Goal: Task Accomplishment & Management: Manage account settings

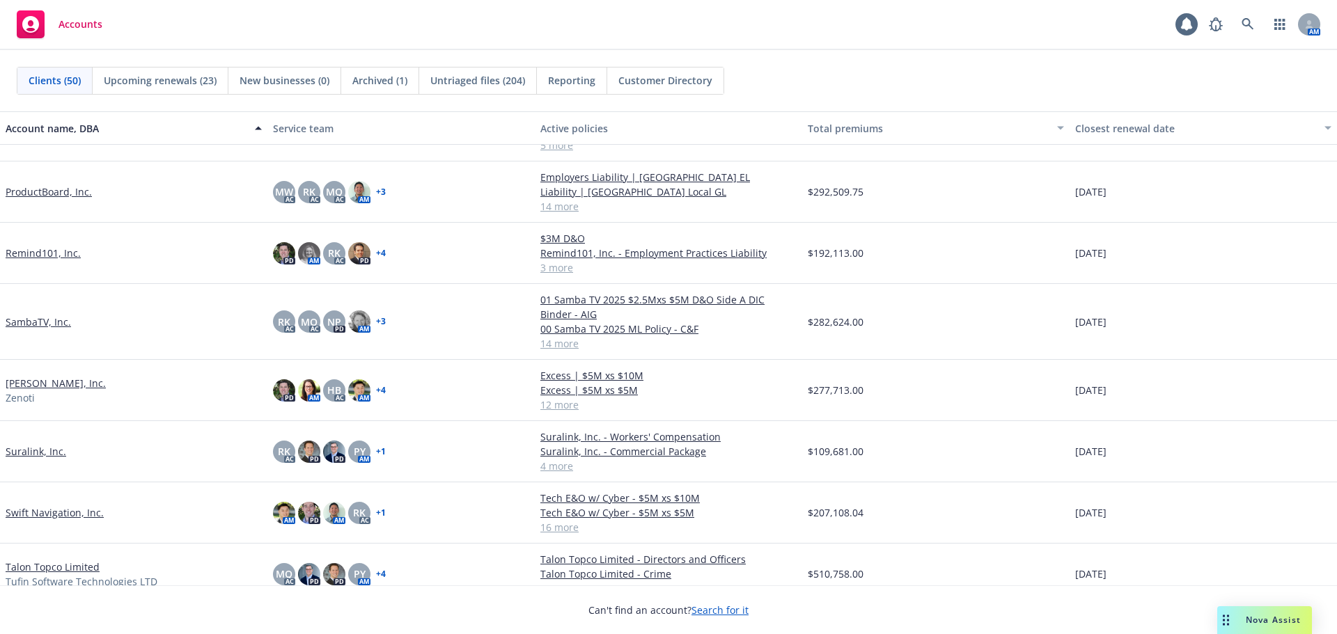
scroll to position [2020, 0]
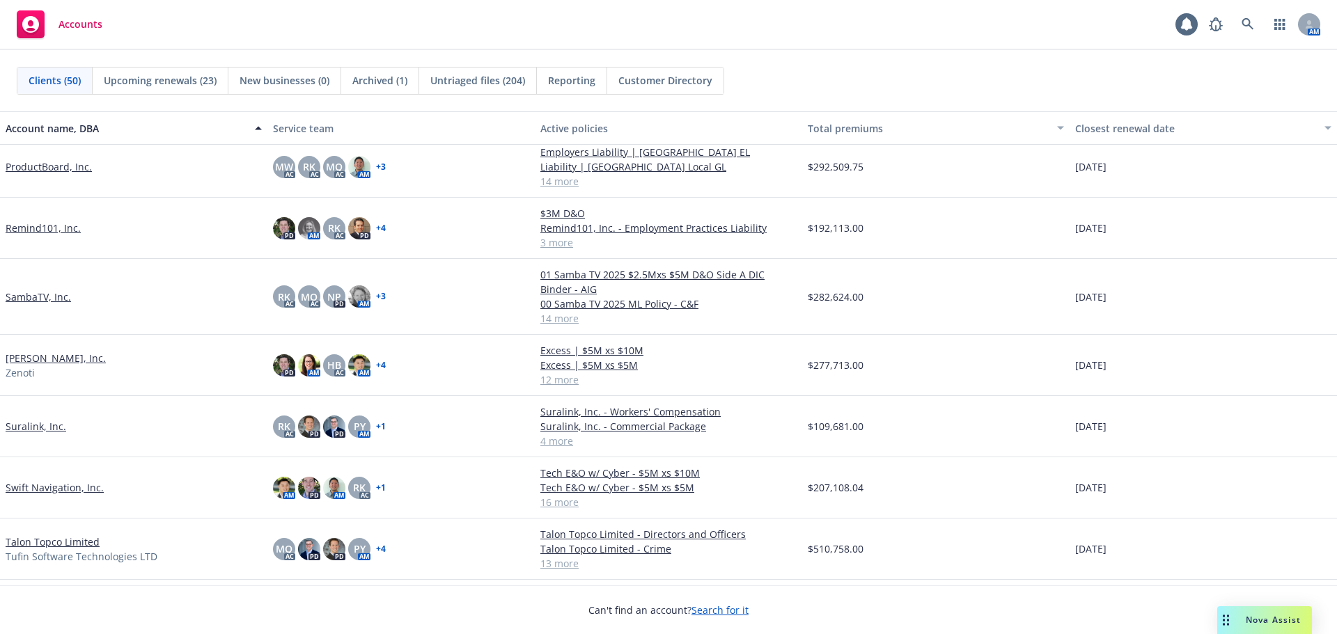
click at [45, 360] on link "[PERSON_NAME], Inc." at bounding box center [56, 358] width 100 height 15
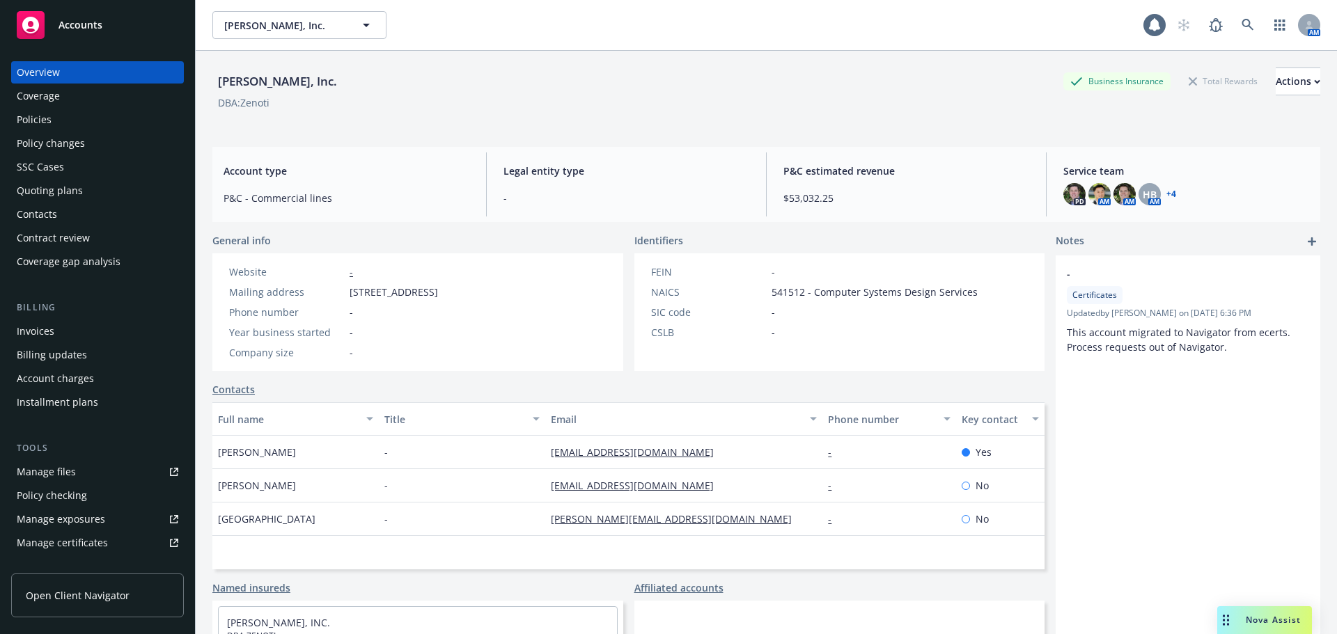
click at [143, 107] on div "Coverage" at bounding box center [98, 96] width 162 height 22
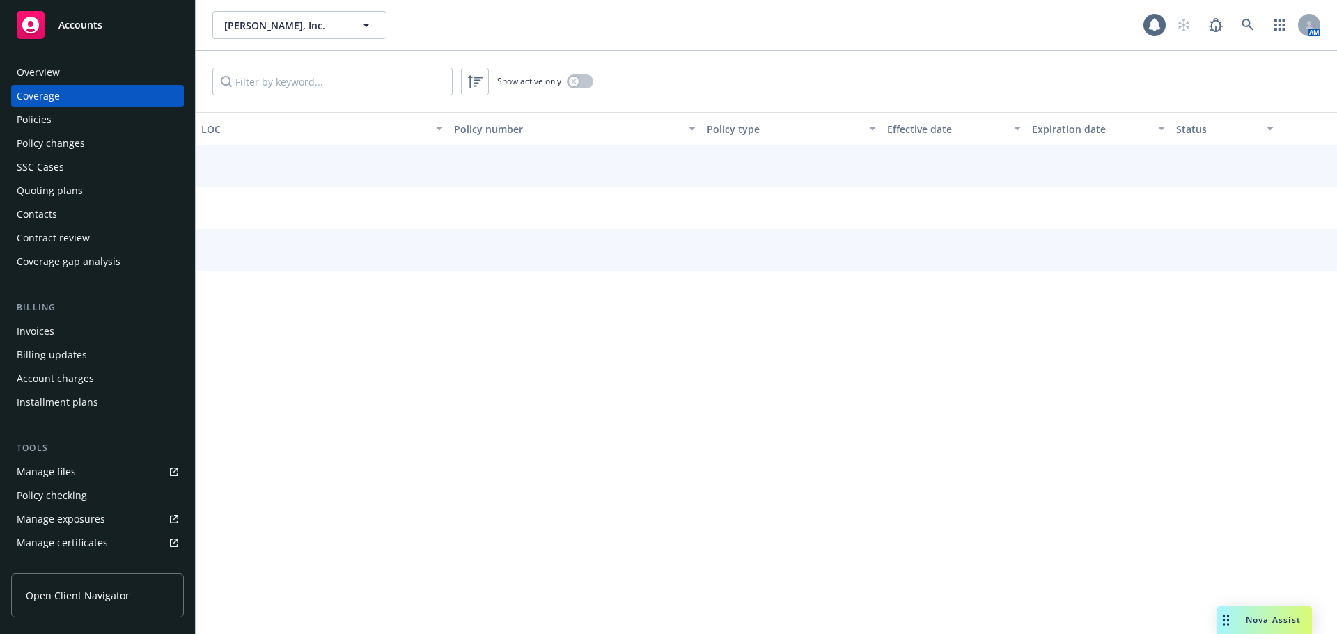
click at [134, 120] on div "Policies" at bounding box center [98, 120] width 162 height 22
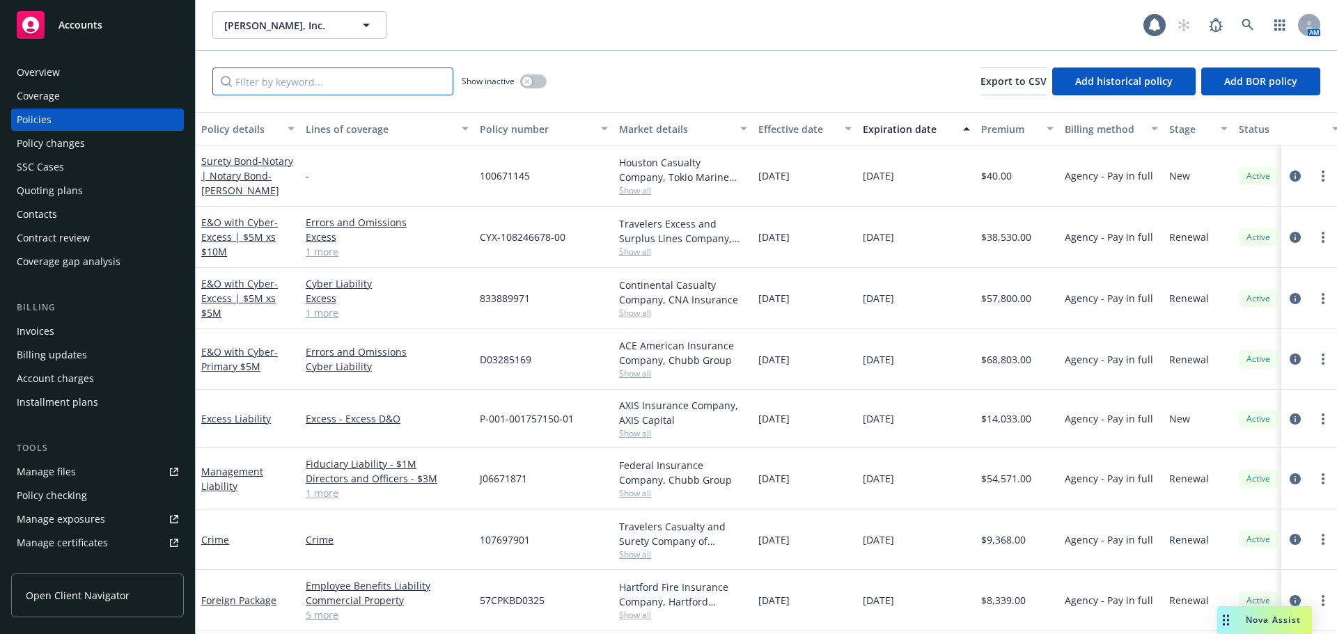
click at [352, 84] on input "Filter by keyword..." at bounding box center [332, 82] width 241 height 28
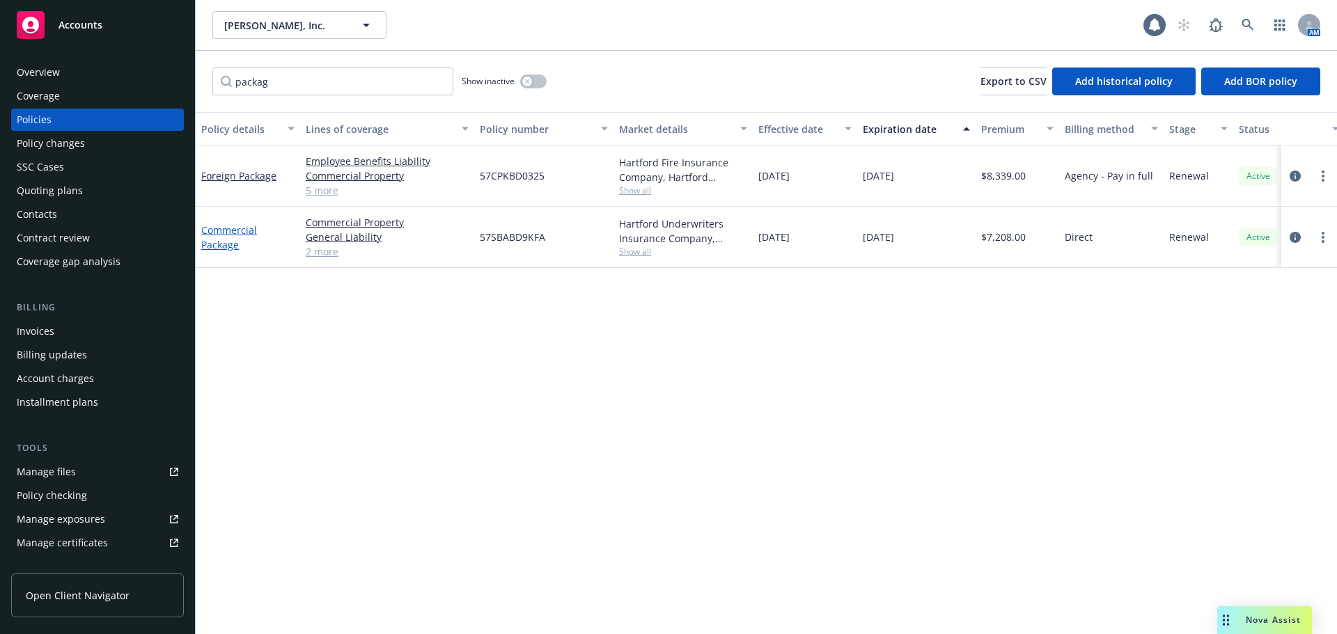
click at [217, 244] on link "Commercial Package" at bounding box center [229, 238] width 56 height 28
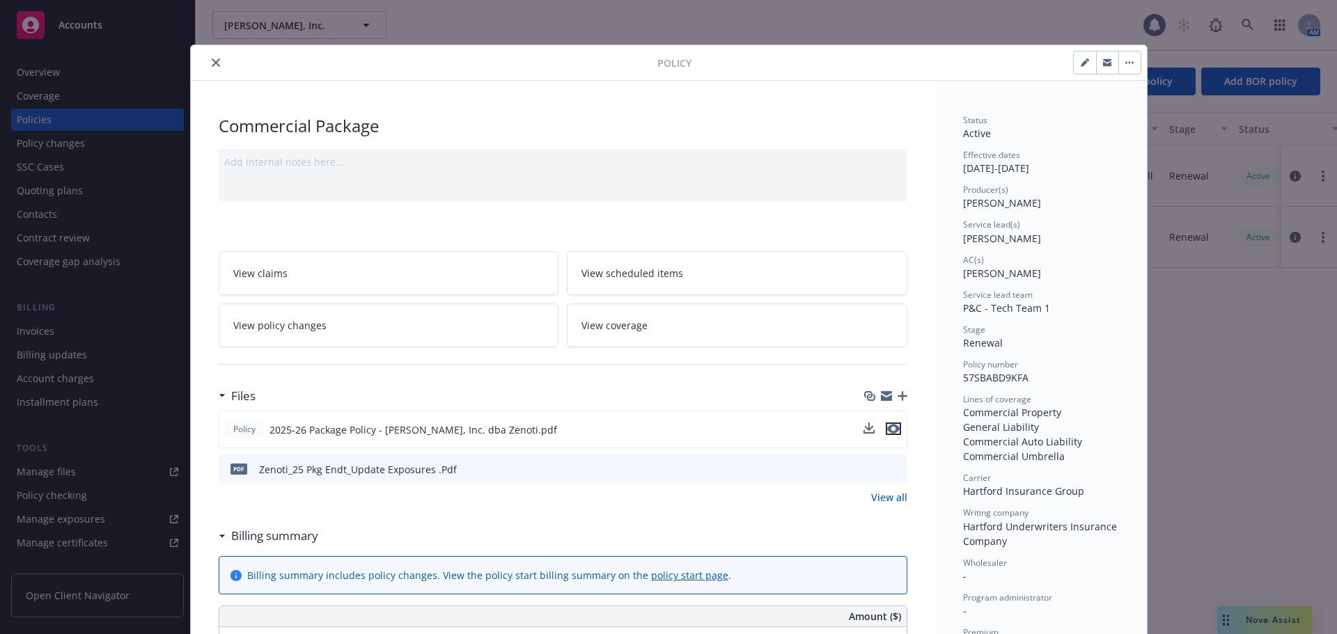
click at [887, 430] on icon "preview file" at bounding box center [893, 429] width 13 height 10
click at [889, 470] on icon "preview file" at bounding box center [894, 469] width 13 height 10
click at [213, 62] on icon "close" at bounding box center [216, 63] width 8 height 8
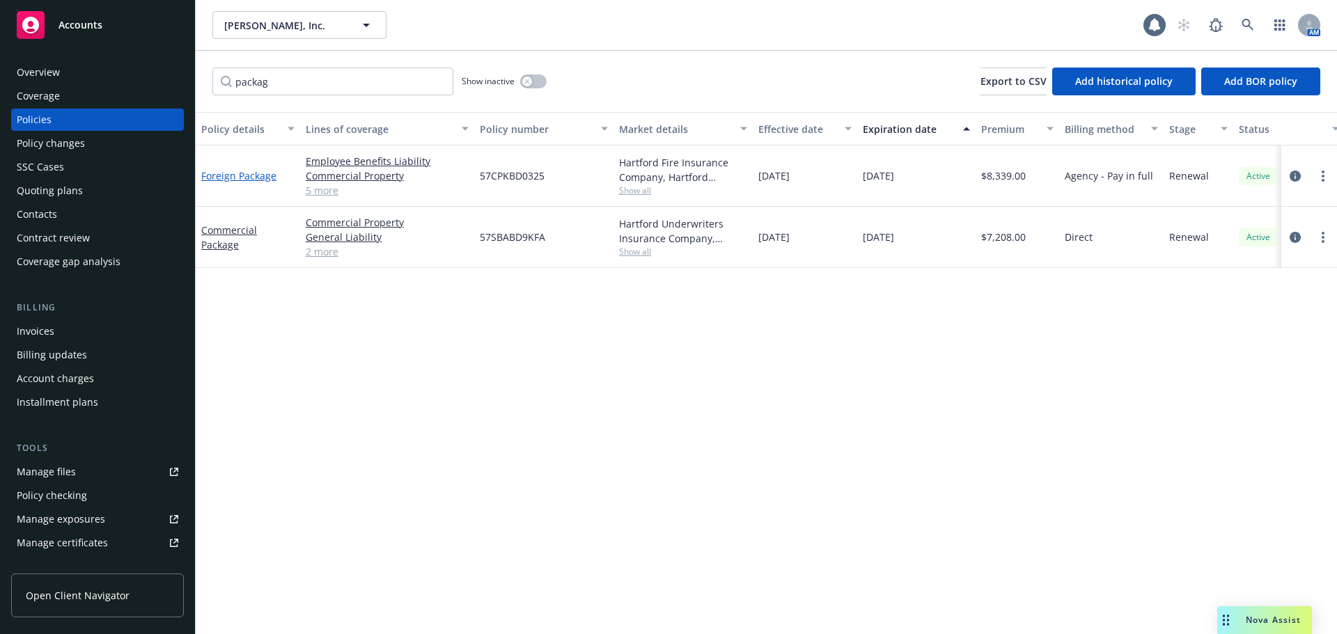
click at [254, 176] on link "Foreign Package" at bounding box center [238, 175] width 75 height 13
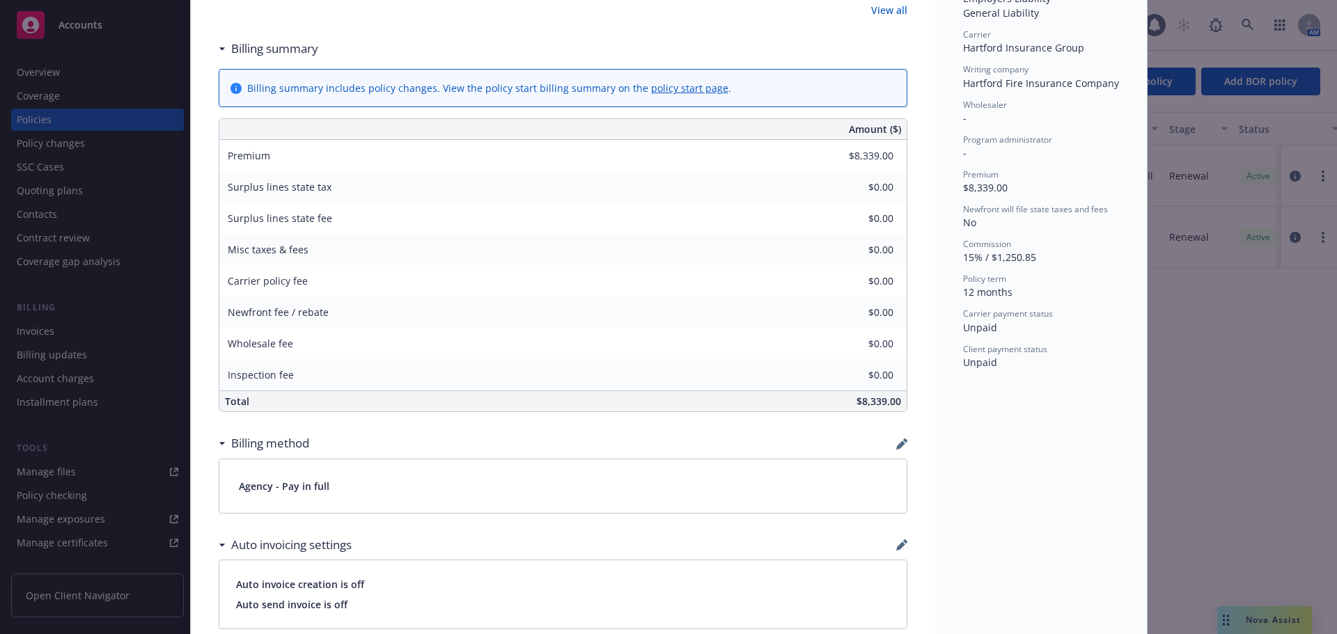
scroll to position [279, 0]
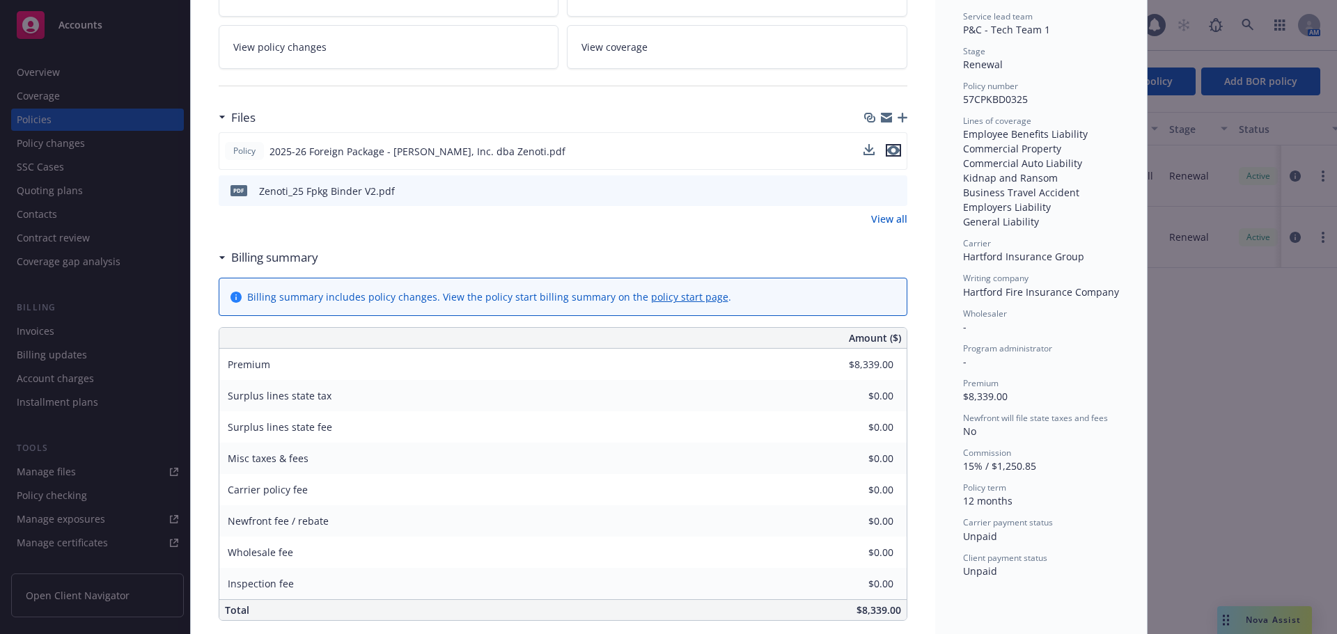
click at [890, 149] on icon "preview file" at bounding box center [893, 151] width 13 height 10
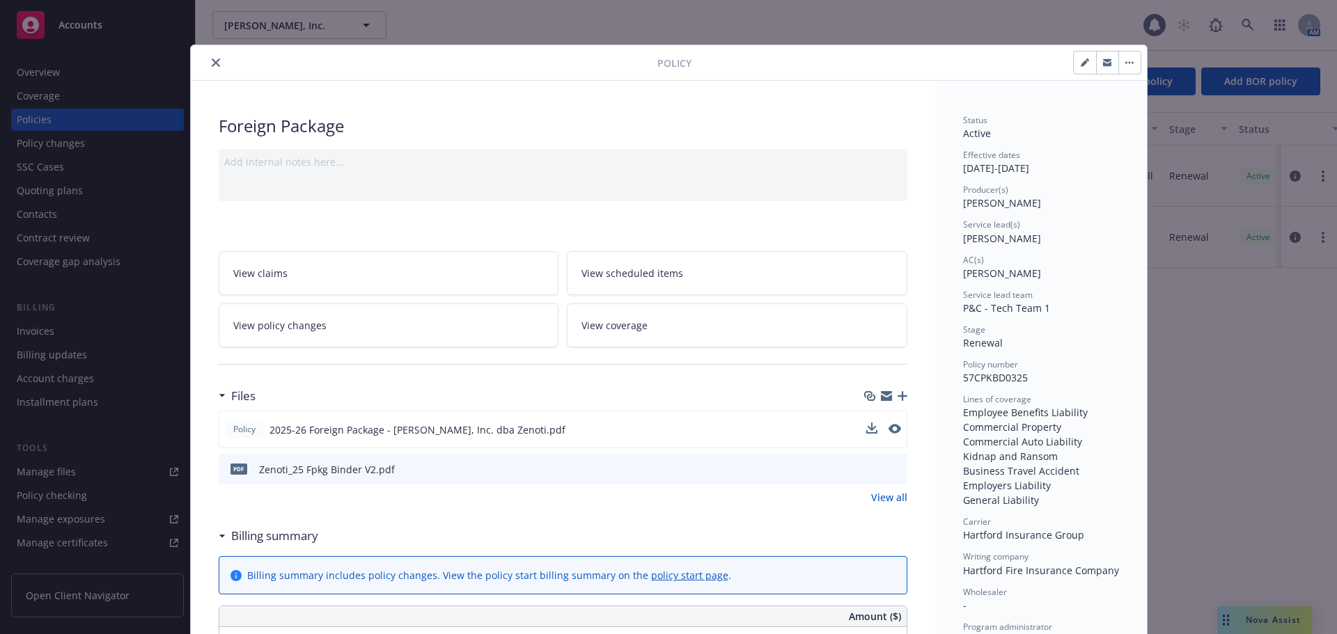
click at [212, 63] on icon "close" at bounding box center [216, 63] width 8 height 8
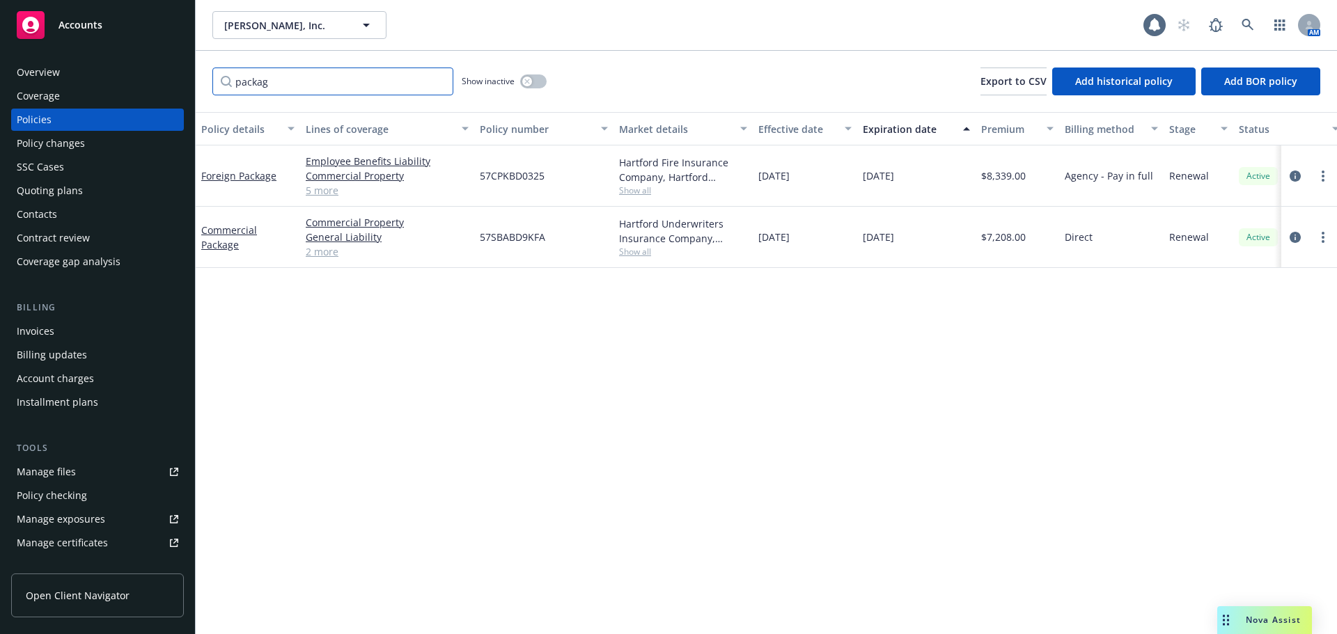
drag, startPoint x: 311, startPoint y: 88, endPoint x: 194, endPoint y: 92, distance: 116.4
click at [194, 92] on div "Accounts Overview Coverage Policies Policy changes SSC Cases Quoting plans Cont…" at bounding box center [668, 317] width 1337 height 634
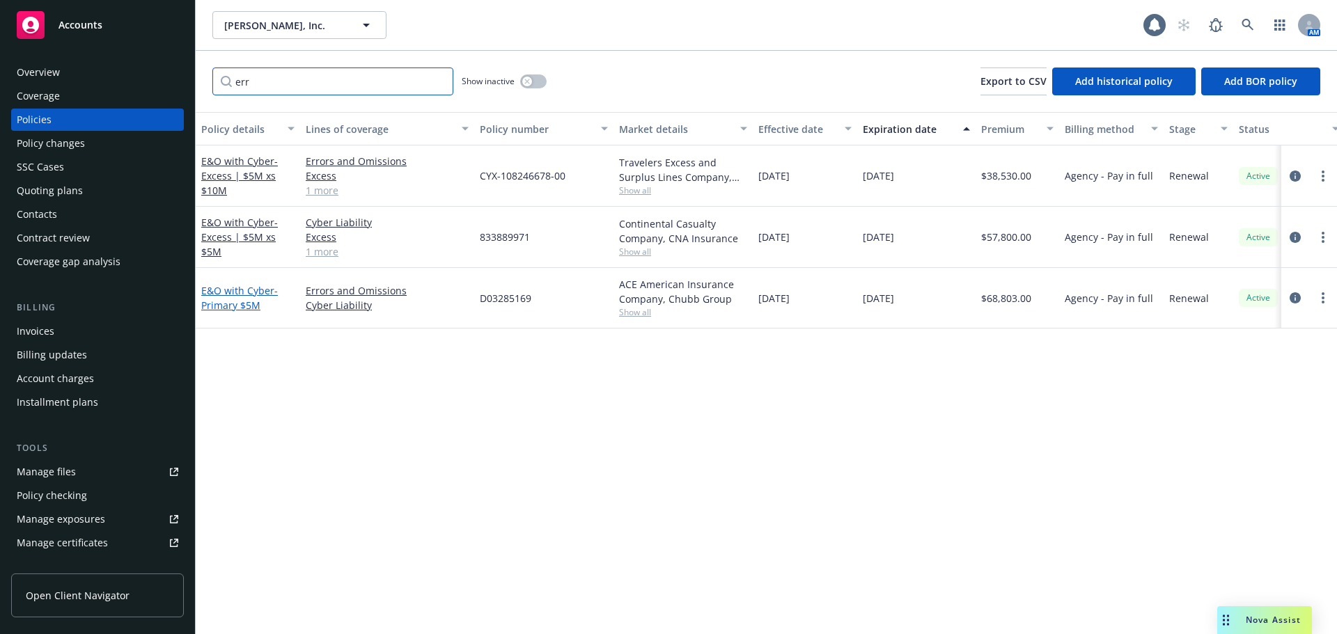
type input "err"
click at [262, 293] on link "E&O with Cyber - Primary $5M" at bounding box center [239, 298] width 77 height 28
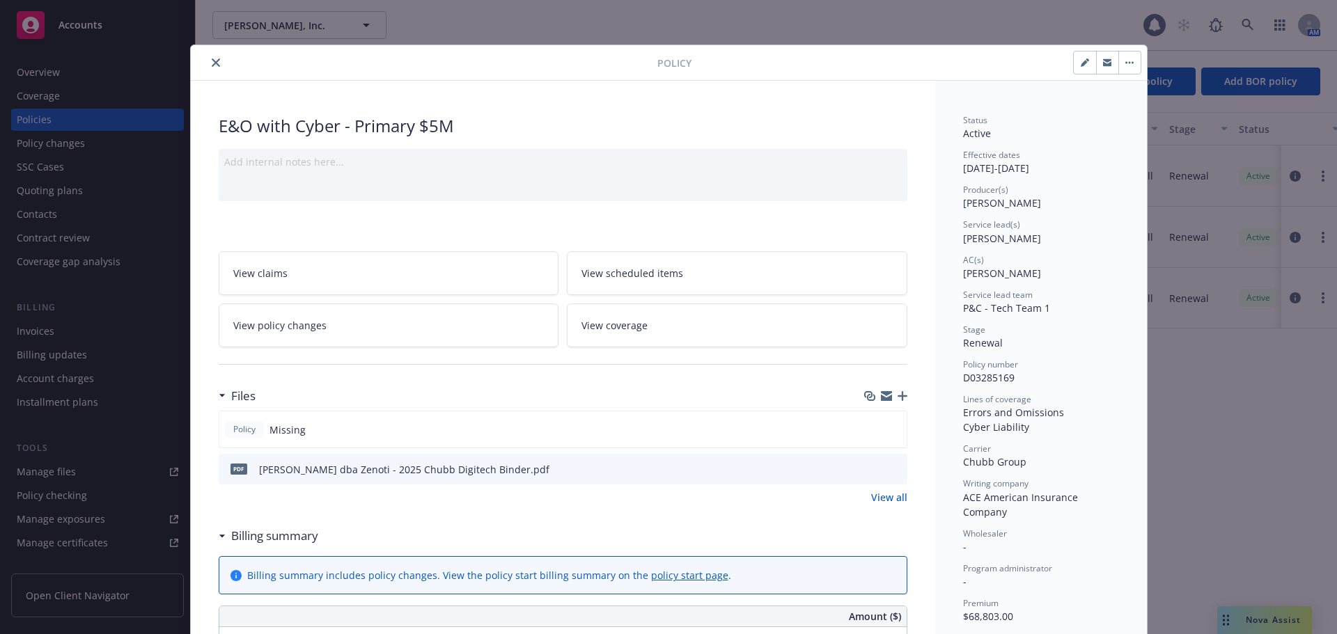
click at [980, 376] on span "D03285169" at bounding box center [989, 377] width 52 height 13
copy span "D03285169"
click at [992, 501] on span "ACE American Insurance Company" at bounding box center [1022, 505] width 118 height 28
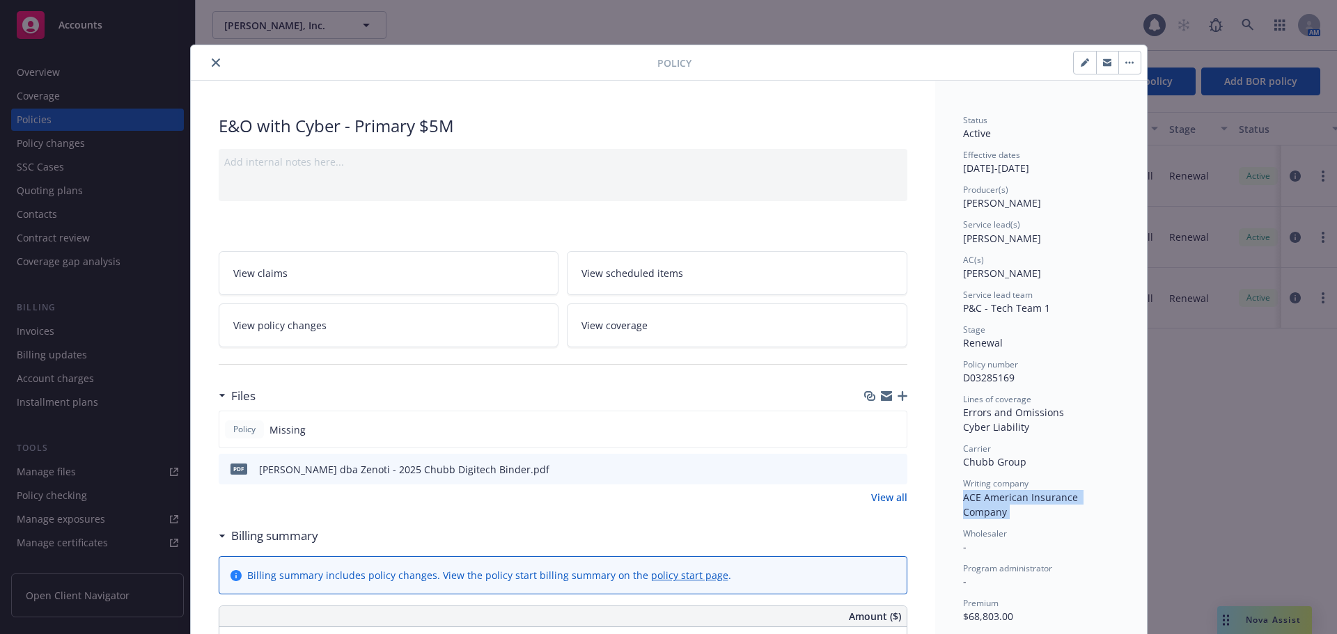
click at [992, 501] on span "ACE American Insurance Company" at bounding box center [1022, 505] width 118 height 28
copy span "ACE American Insurance Company"
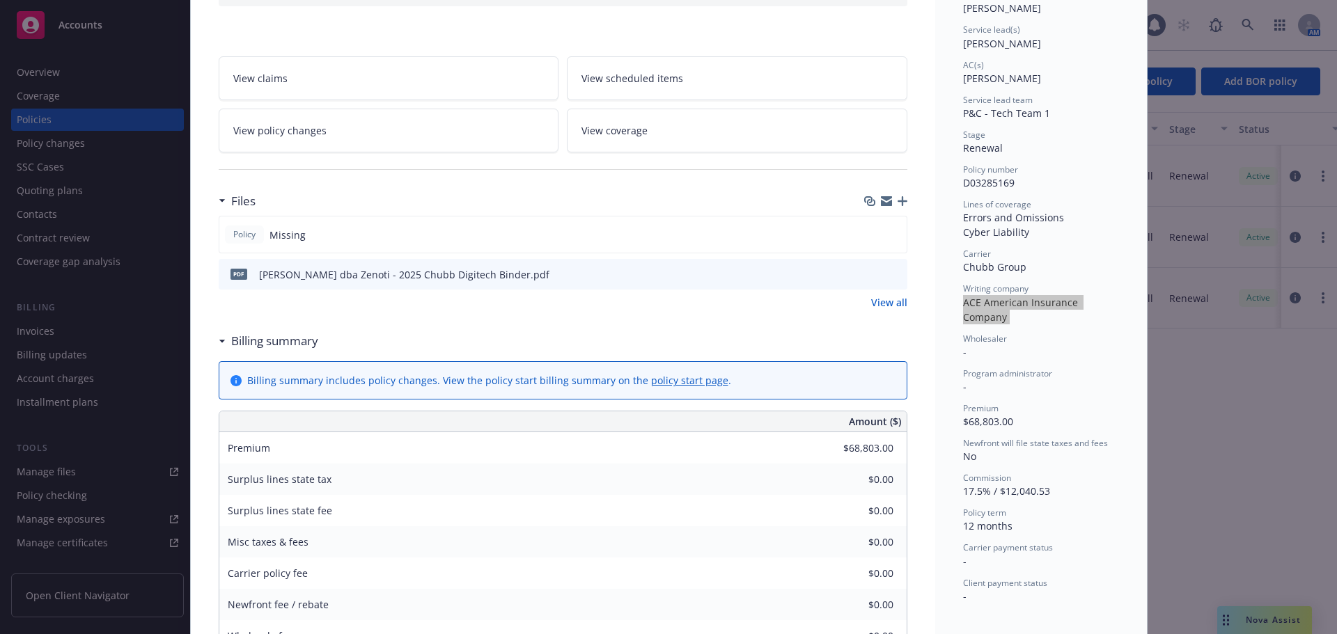
scroll to position [348, 0]
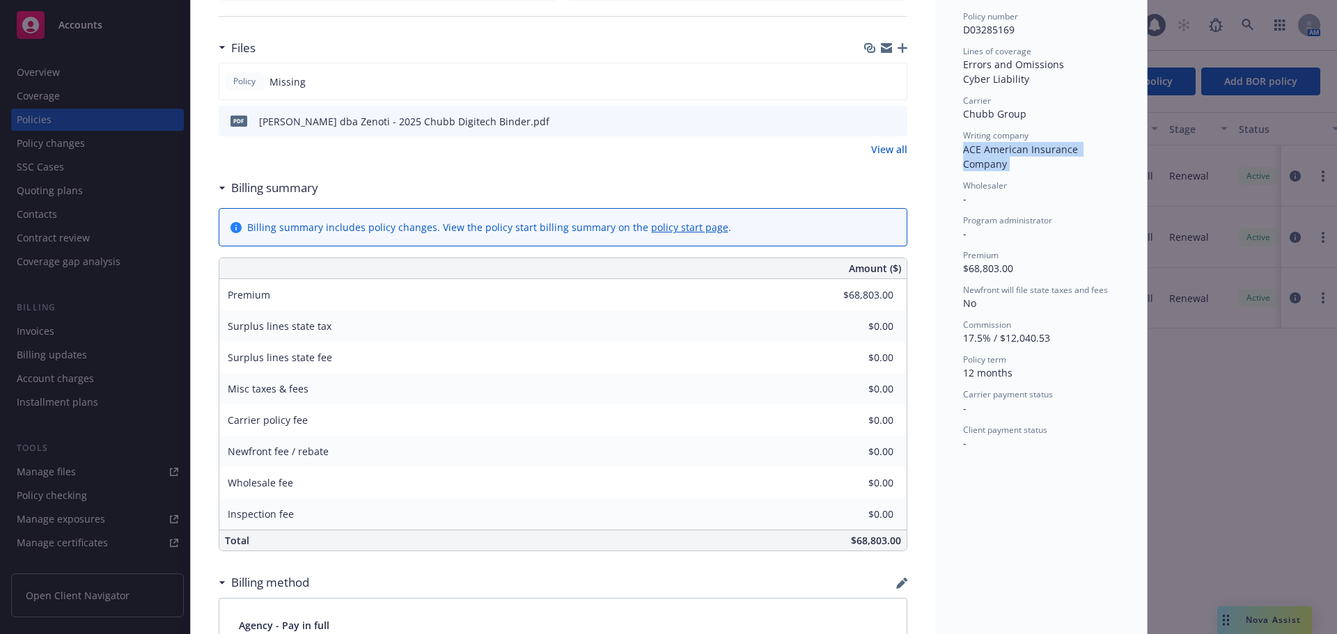
click at [892, 121] on icon "preview file" at bounding box center [894, 121] width 13 height 10
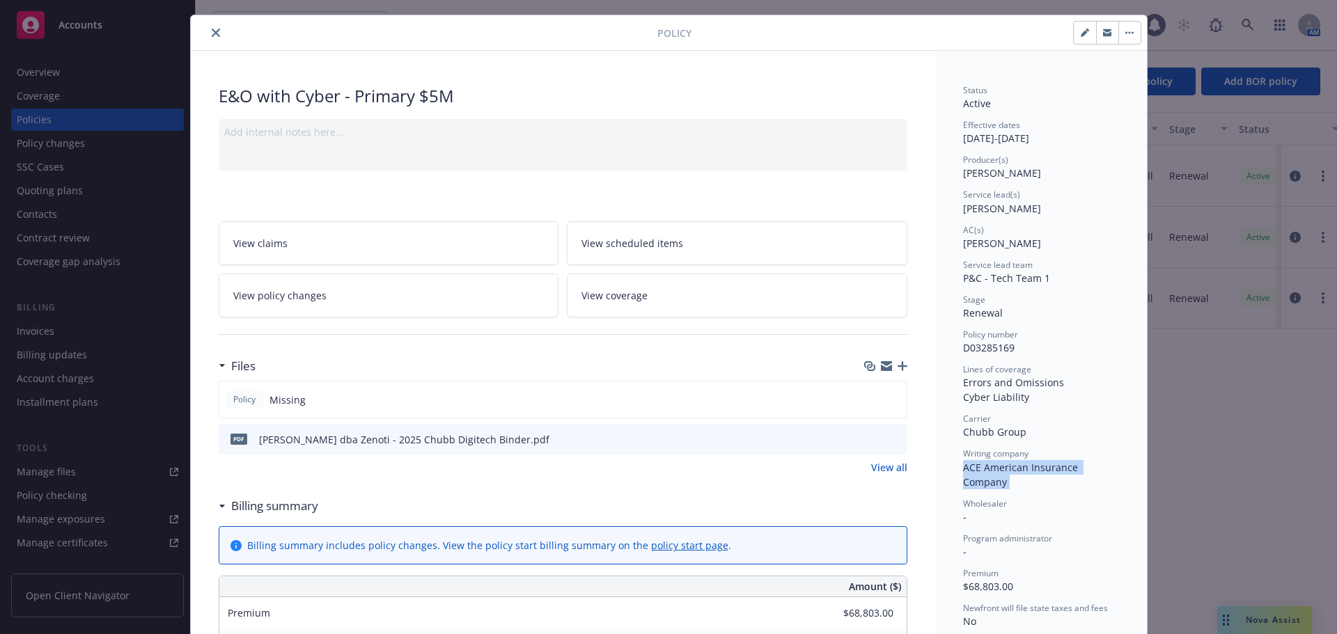
scroll to position [0, 0]
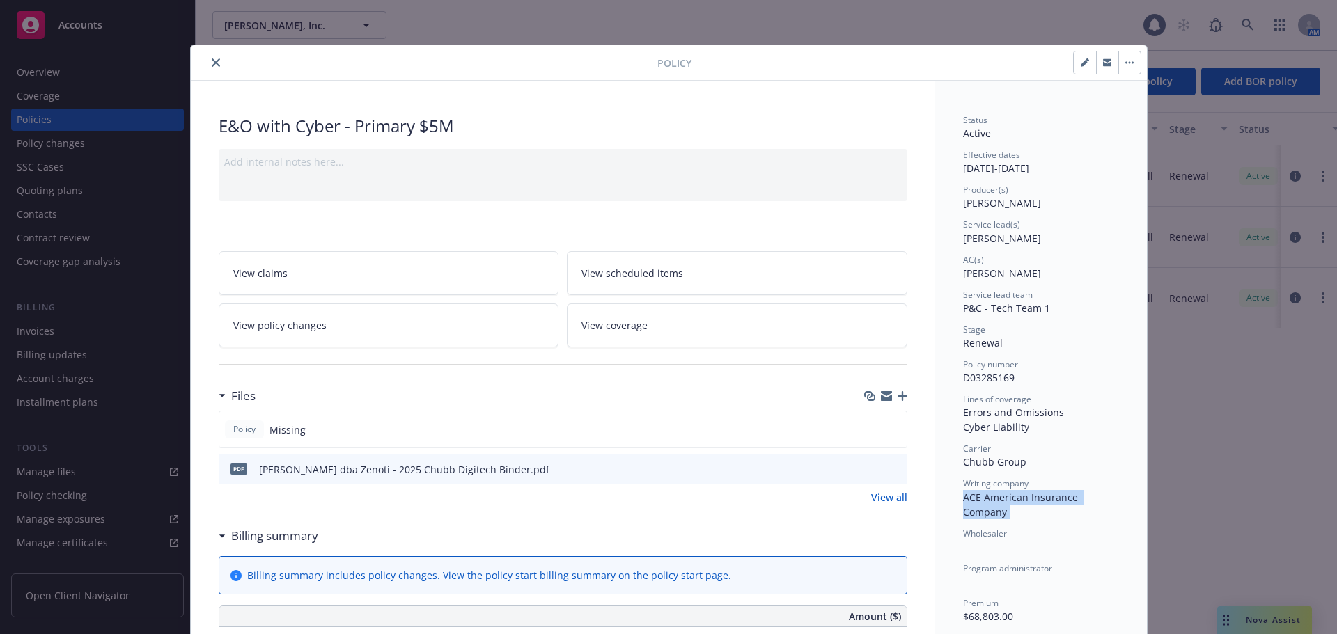
click at [212, 63] on icon "close" at bounding box center [216, 63] width 8 height 8
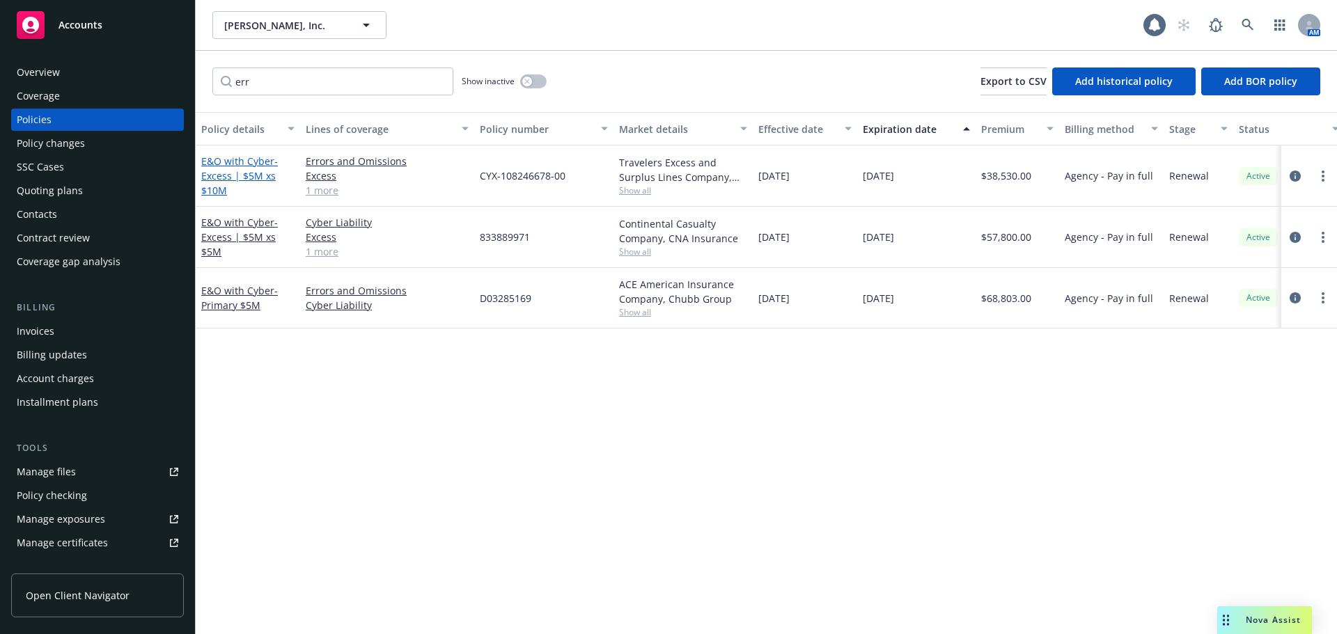
click at [258, 178] on span "- Excess | $5M xs $10M" at bounding box center [239, 176] width 77 height 42
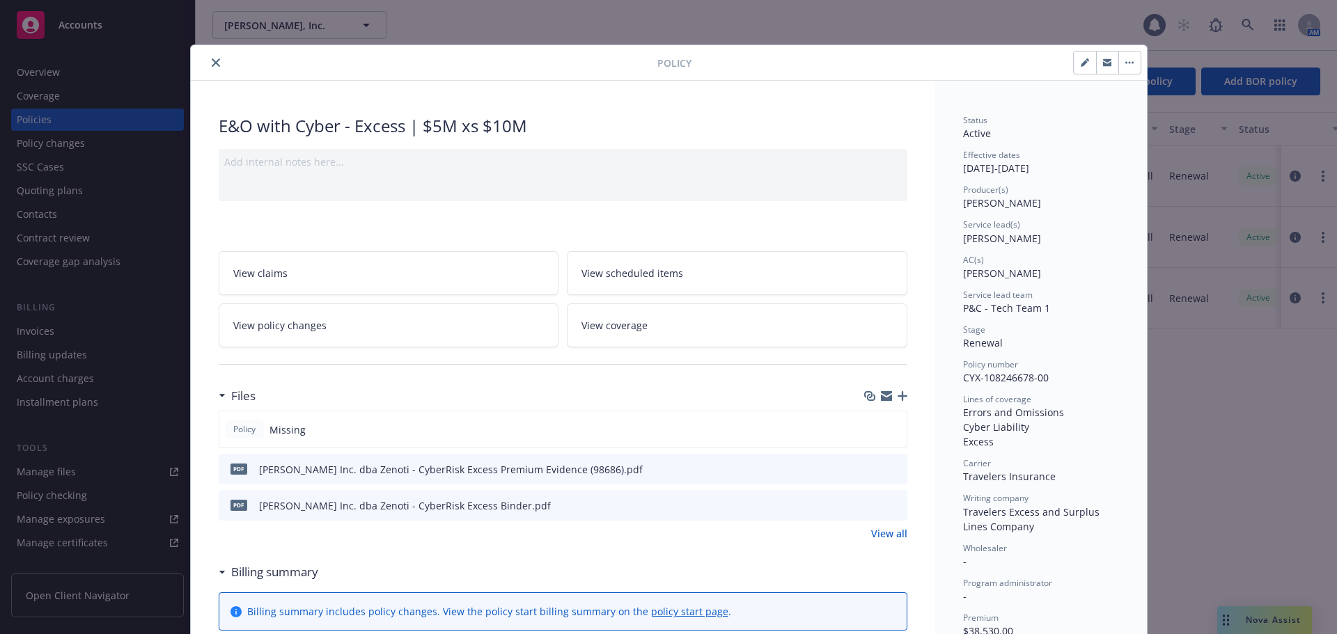
click at [892, 467] on icon "preview file" at bounding box center [894, 469] width 13 height 10
click at [212, 62] on icon "close" at bounding box center [216, 63] width 8 height 8
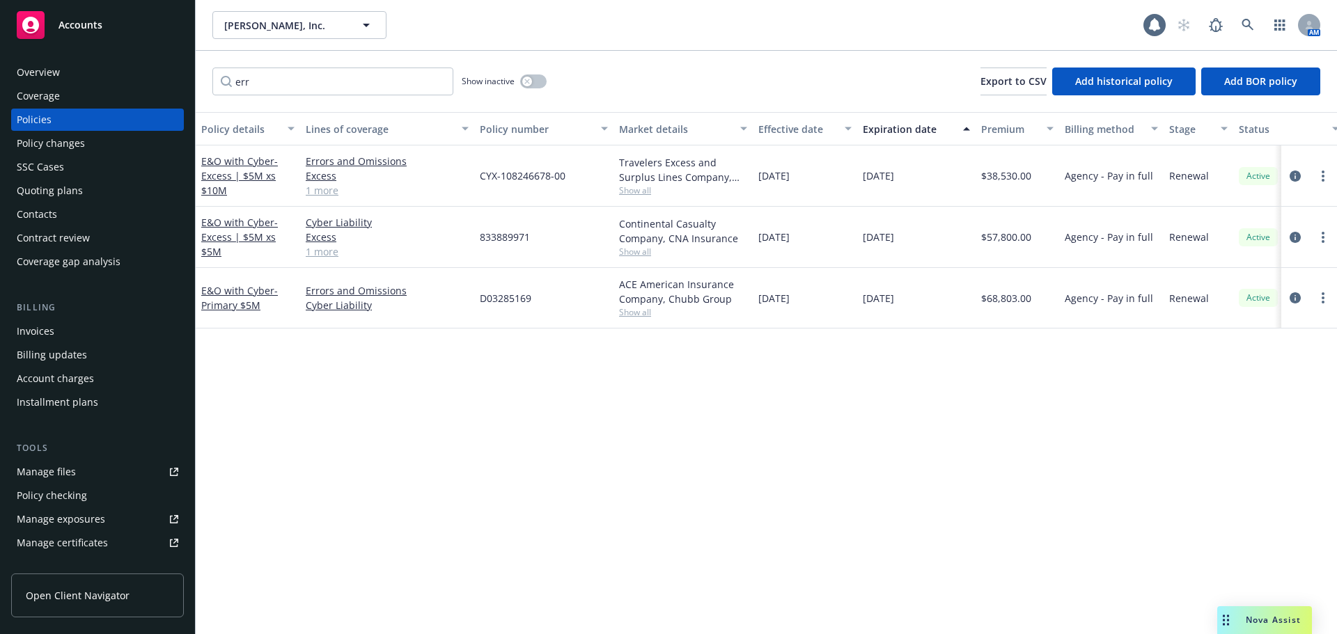
click at [151, 62] on div "Overview" at bounding box center [98, 72] width 162 height 22
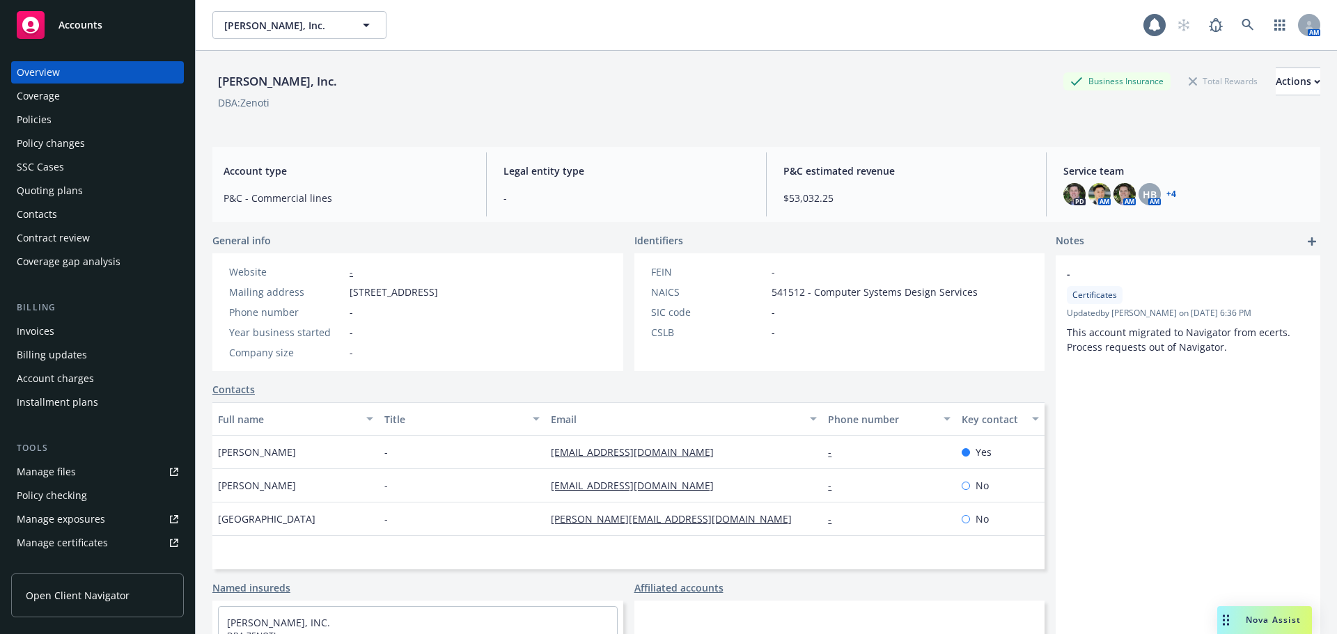
click at [47, 123] on div "Policies" at bounding box center [34, 120] width 35 height 22
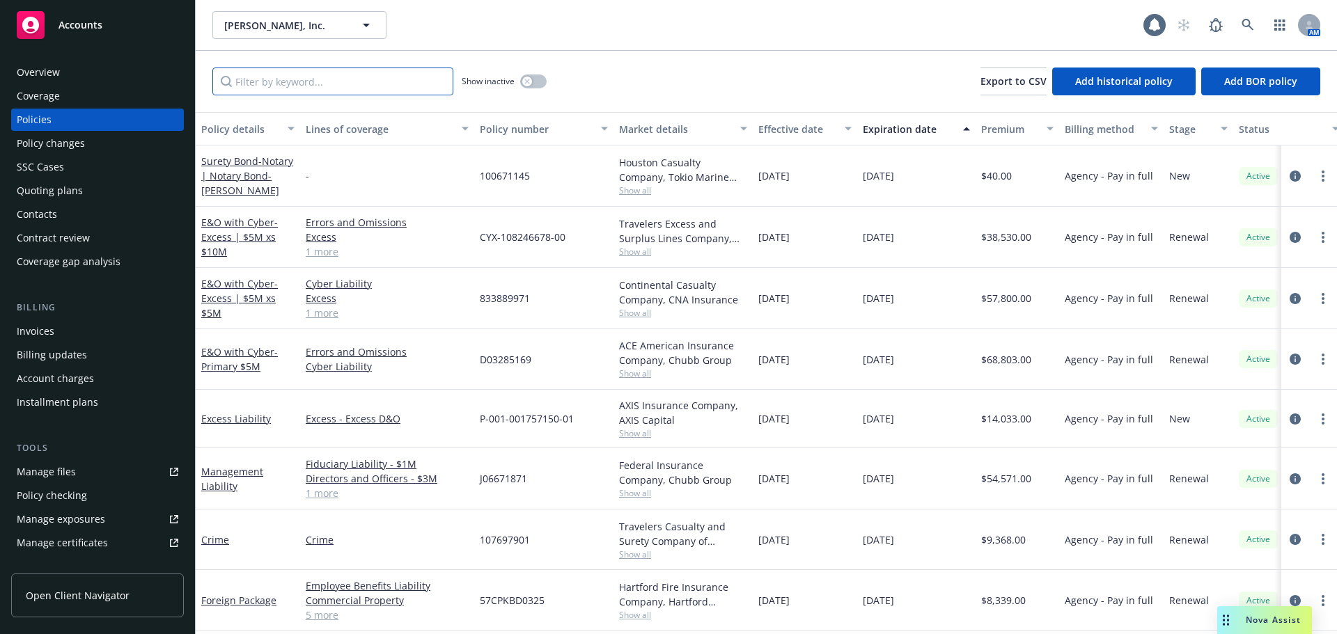
click at [313, 83] on input "Filter by keyword..." at bounding box center [332, 82] width 241 height 28
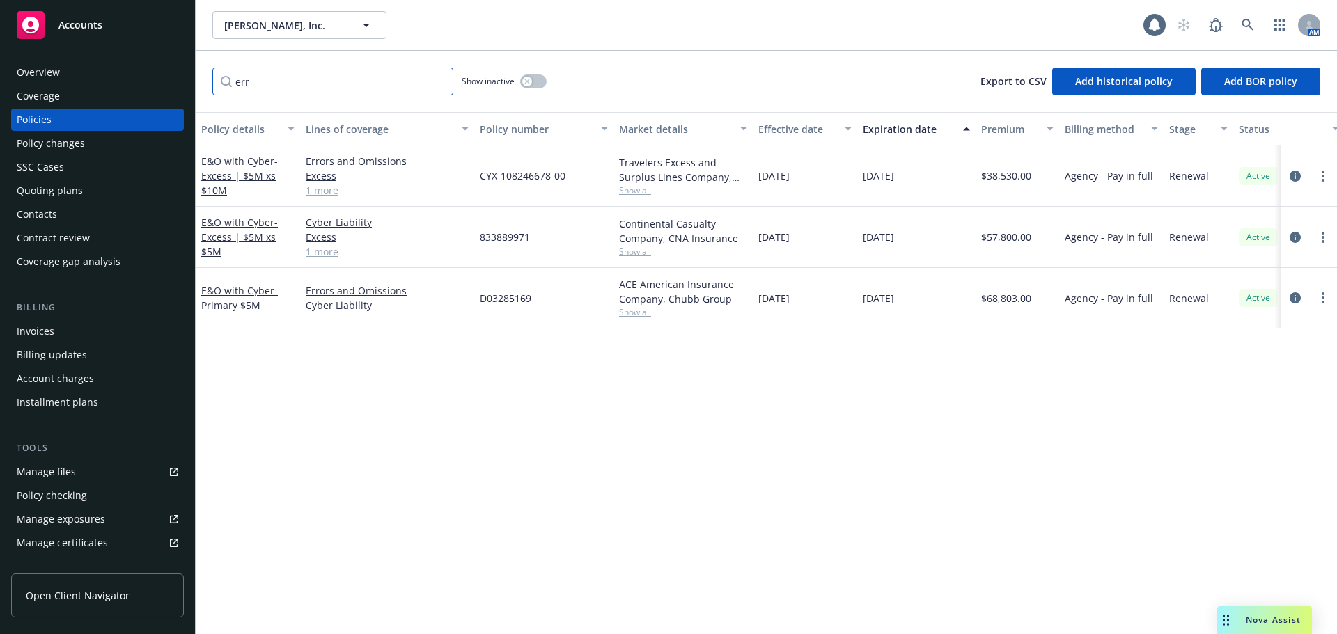
type input "err"
click at [250, 232] on span "- Excess | $5M xs $5M" at bounding box center [239, 237] width 77 height 42
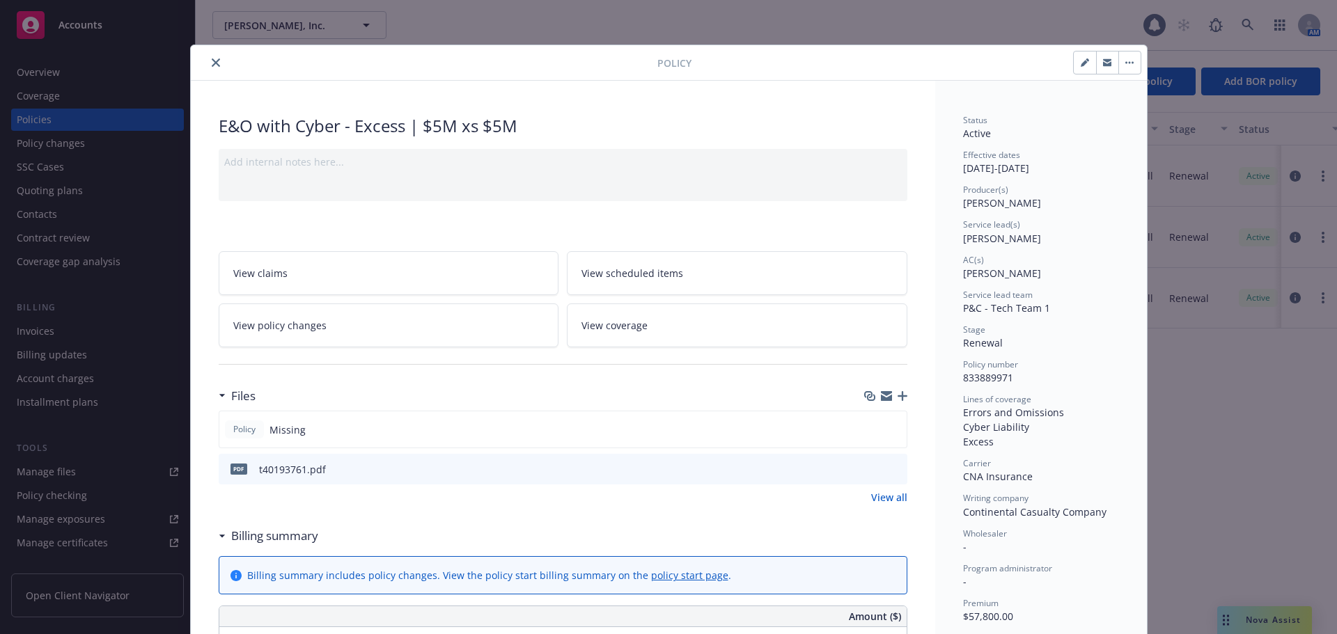
click at [992, 378] on span "833889971" at bounding box center [988, 377] width 50 height 13
copy span "833889971"
click at [213, 63] on icon "close" at bounding box center [216, 63] width 8 height 8
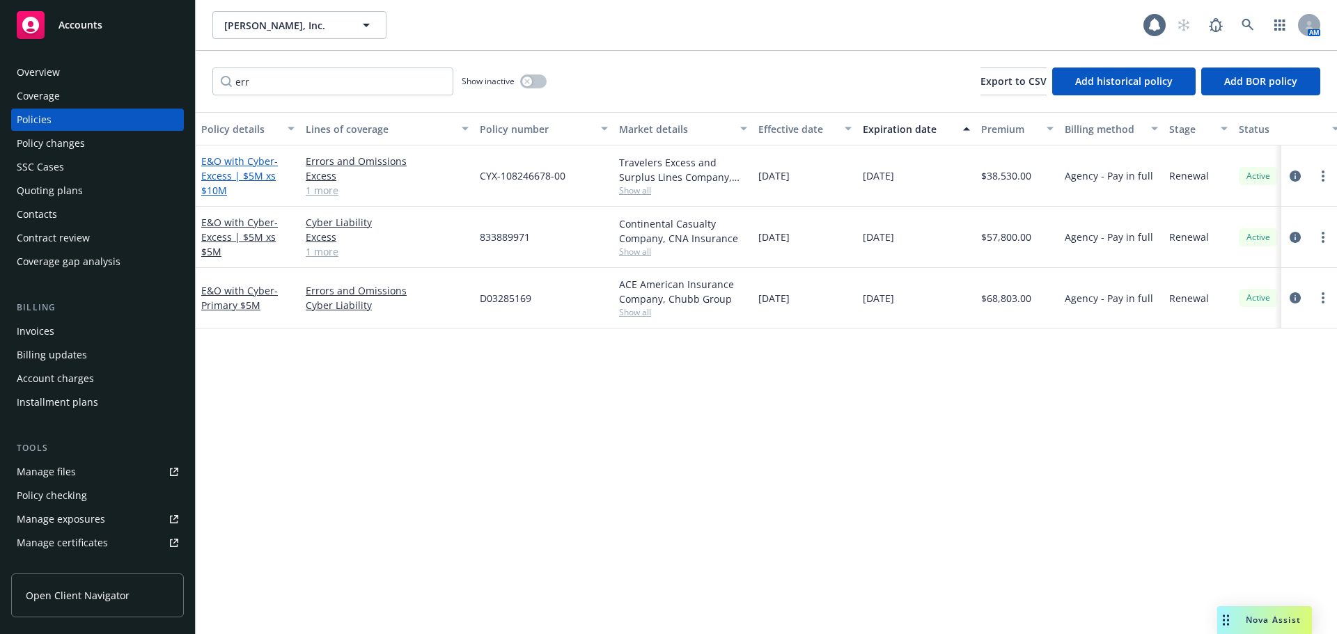
click at [237, 163] on link "E&O with Cyber - Excess | $5M xs $10M" at bounding box center [239, 176] width 77 height 42
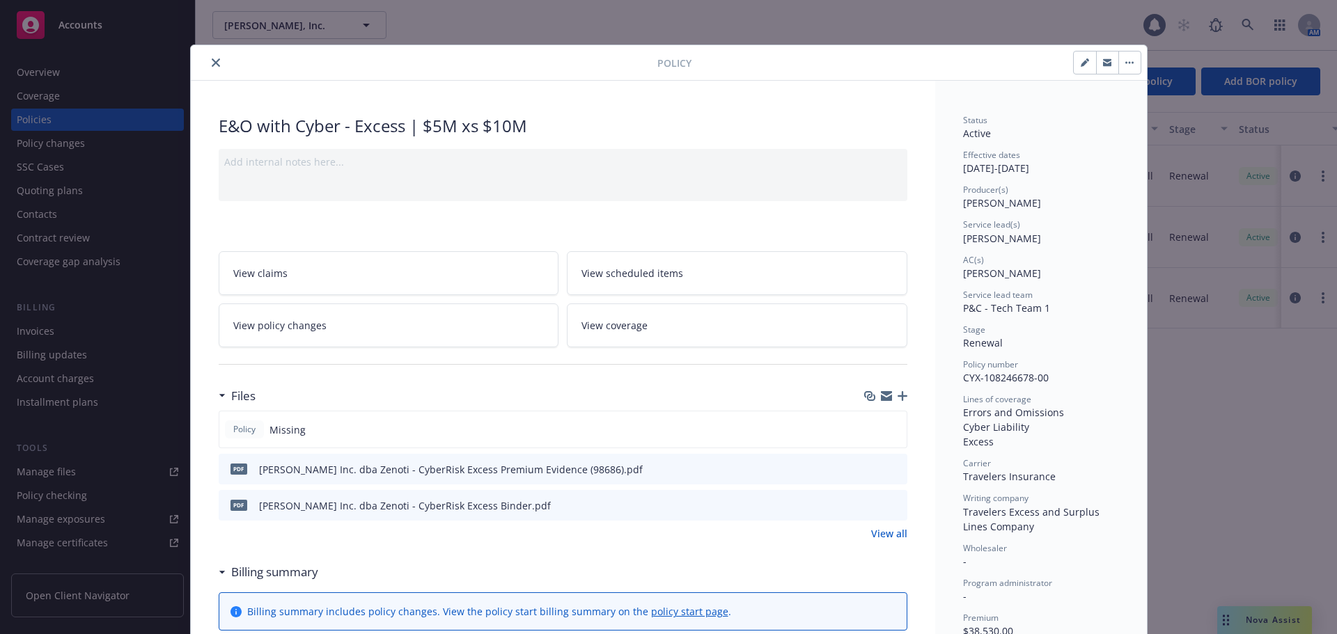
scroll to position [42, 0]
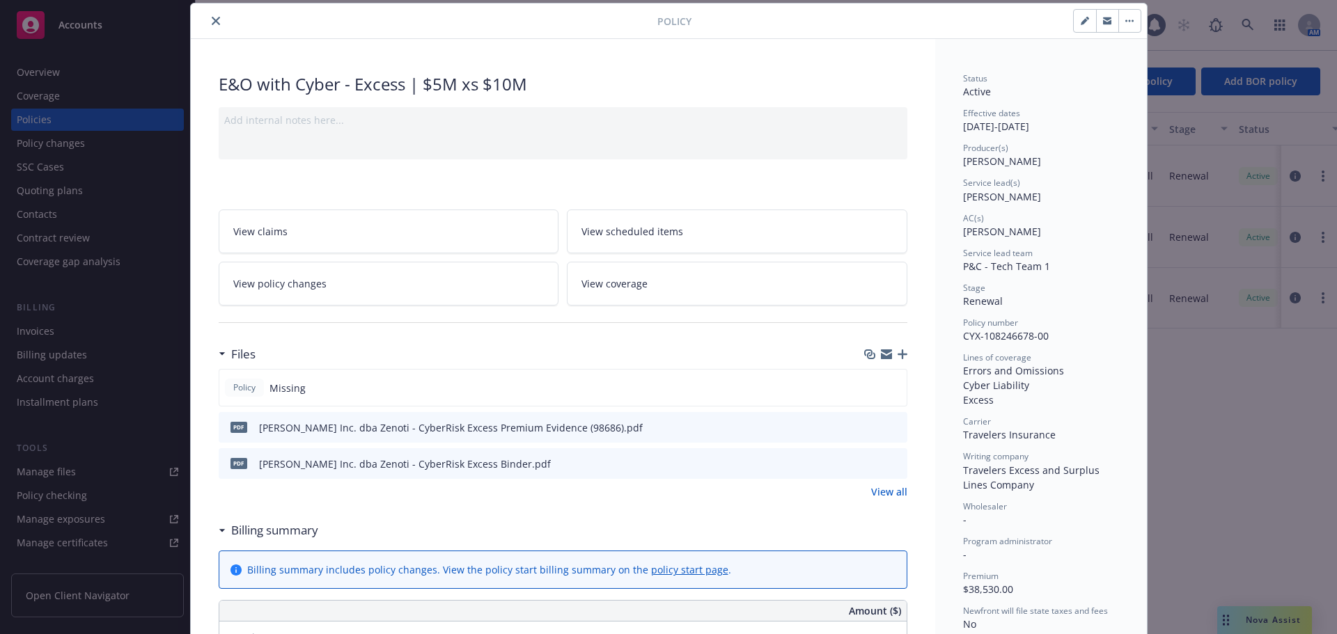
click at [1027, 336] on span "CYX-108246678-00" at bounding box center [1006, 335] width 86 height 13
copy span "CYX-108246678-00"
click at [1005, 472] on span "Travelers Excess and Surplus Lines Company" at bounding box center [1032, 478] width 139 height 28
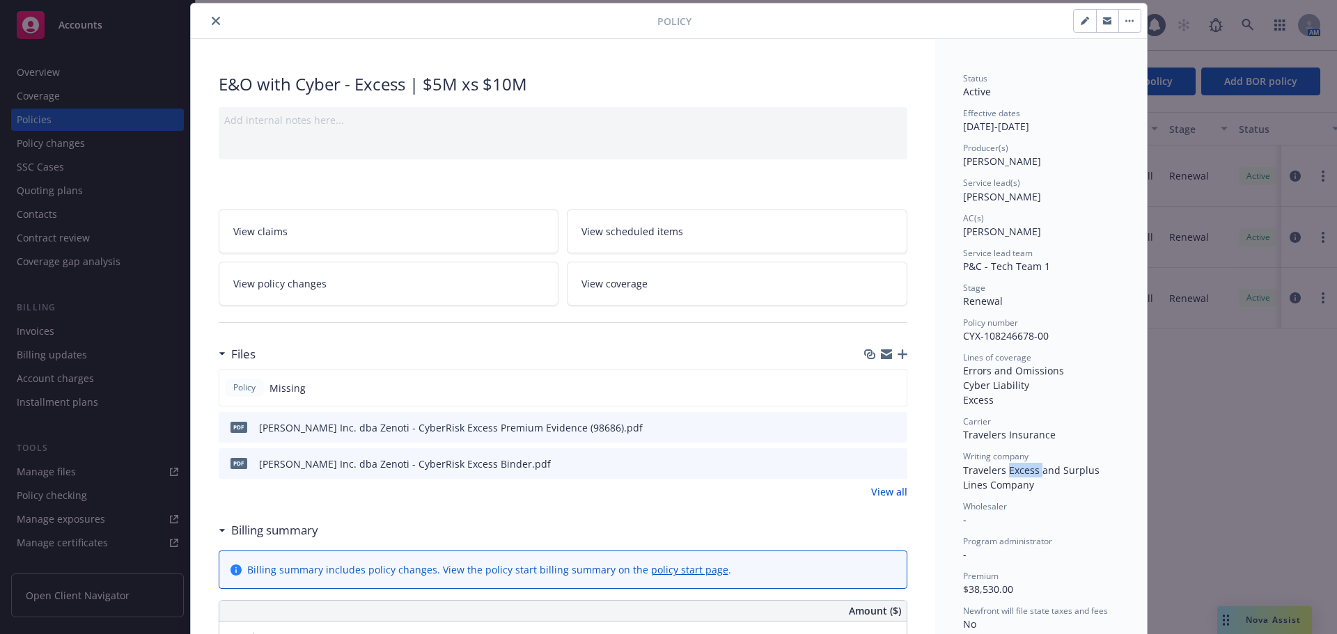
click at [1005, 472] on span "Travelers Excess and Surplus Lines Company" at bounding box center [1032, 478] width 139 height 28
copy span "Travelers Excess and Surplus Lines Company"
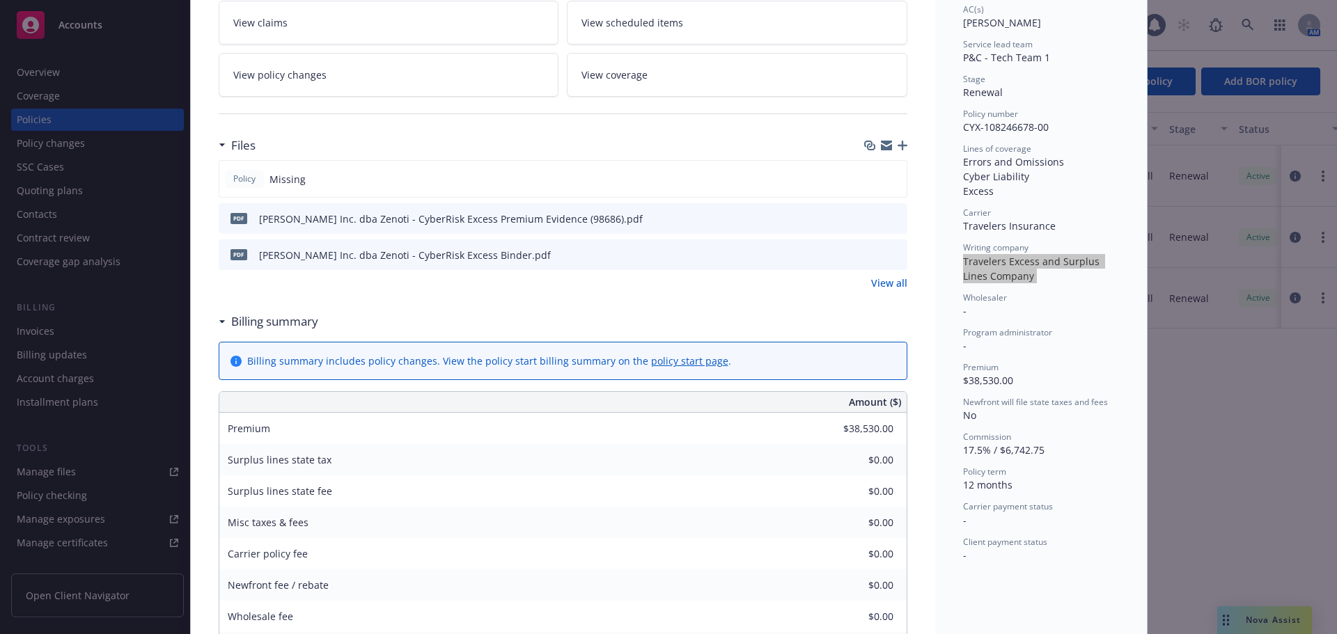
scroll to position [0, 0]
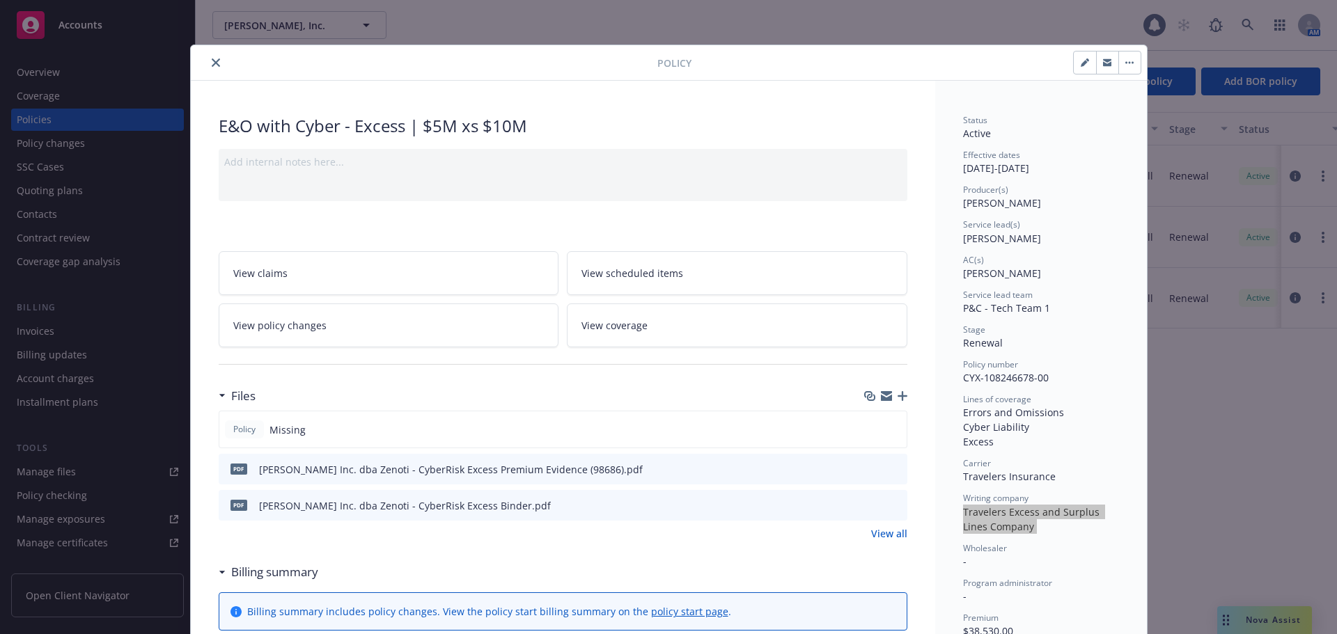
click at [214, 56] on button "close" at bounding box center [216, 62] width 17 height 17
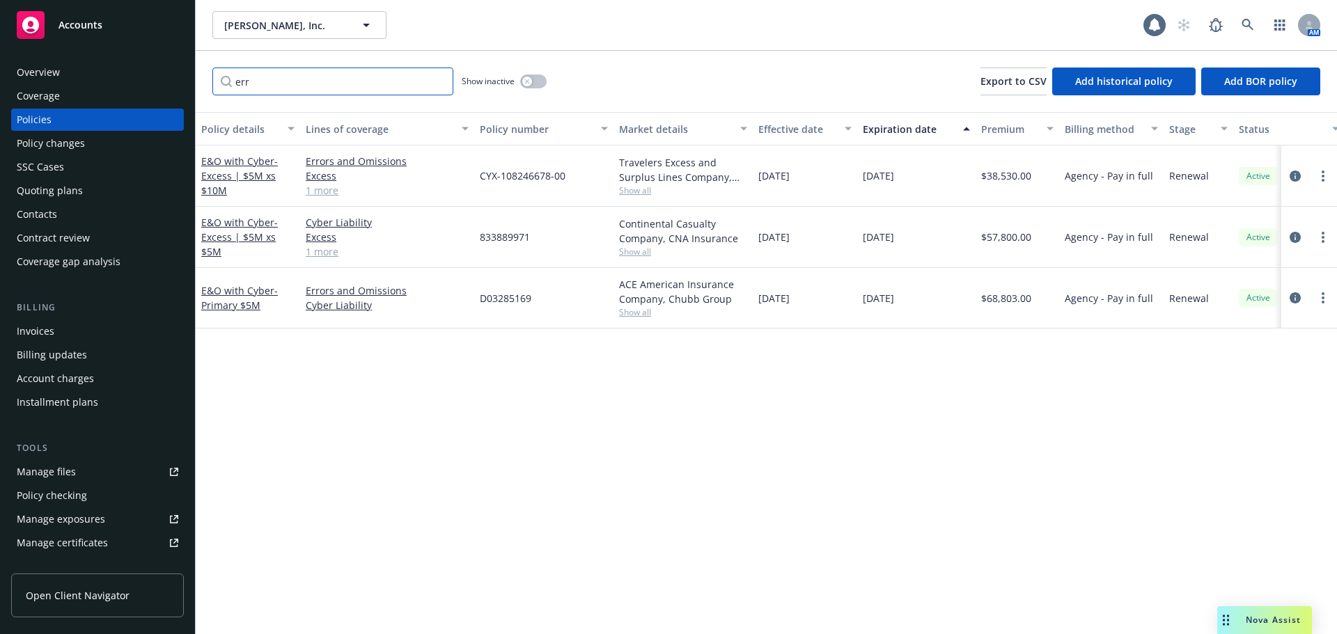
click at [439, 81] on input "err" at bounding box center [332, 82] width 241 height 28
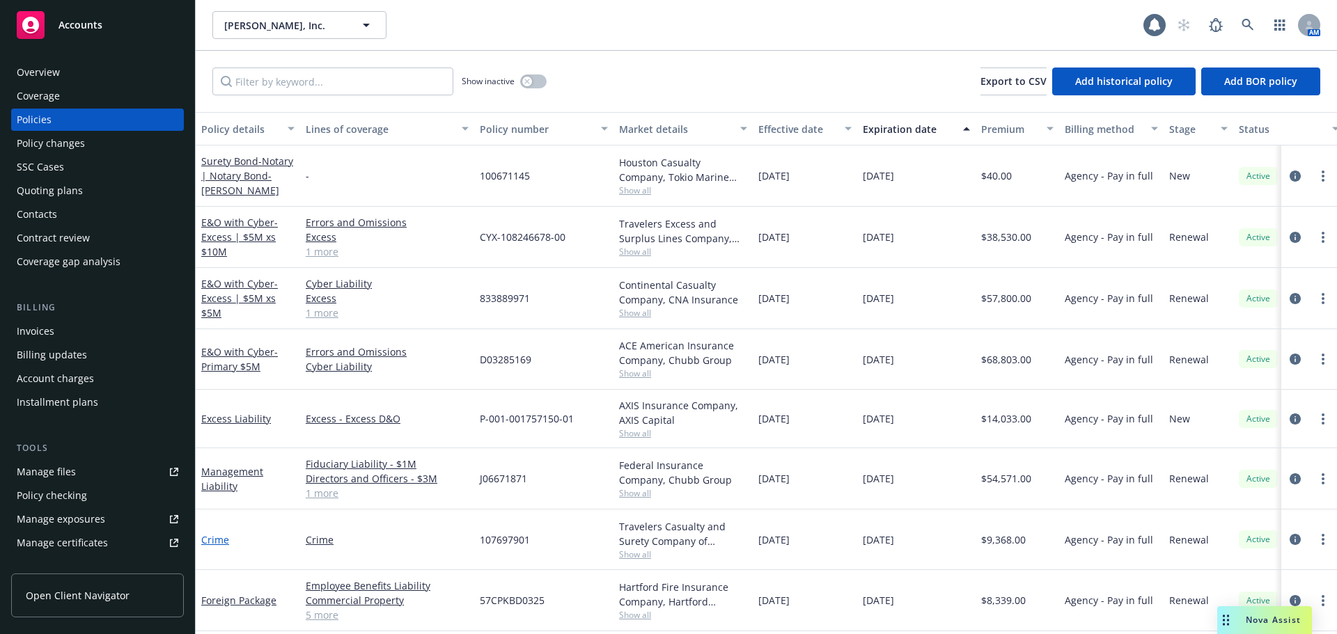
click at [221, 540] on link "Crime" at bounding box center [215, 540] width 28 height 13
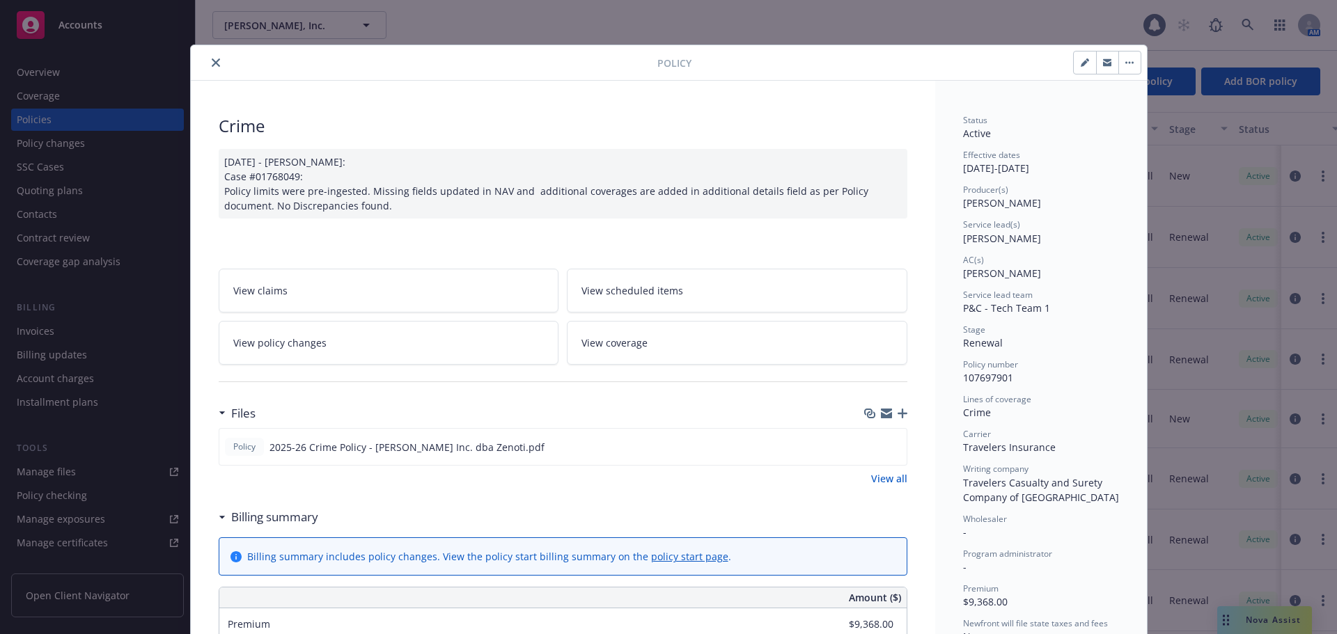
drag, startPoint x: 206, startPoint y: 64, endPoint x: 297, endPoint y: 215, distance: 175.9
click at [212, 64] on icon "close" at bounding box center [216, 63] width 8 height 8
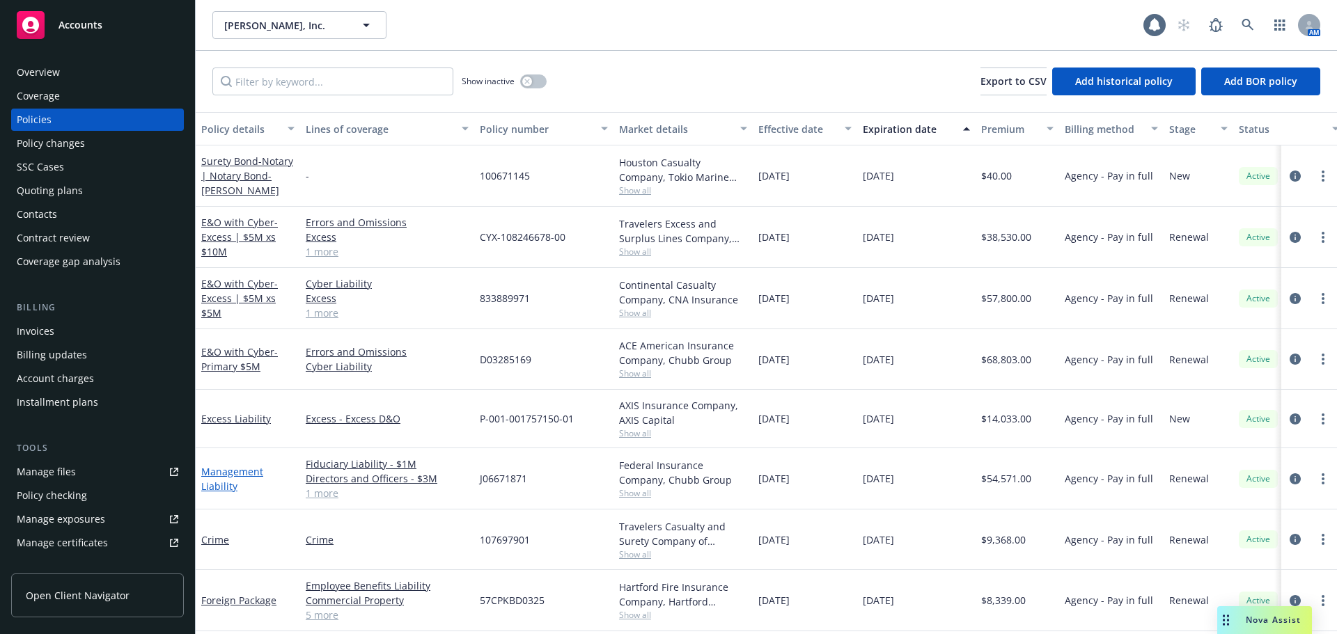
click at [220, 481] on link "Management Liability" at bounding box center [232, 479] width 62 height 28
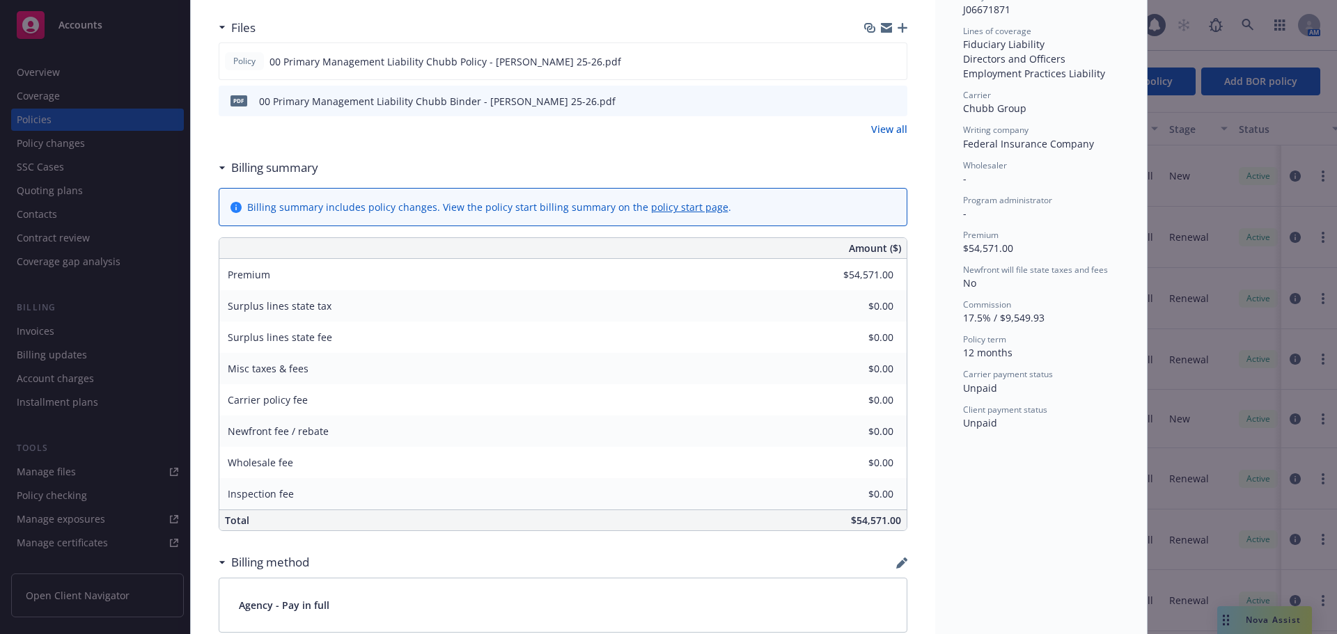
scroll to position [209, 0]
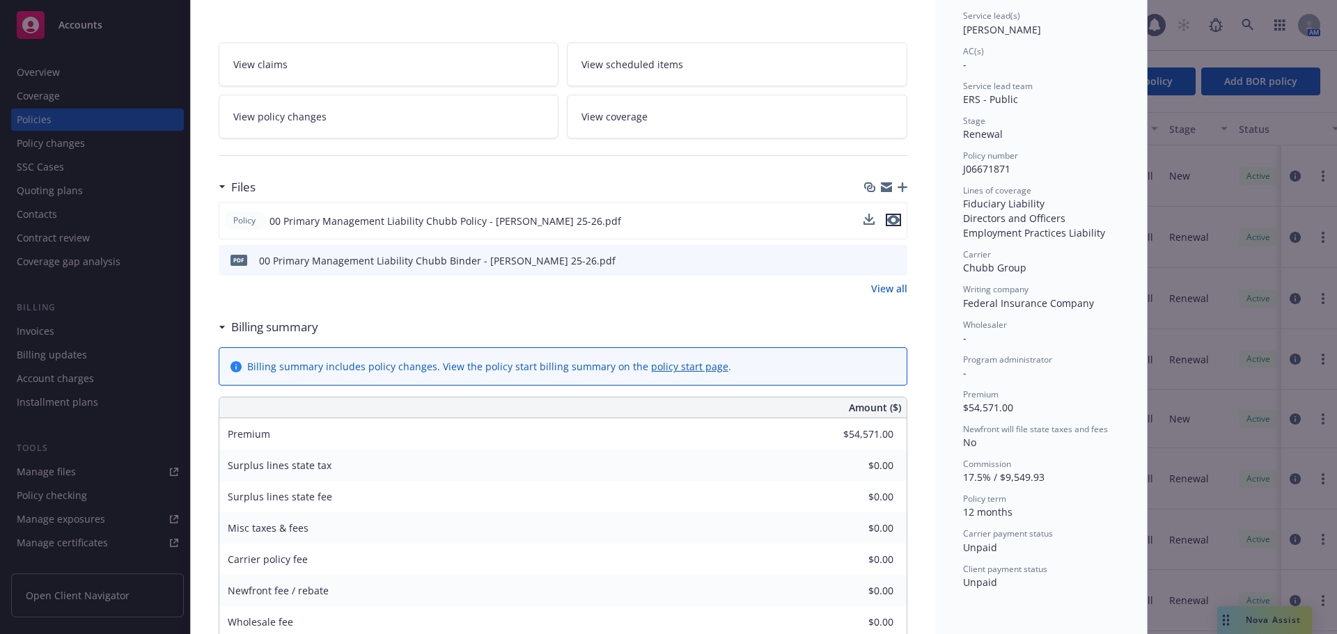
click at [889, 221] on icon "preview file" at bounding box center [893, 220] width 13 height 10
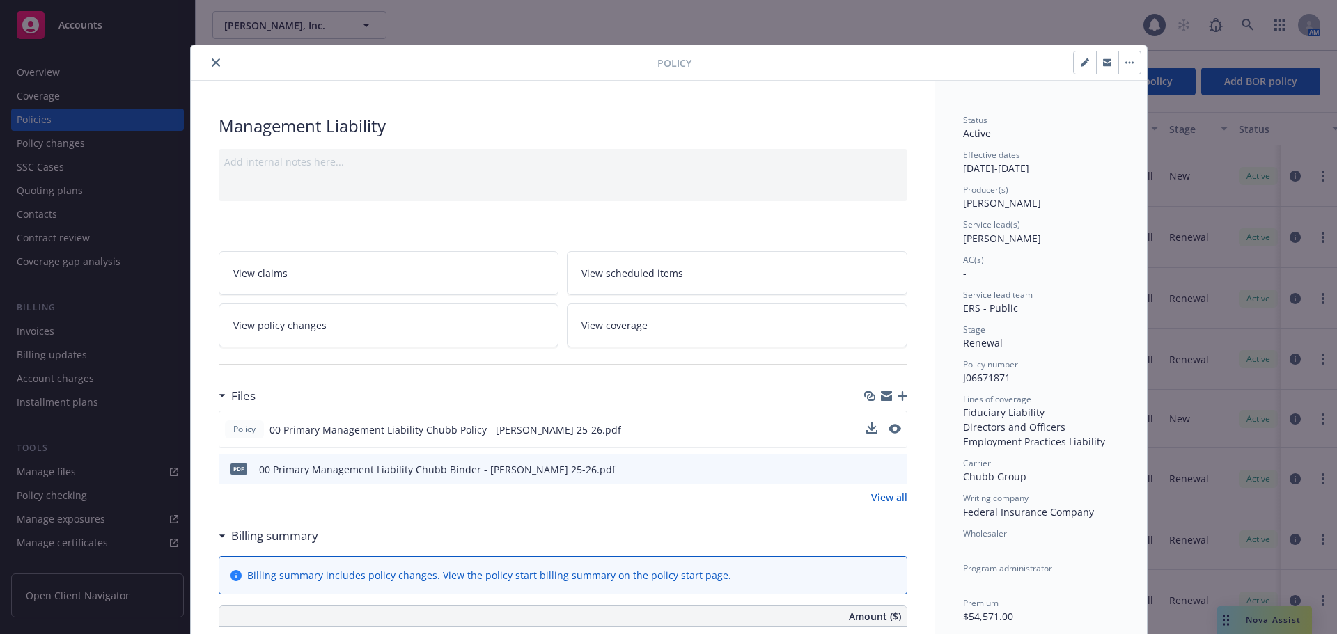
click at [212, 60] on icon "close" at bounding box center [216, 63] width 8 height 8
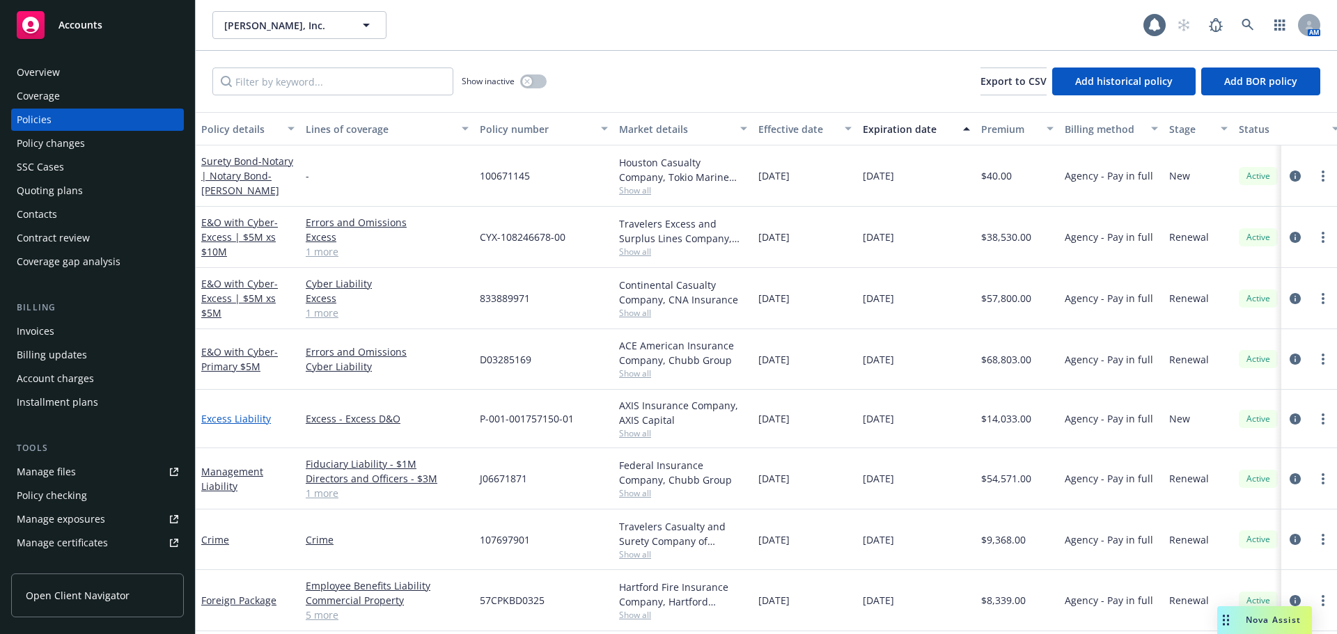
click at [251, 416] on link "Excess Liability" at bounding box center [236, 418] width 70 height 13
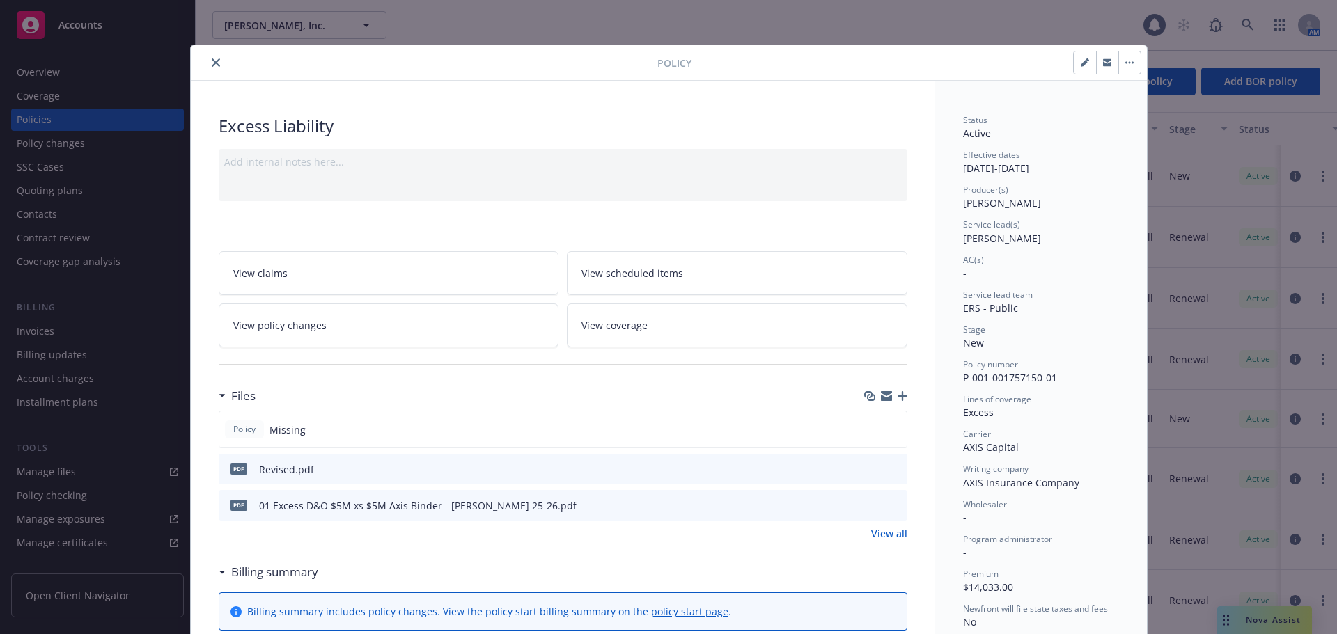
click at [889, 468] on icon "preview file" at bounding box center [894, 469] width 13 height 10
click at [1013, 375] on span "P-001-001757150-01" at bounding box center [1010, 377] width 94 height 13
copy span "P-001-001757150-01"
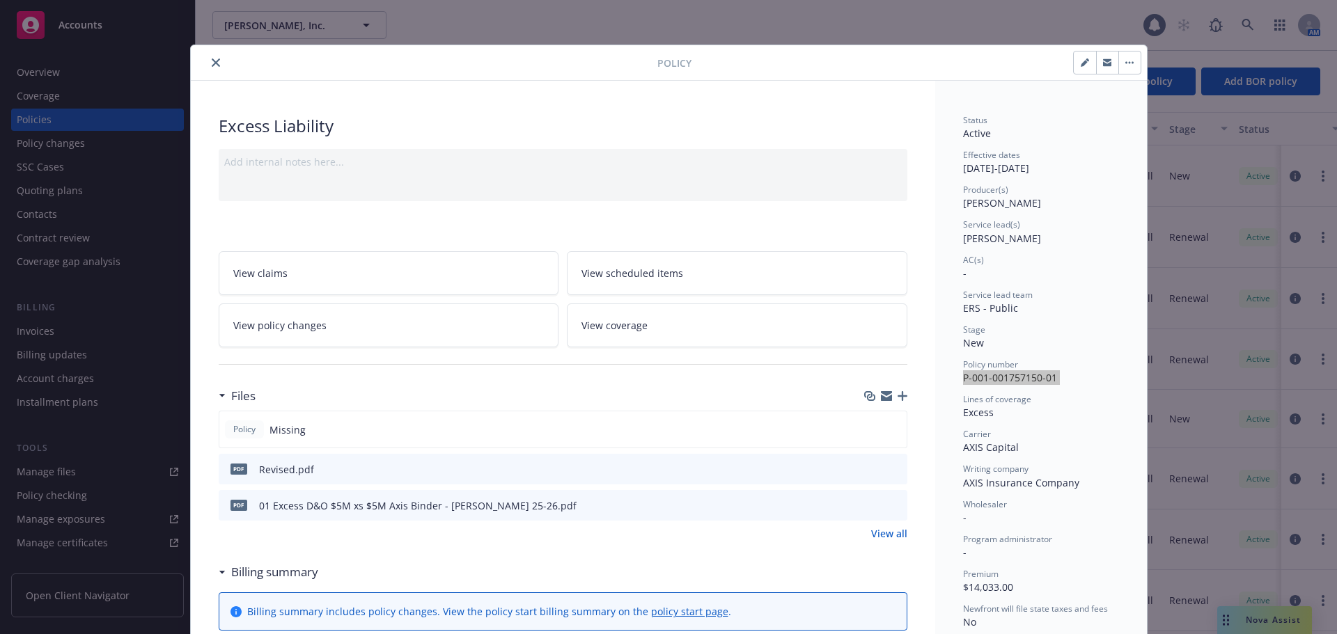
click at [1011, 484] on span "AXIS Insurance Company" at bounding box center [1021, 482] width 116 height 13
copy span "AXIS Insurance Company"
click at [212, 63] on icon "close" at bounding box center [216, 63] width 8 height 8
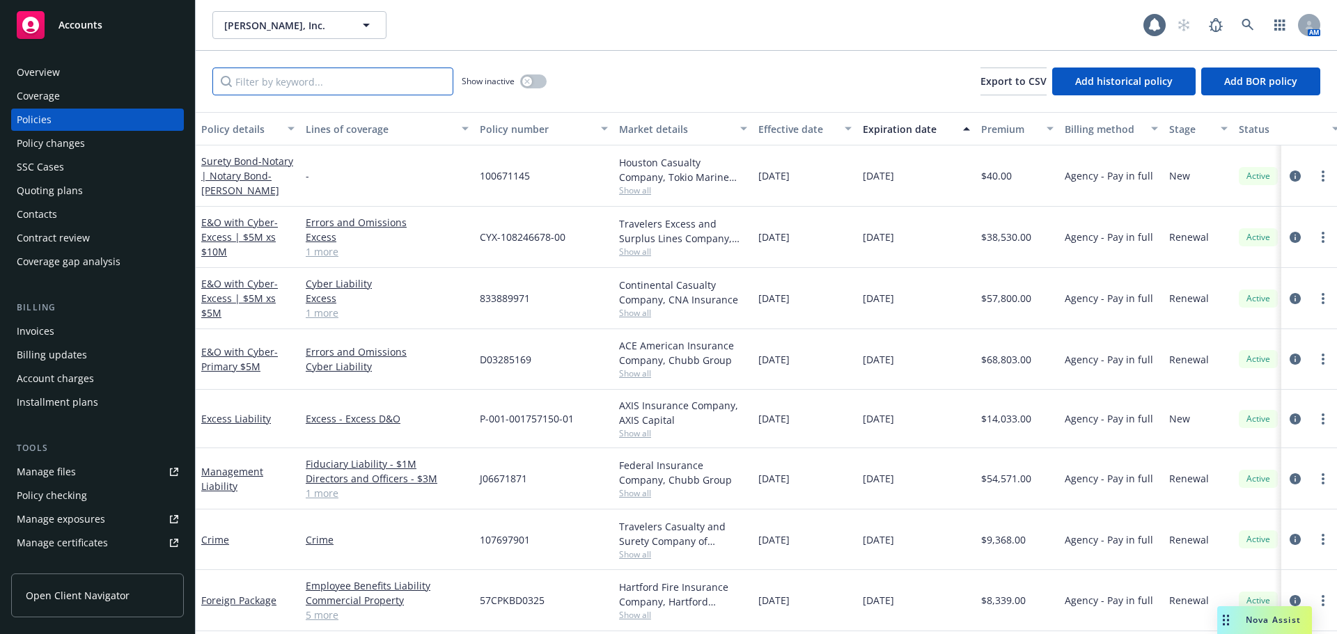
click at [285, 84] on input "Filter by keyword..." at bounding box center [332, 82] width 241 height 28
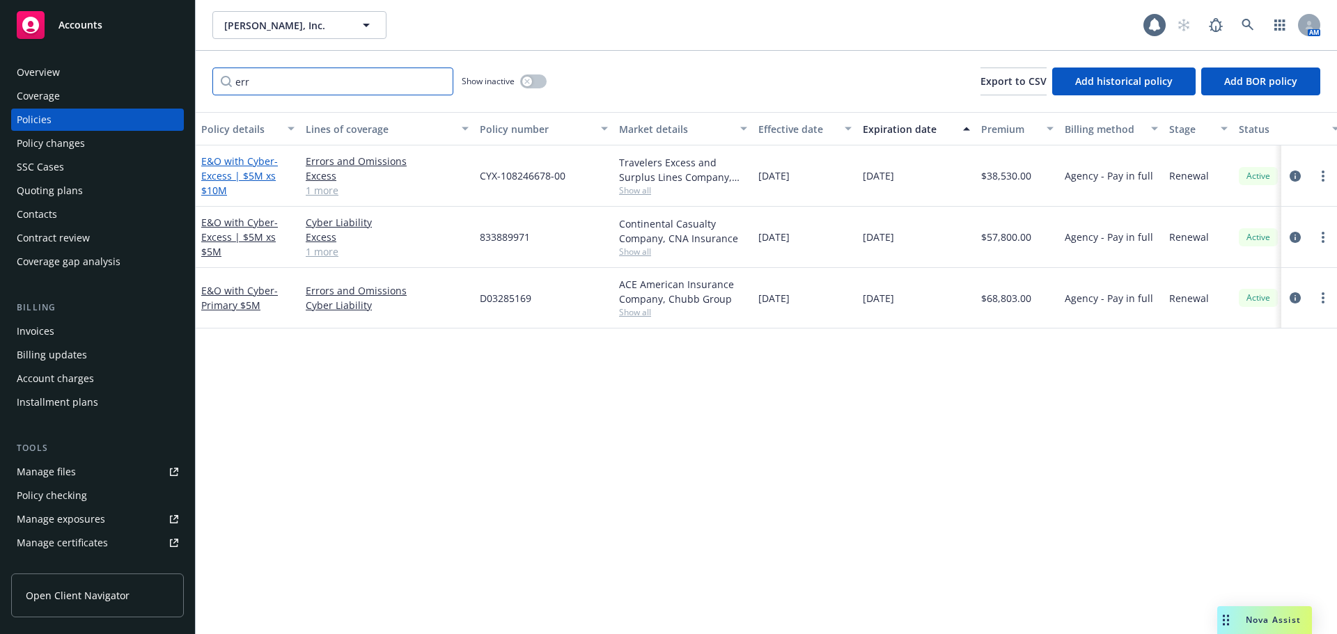
type input "err"
click at [258, 174] on span "- Excess | $5M xs $10M" at bounding box center [239, 176] width 77 height 42
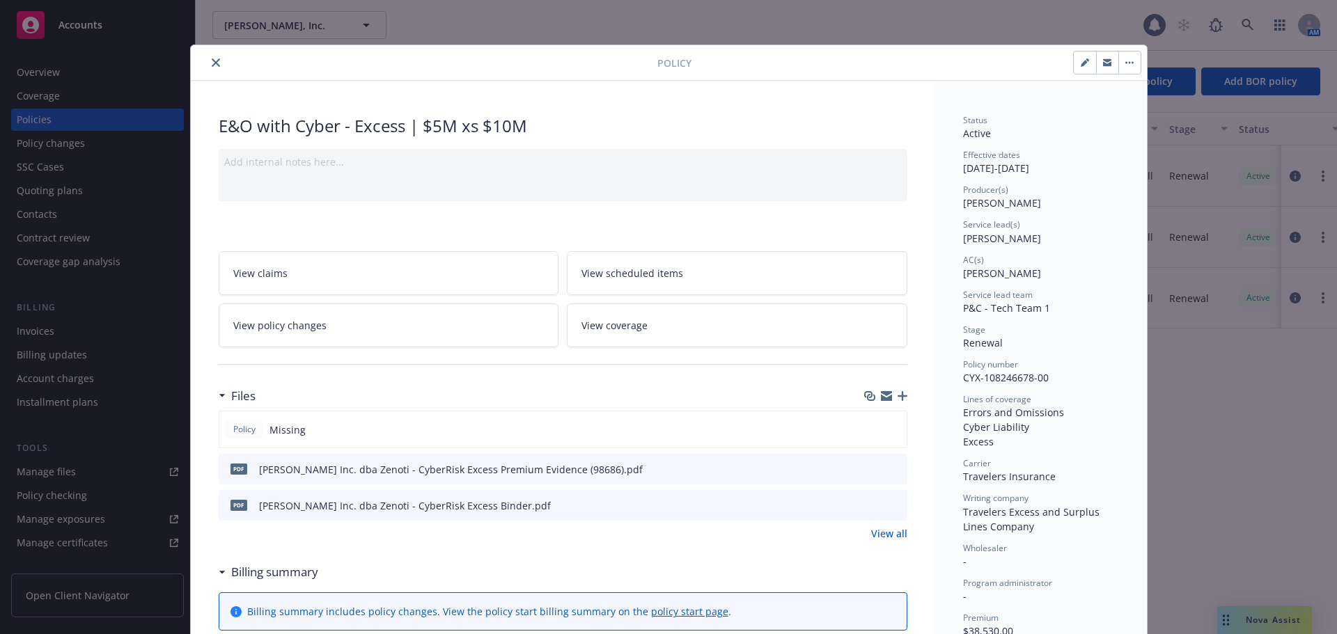
click at [889, 469] on icon "preview file" at bounding box center [894, 469] width 13 height 10
click at [212, 61] on icon "close" at bounding box center [216, 63] width 8 height 8
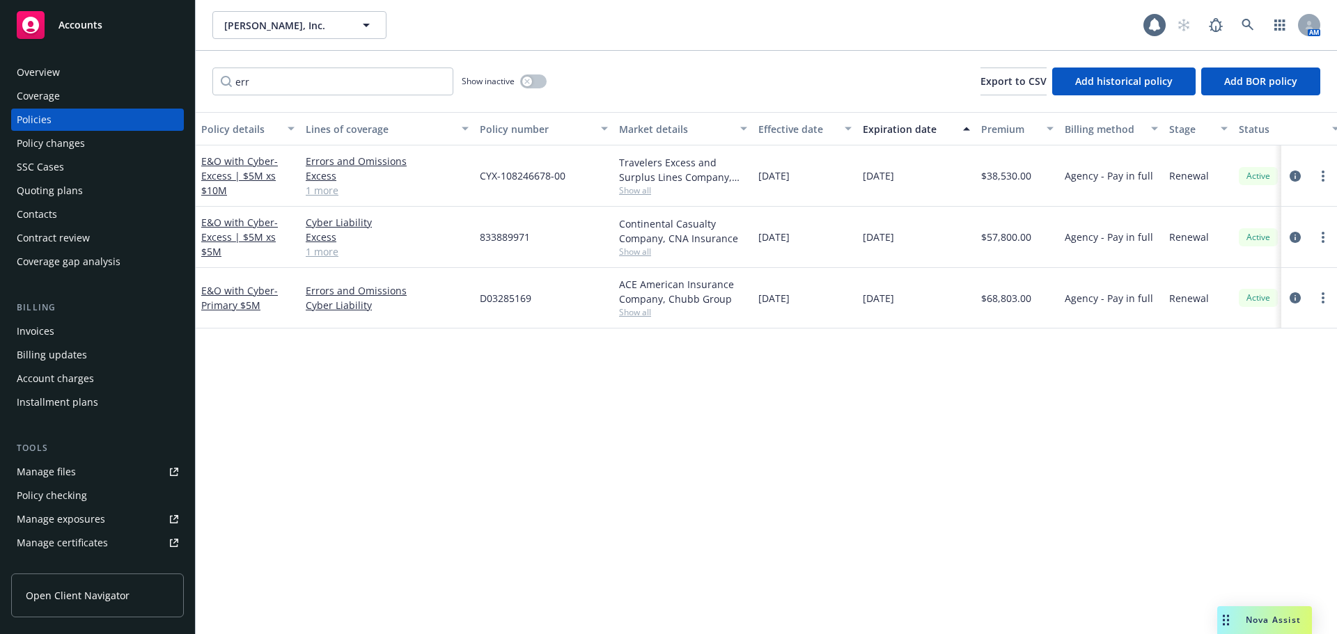
click at [123, 146] on div "Policy changes" at bounding box center [98, 143] width 162 height 22
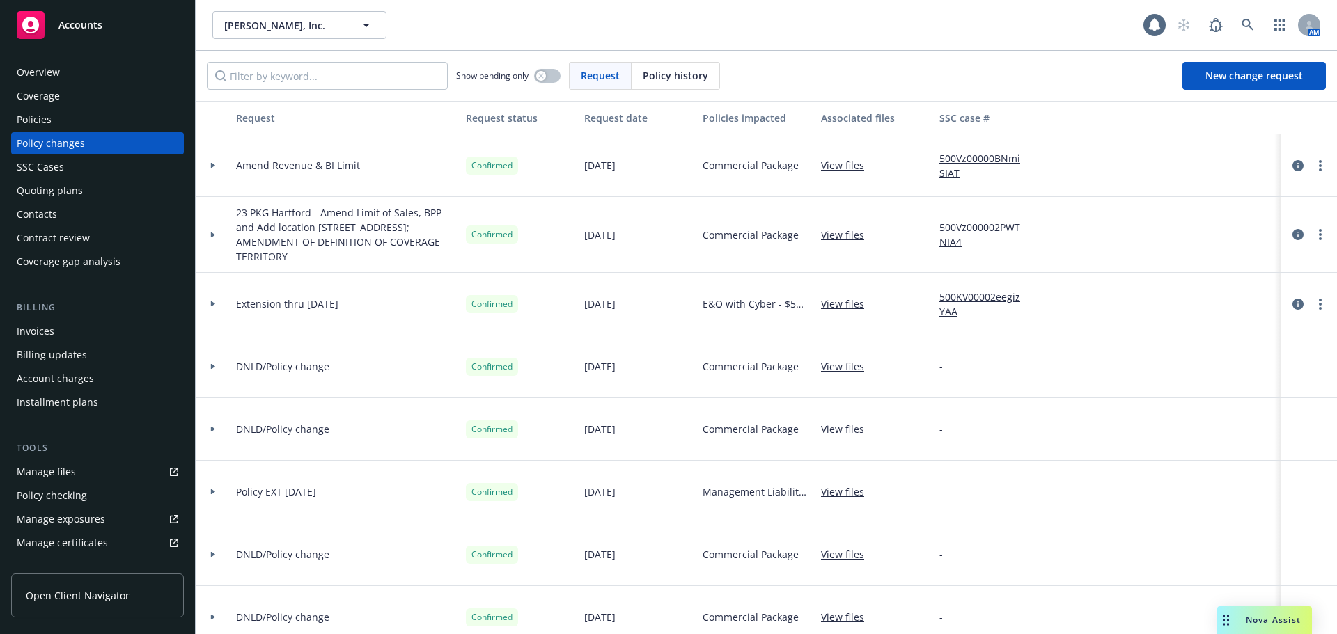
click at [675, 79] on span "Policy history" at bounding box center [675, 75] width 65 height 15
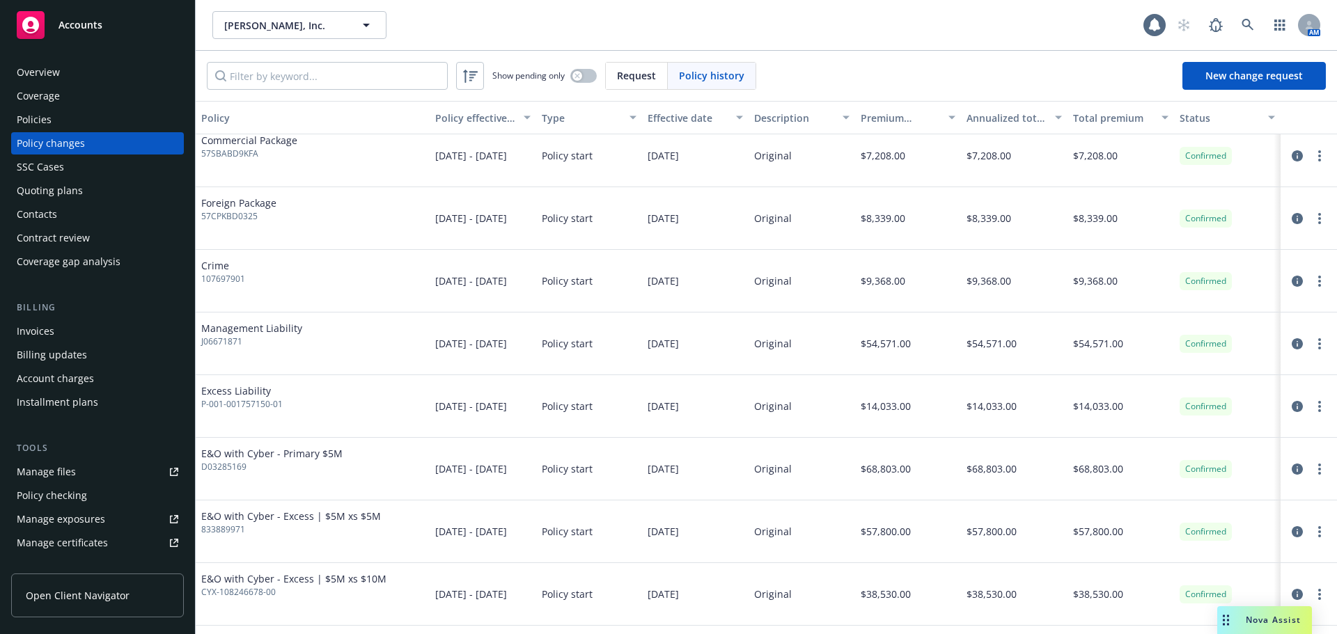
scroll to position [348, 0]
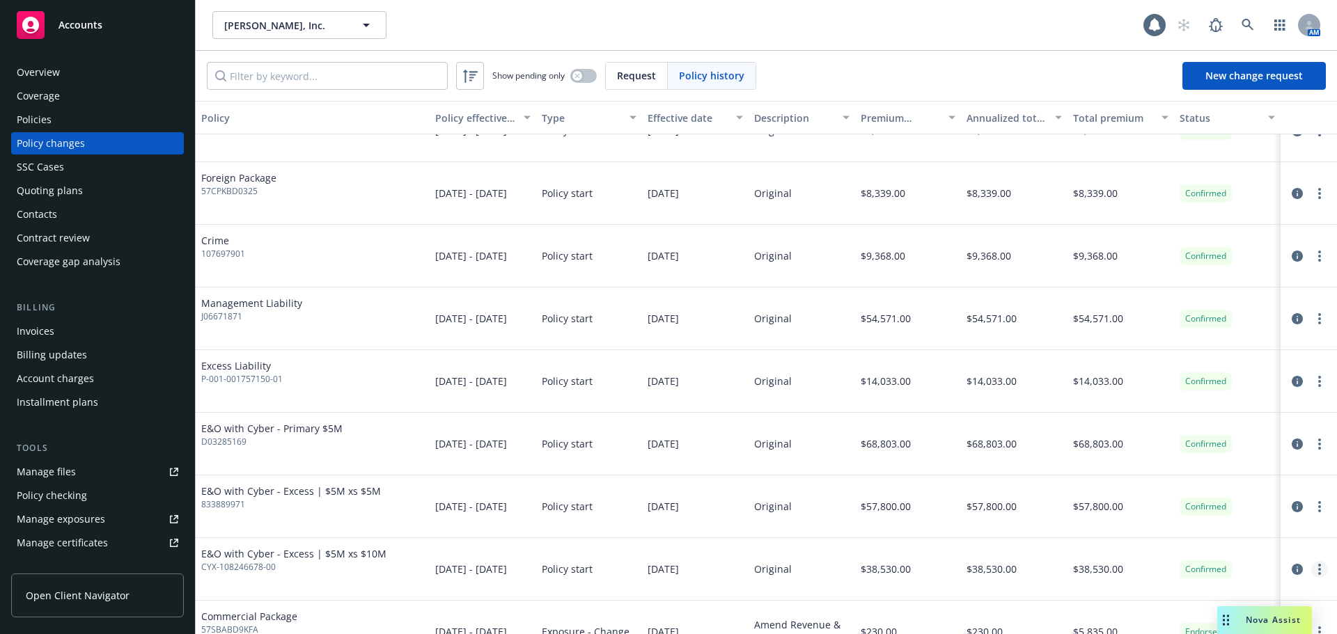
click at [1311, 570] on link "more" at bounding box center [1319, 569] width 17 height 17
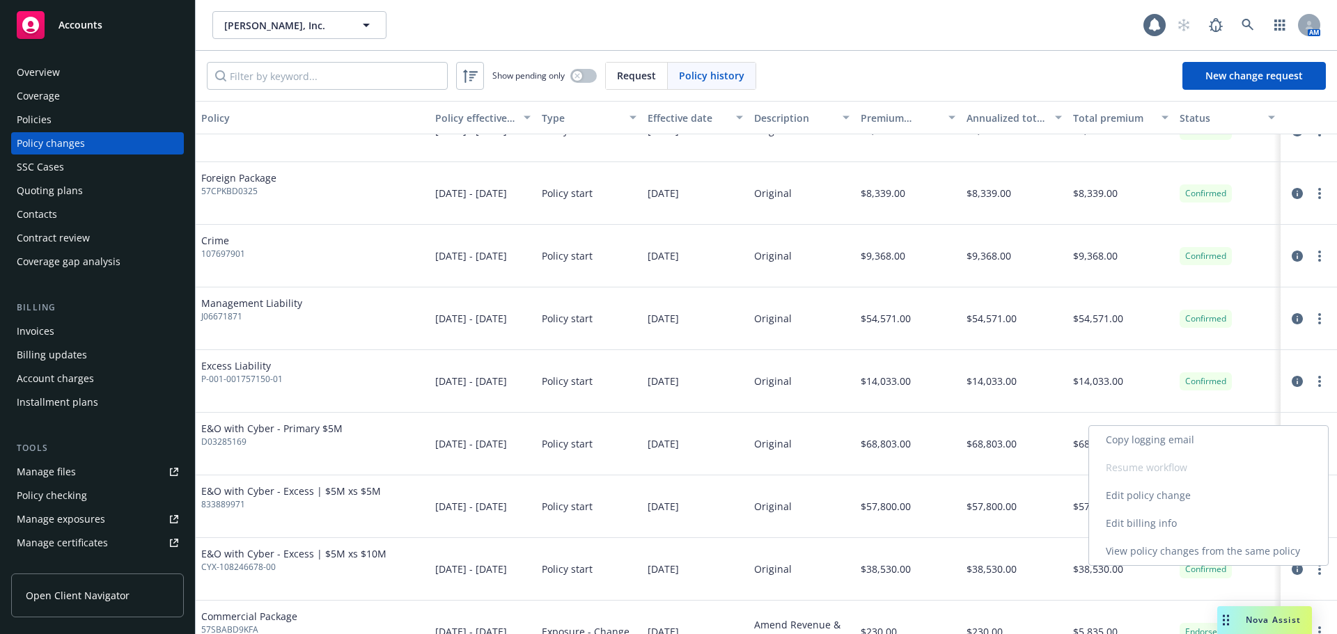
click at [1195, 529] on link "Edit billing info" at bounding box center [1208, 524] width 239 height 28
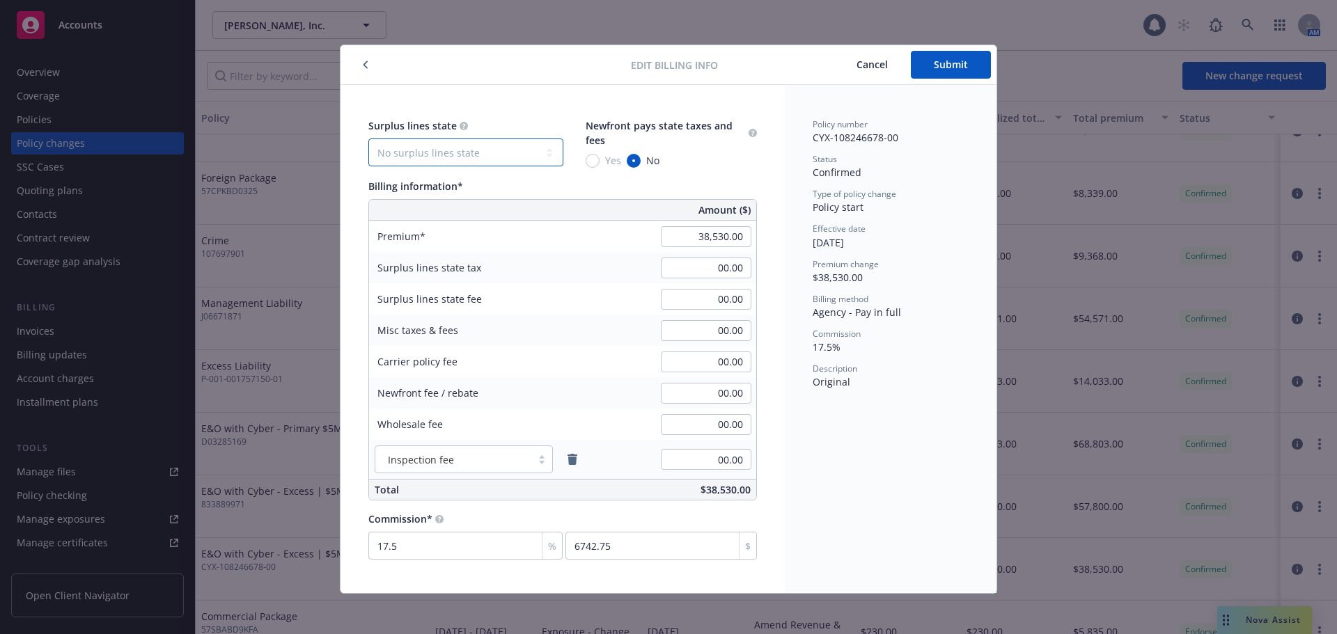
click at [515, 151] on select "No surplus lines state Alaska Alabama Arkansas Arizona California Colorado Conn…" at bounding box center [465, 153] width 195 height 28
select select "WA"
click at [368, 139] on select "No surplus lines state Alaska Alabama Arkansas Arizona California Colorado Conn…" at bounding box center [465, 153] width 195 height 28
type input "770.60"
type input "115.59"
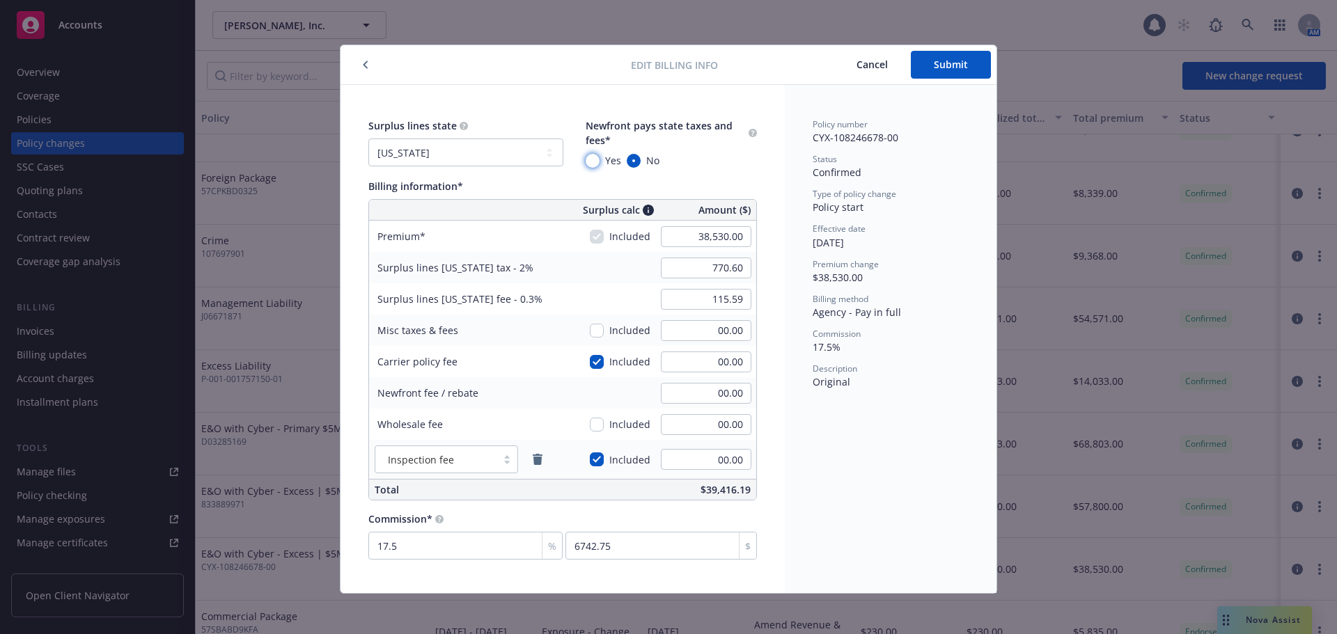
click at [586, 162] on input "Yes" at bounding box center [593, 161] width 14 height 14
radio input "true"
click at [948, 65] on span "Submit" at bounding box center [951, 64] width 34 height 13
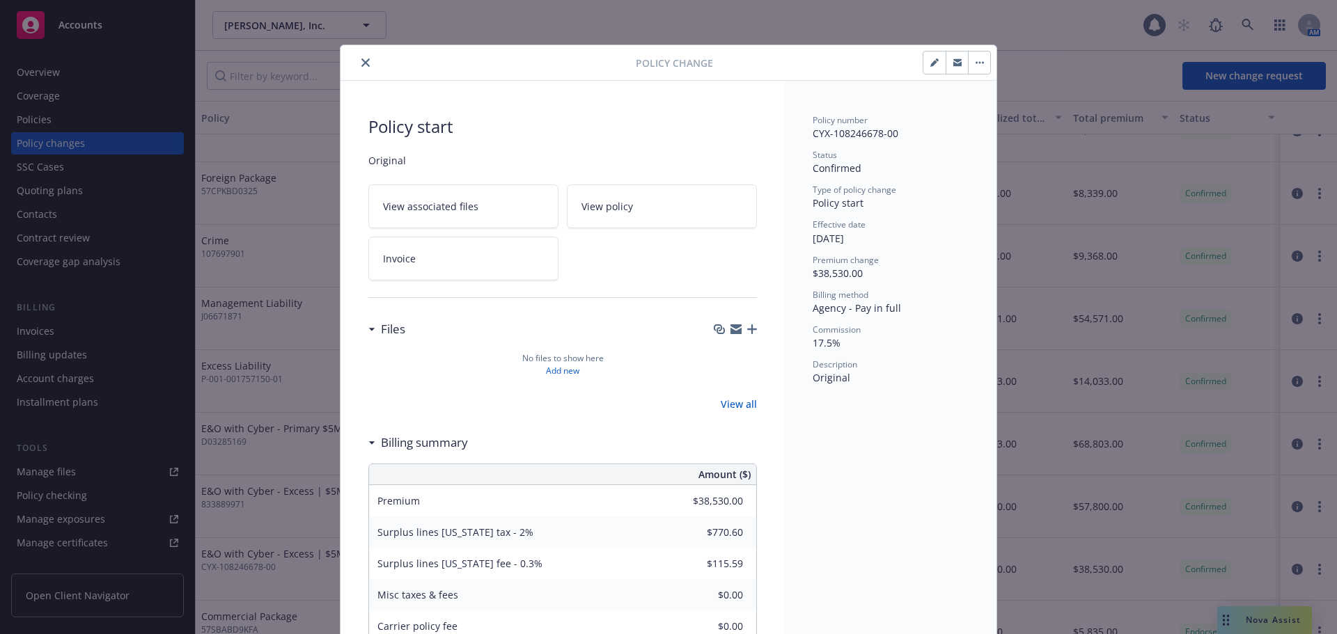
click at [361, 66] on icon "close" at bounding box center [365, 63] width 8 height 8
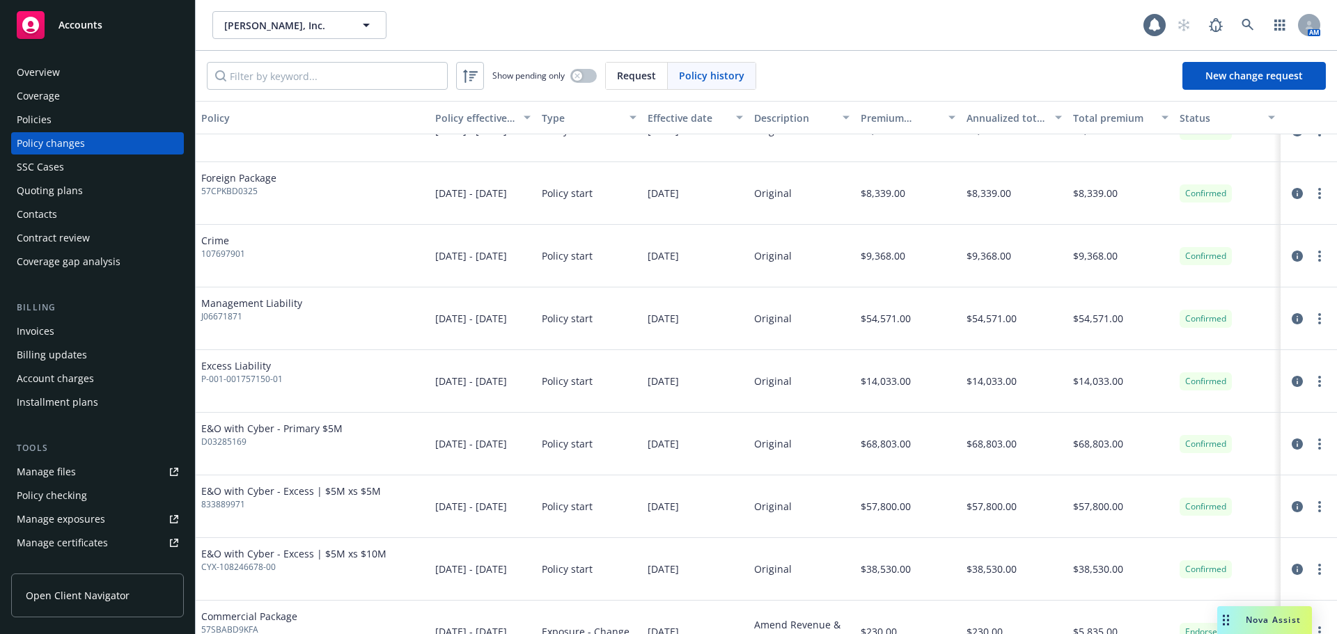
click at [77, 472] on link "Manage files" at bounding box center [97, 472] width 173 height 22
click at [82, 118] on div "Policies" at bounding box center [98, 120] width 162 height 22
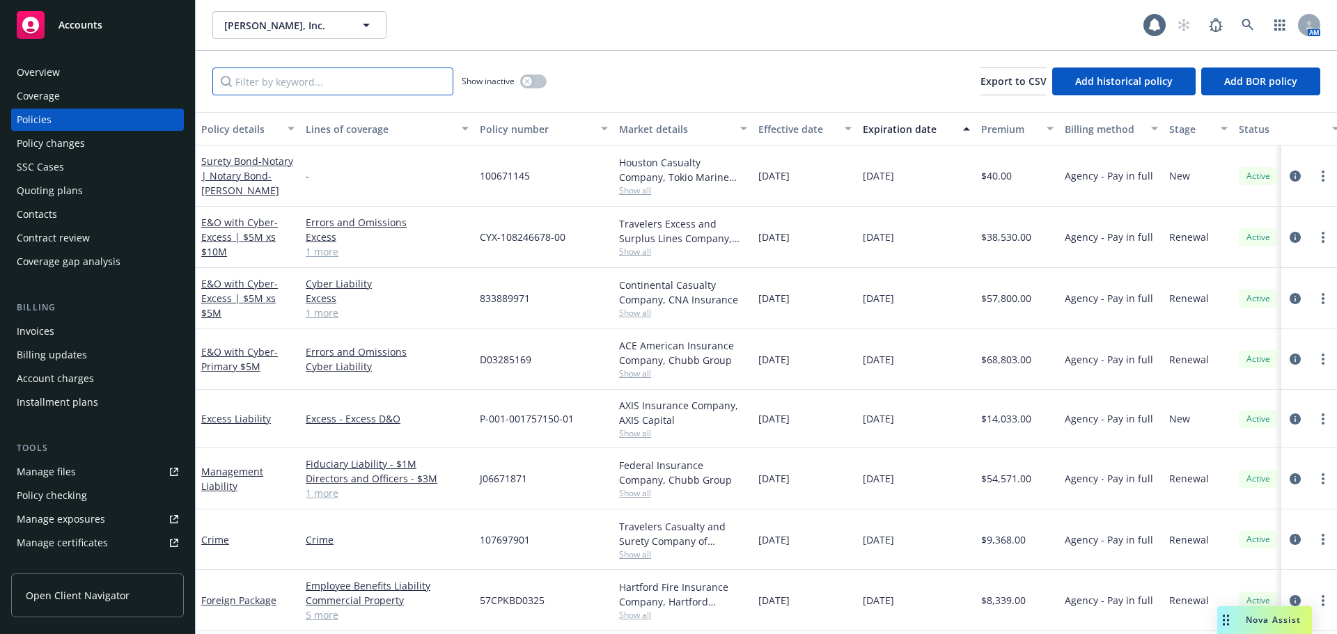
click at [297, 86] on input "Filter by keyword..." at bounding box center [332, 82] width 241 height 28
click at [212, 541] on link "Crime" at bounding box center [215, 540] width 28 height 13
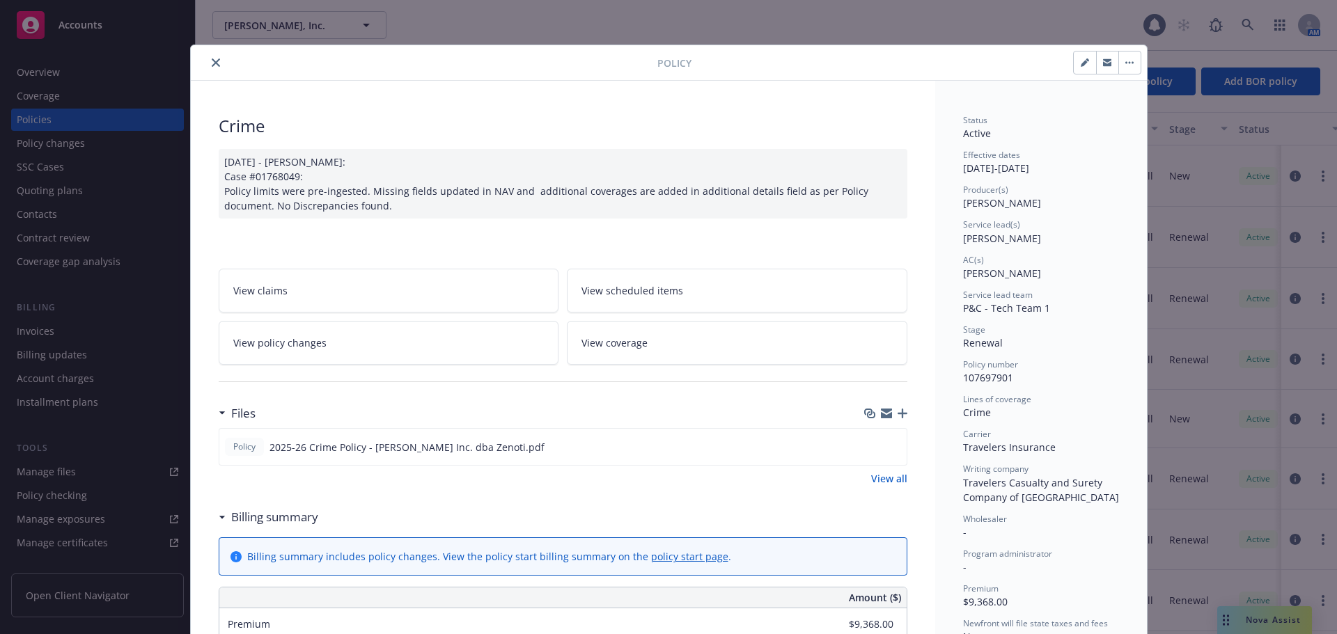
drag, startPoint x: 207, startPoint y: 62, endPoint x: 263, endPoint y: 137, distance: 93.6
click at [212, 62] on icon "close" at bounding box center [216, 63] width 8 height 8
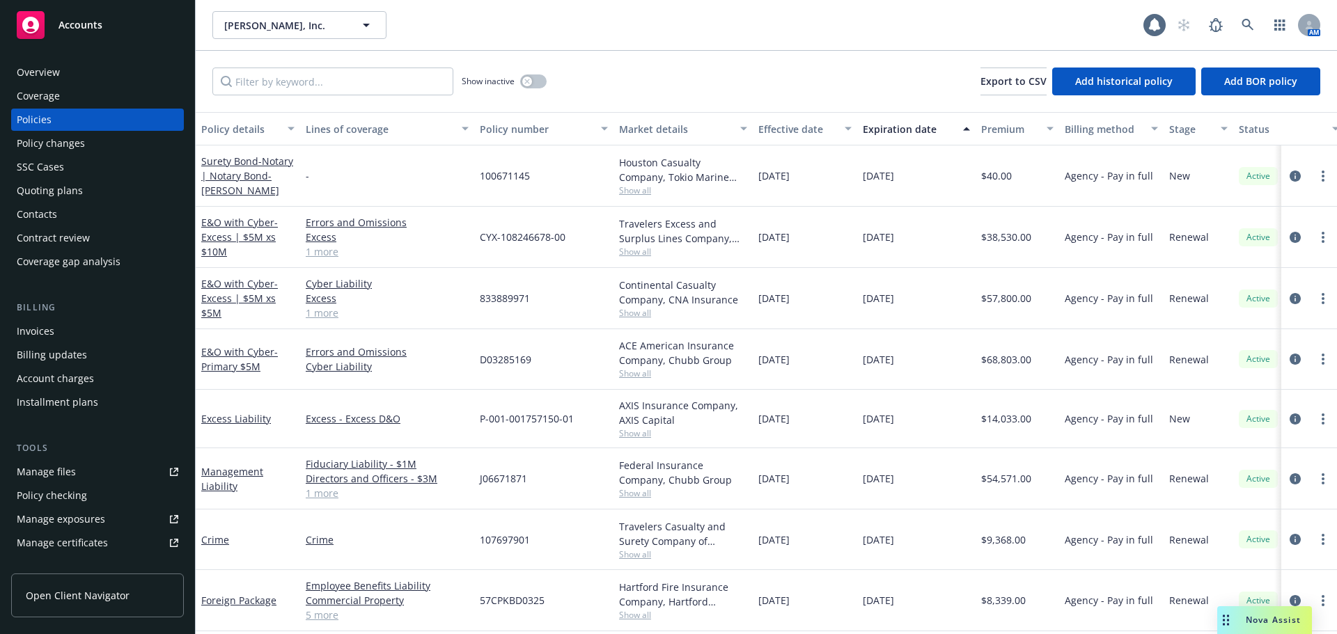
click at [104, 331] on div "Invoices" at bounding box center [98, 331] width 162 height 22
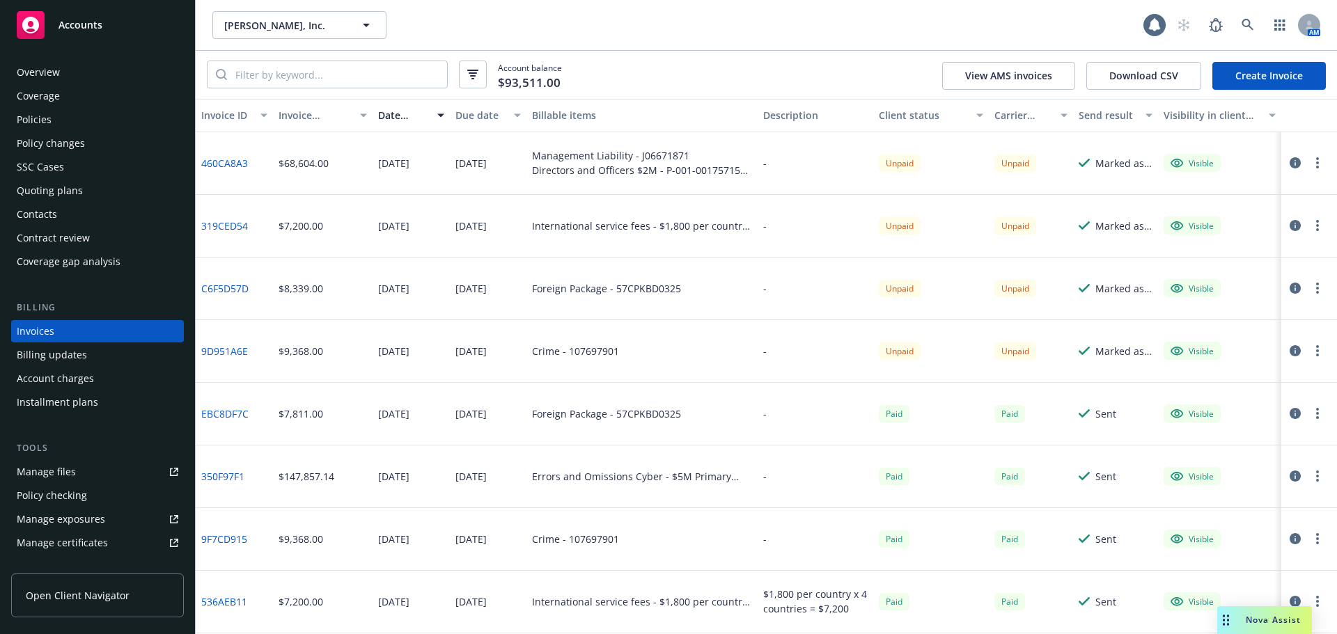
click at [1247, 81] on link "Create Invoice" at bounding box center [1270, 76] width 114 height 28
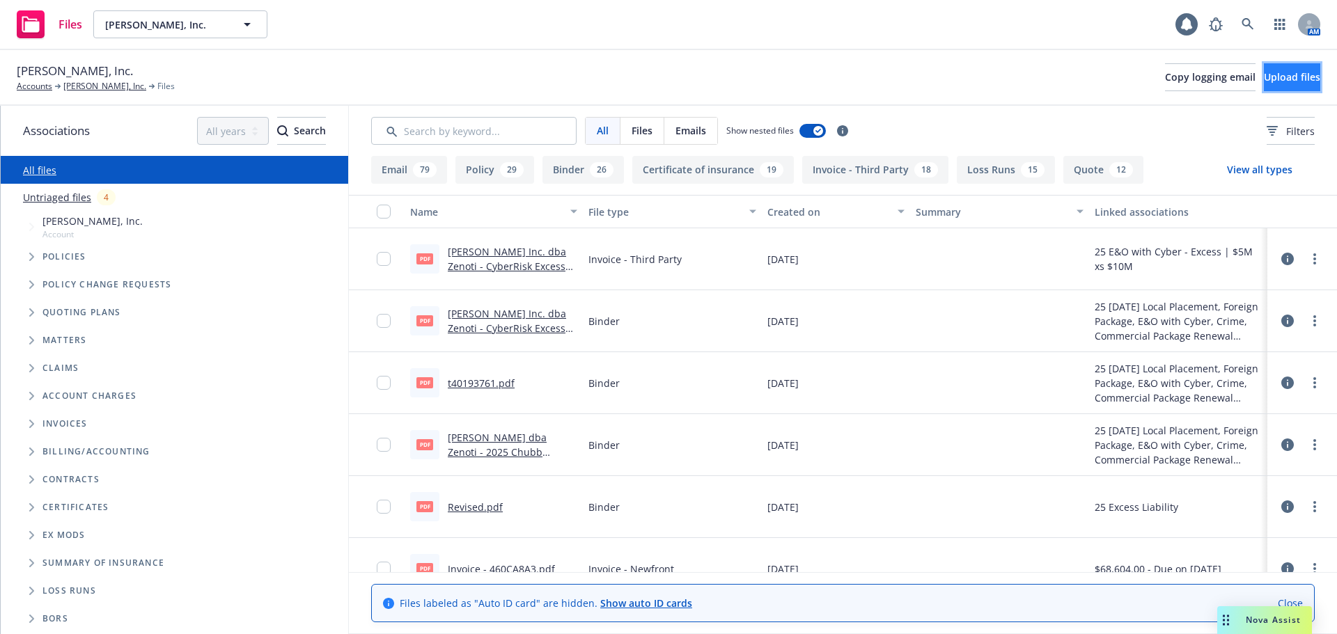
click at [1288, 71] on span "Upload files" at bounding box center [1292, 76] width 56 height 13
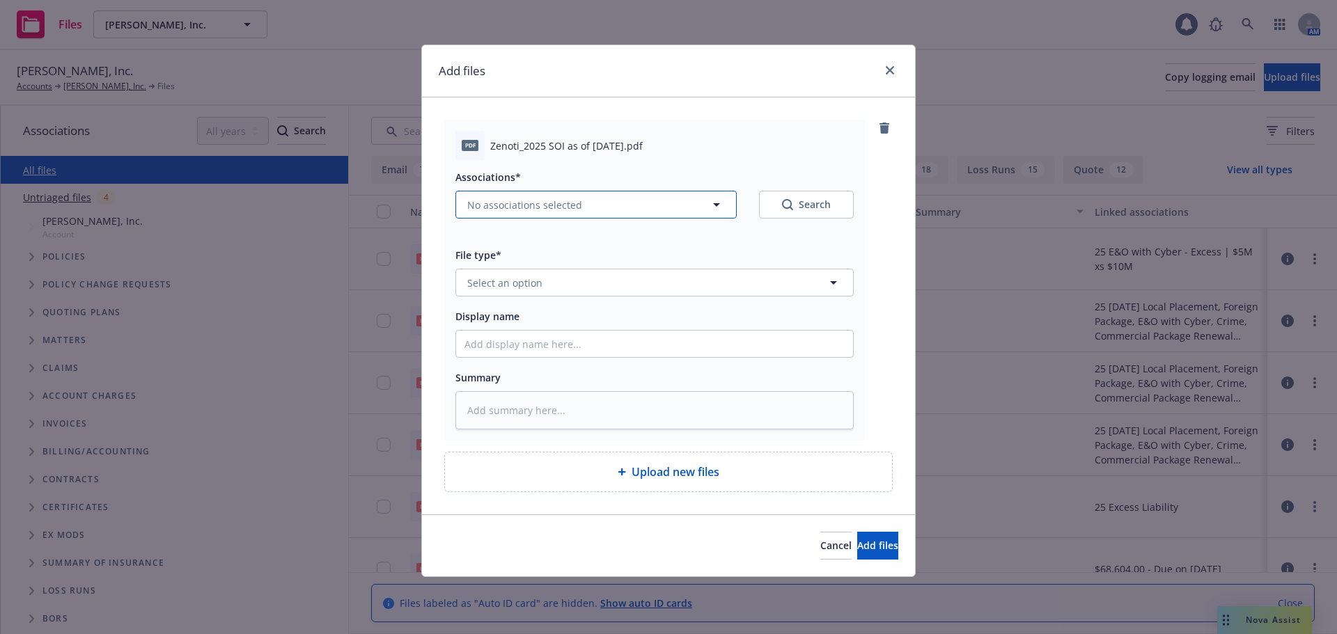
click at [580, 205] on button "No associations selected" at bounding box center [596, 205] width 281 height 28
type textarea "x"
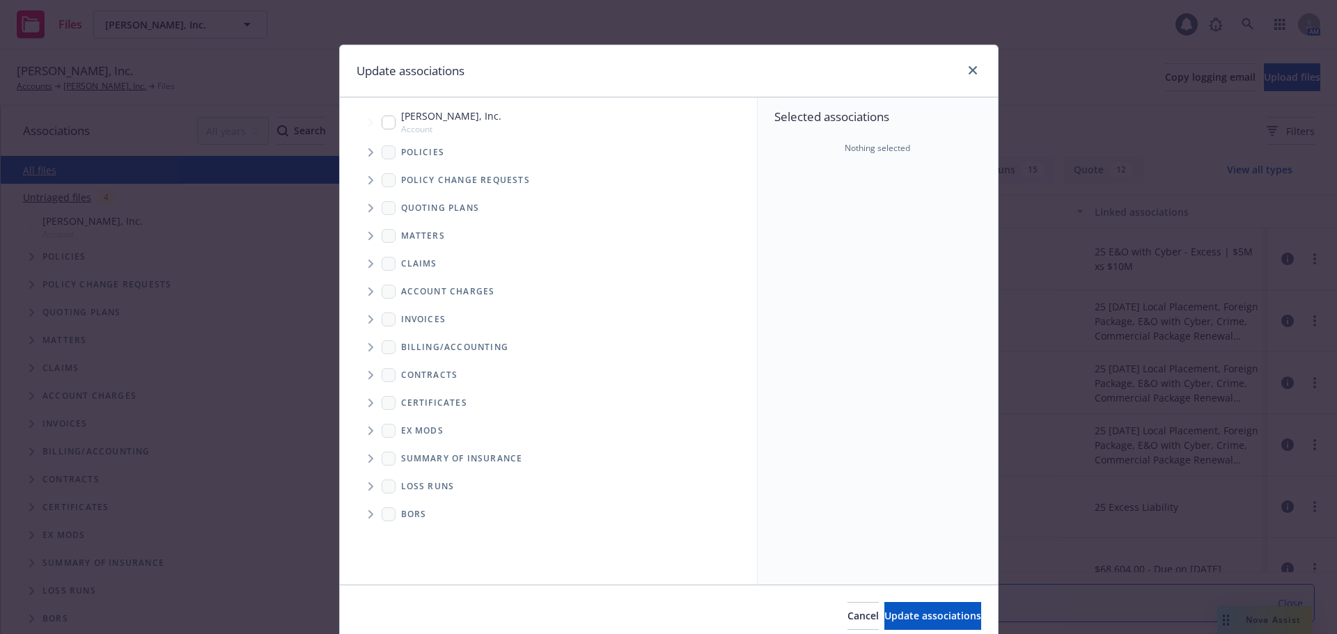
click at [382, 125] on input "Tree Example" at bounding box center [389, 123] width 14 height 14
checkbox input "true"
click at [908, 617] on span "Update associations" at bounding box center [933, 615] width 97 height 13
type textarea "x"
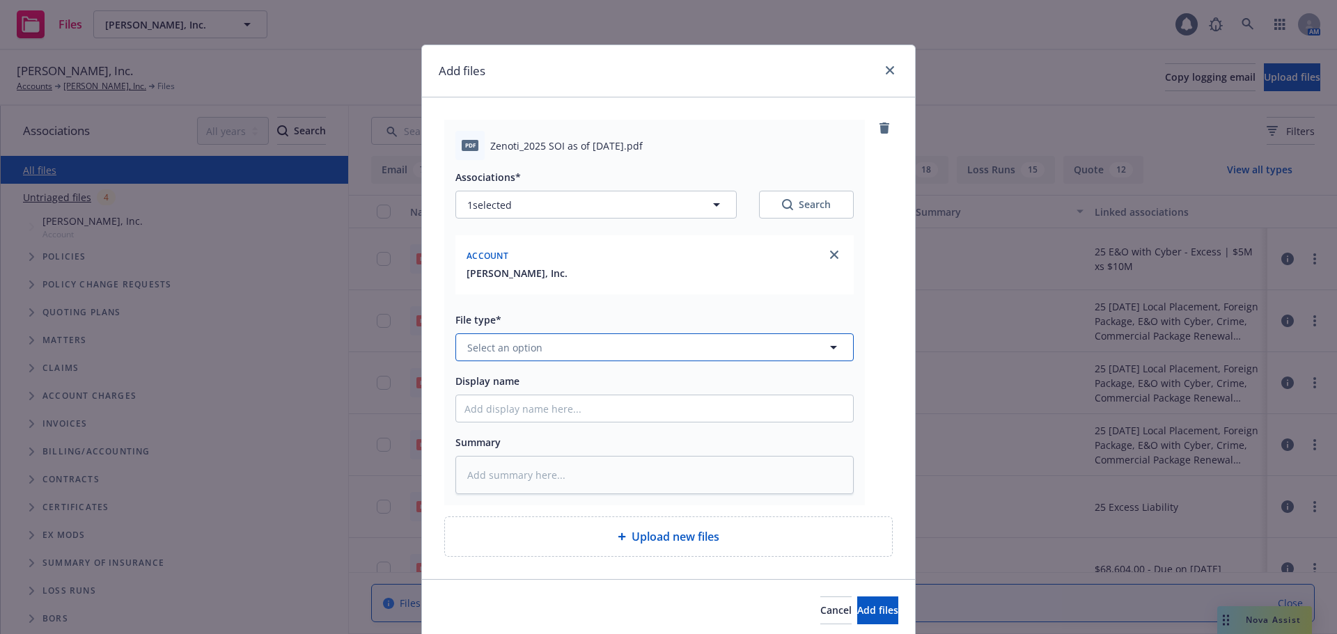
click at [612, 350] on button "Select an option" at bounding box center [655, 348] width 398 height 28
type input "summar"
click at [547, 466] on span "Summary of Insurance" at bounding box center [523, 460] width 107 height 15
click at [857, 602] on button "Add files" at bounding box center [877, 611] width 41 height 28
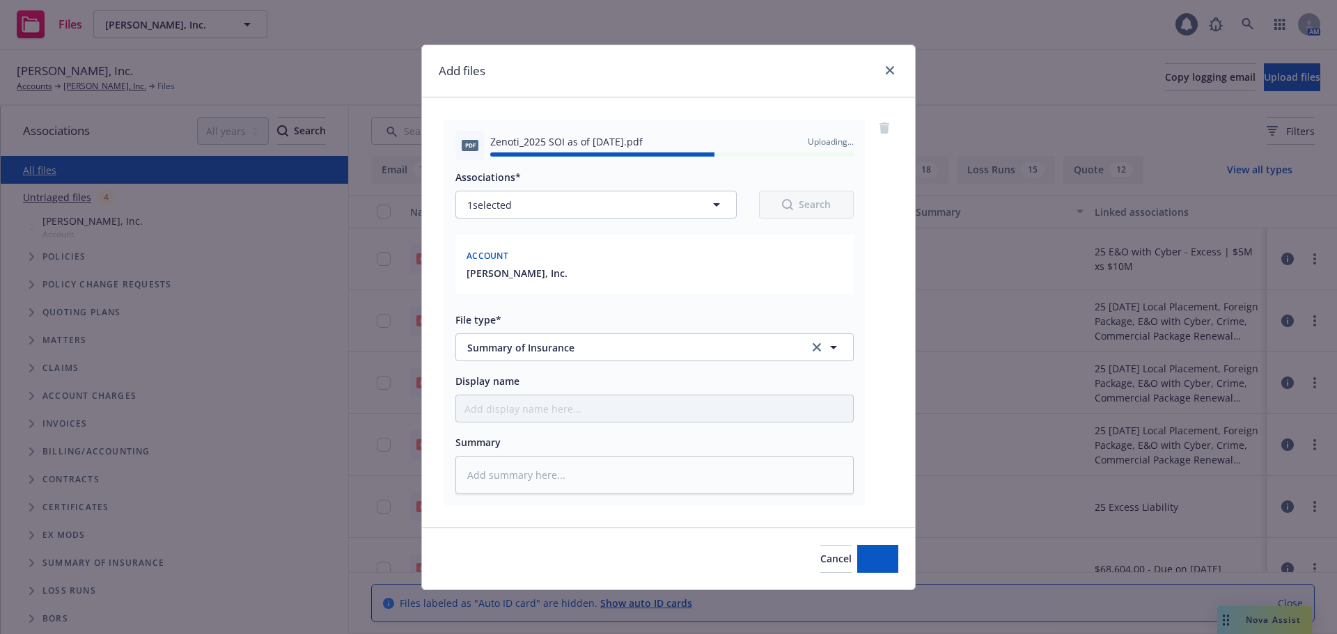
type textarea "x"
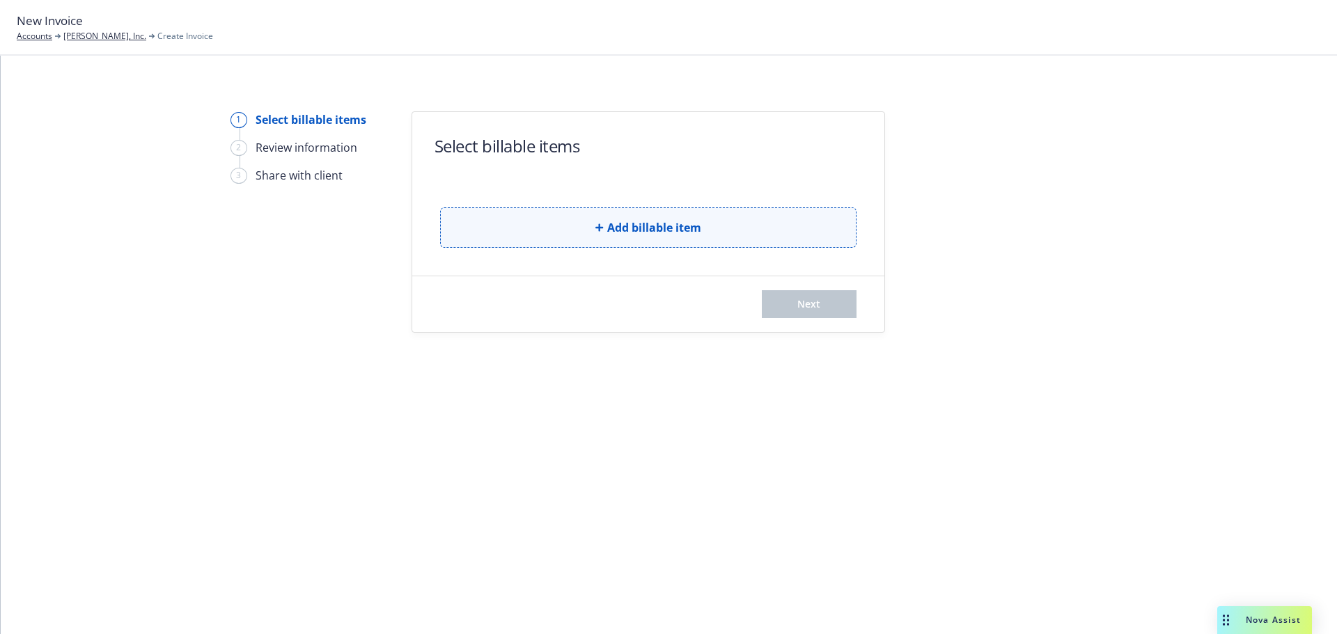
click at [747, 235] on button "Add billable item" at bounding box center [648, 228] width 416 height 40
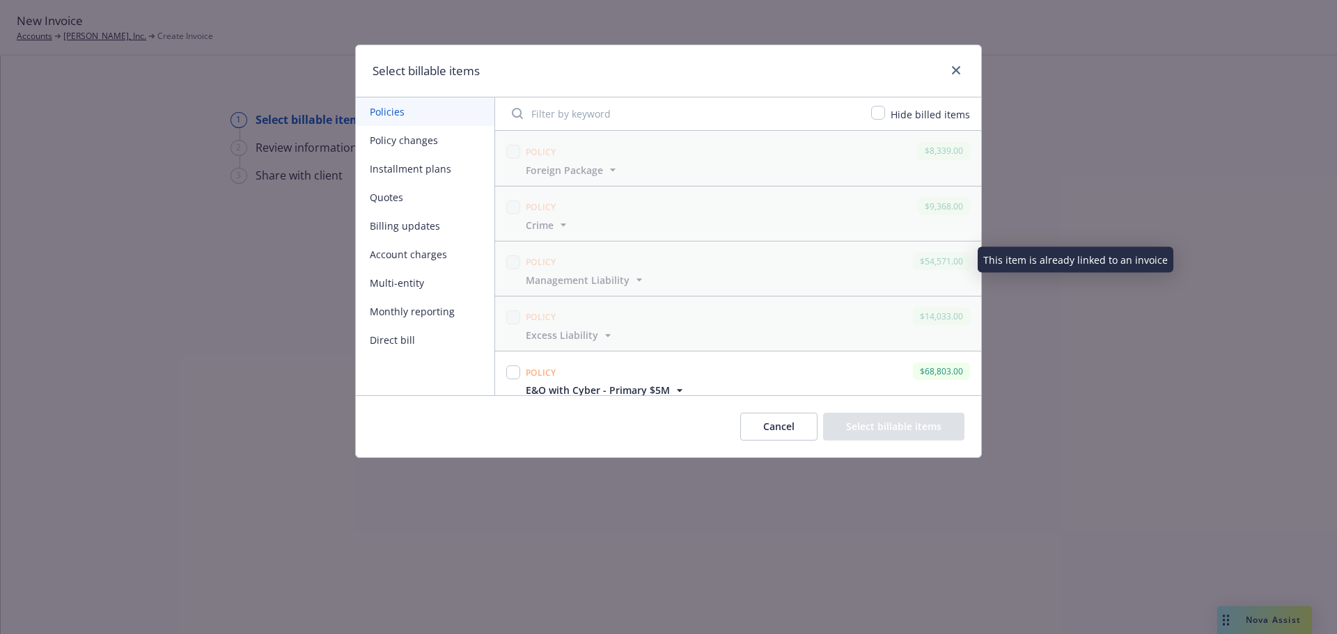
scroll to position [70, 0]
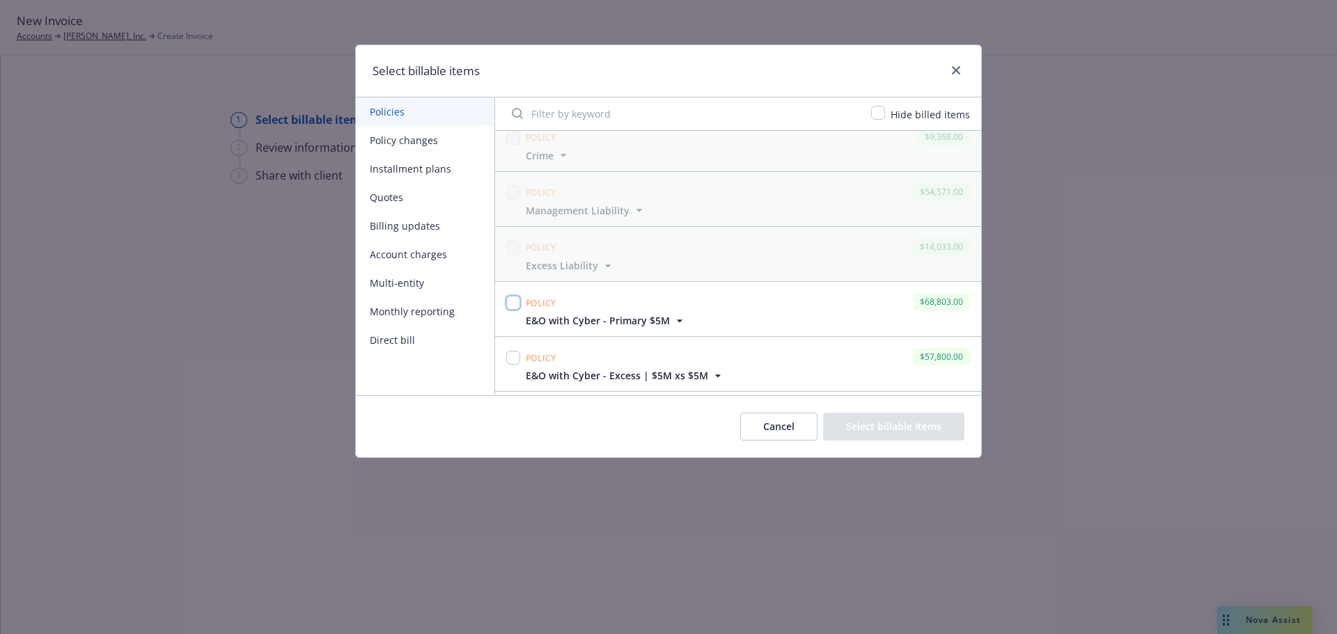
click at [515, 304] on input "checkbox" at bounding box center [513, 303] width 14 height 14
checkbox input "true"
click at [898, 436] on button "Select billable items" at bounding box center [893, 427] width 141 height 28
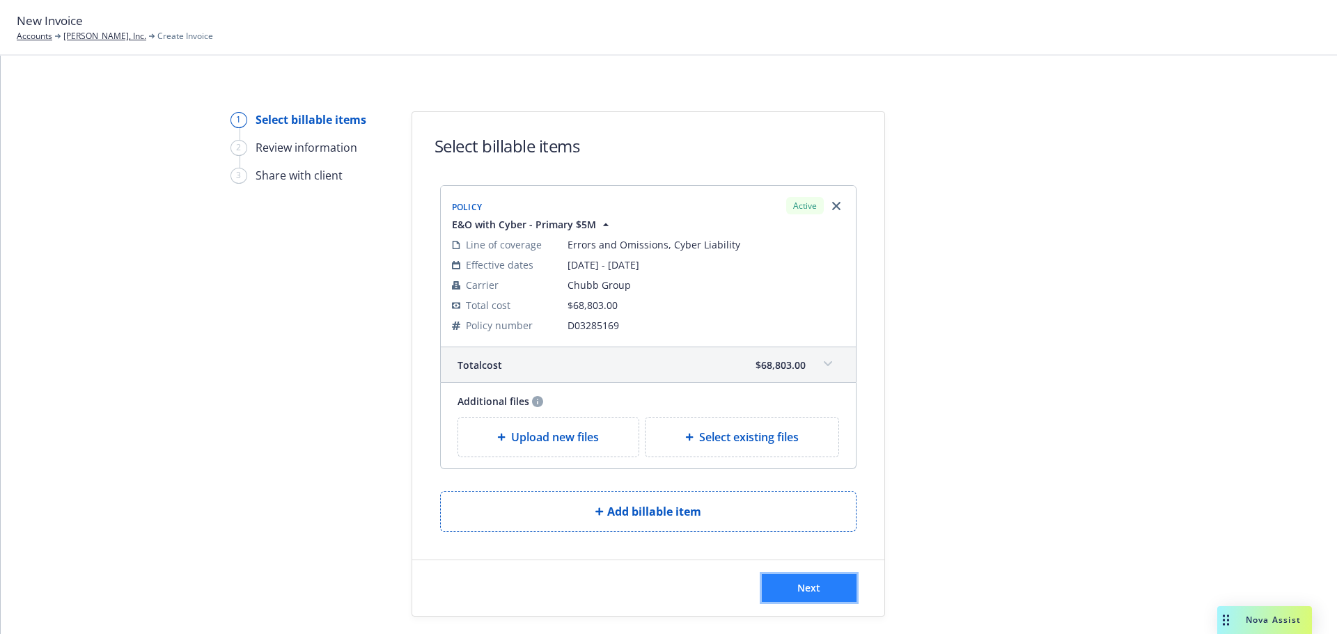
click at [813, 585] on span "Next" at bounding box center [808, 588] width 23 height 13
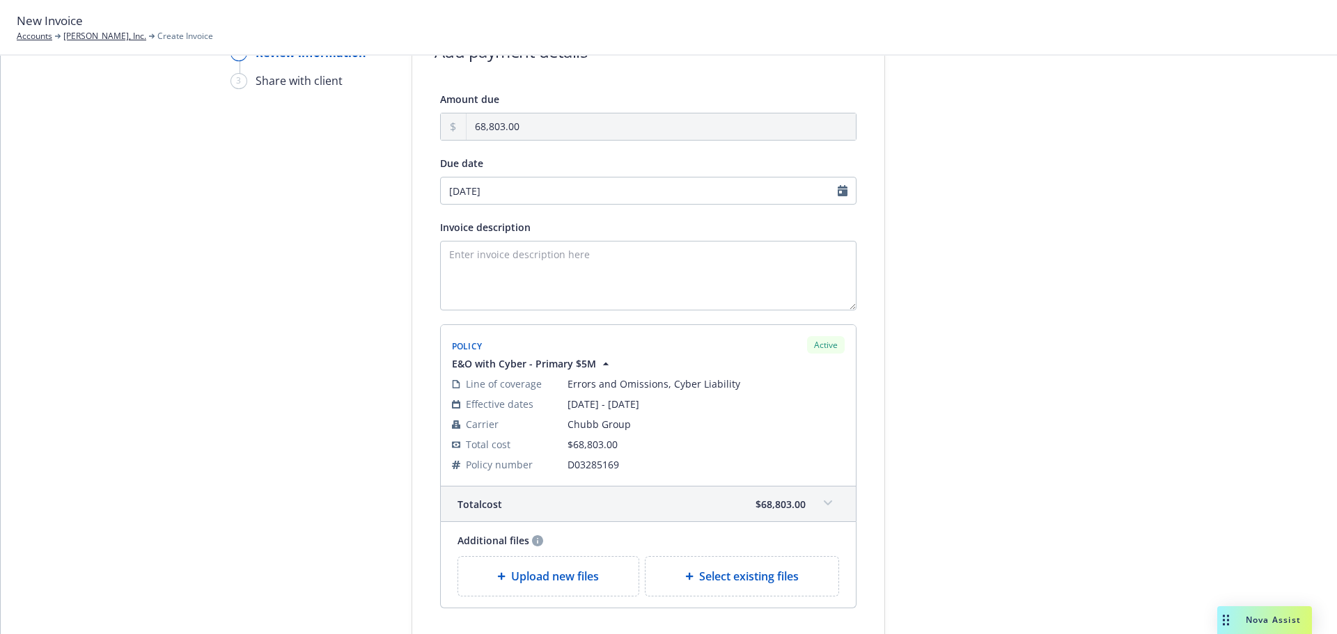
scroll to position [210, 0]
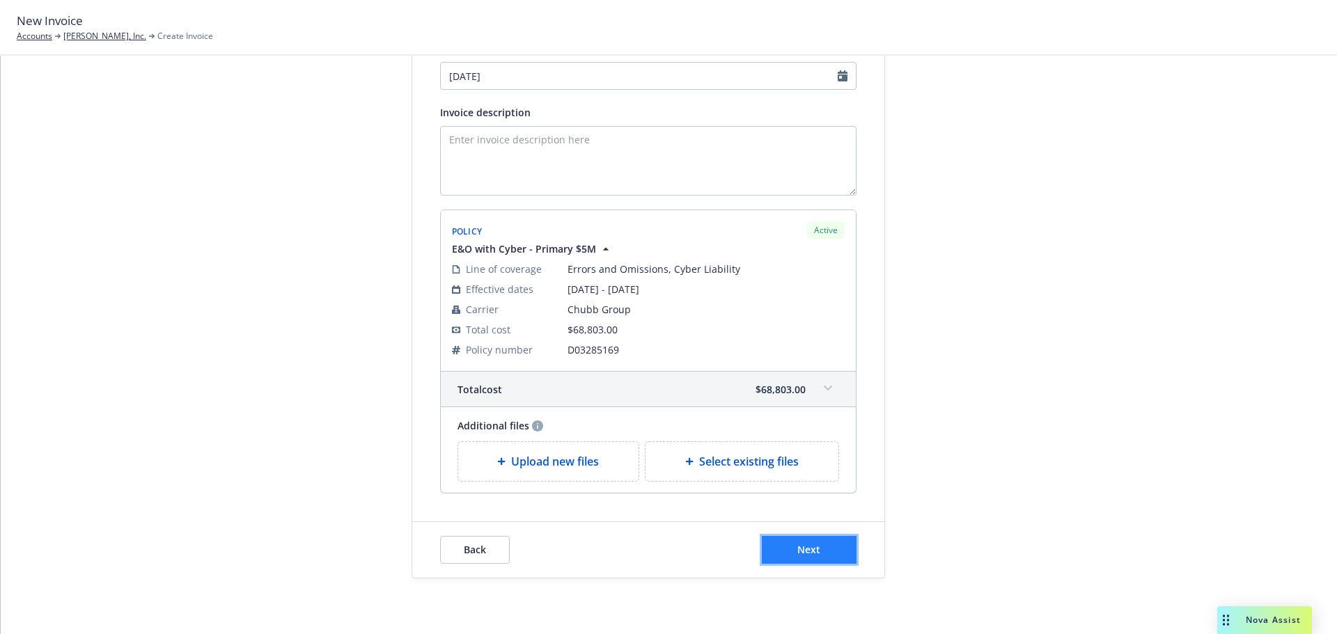
click at [832, 554] on button "Next" at bounding box center [809, 550] width 95 height 28
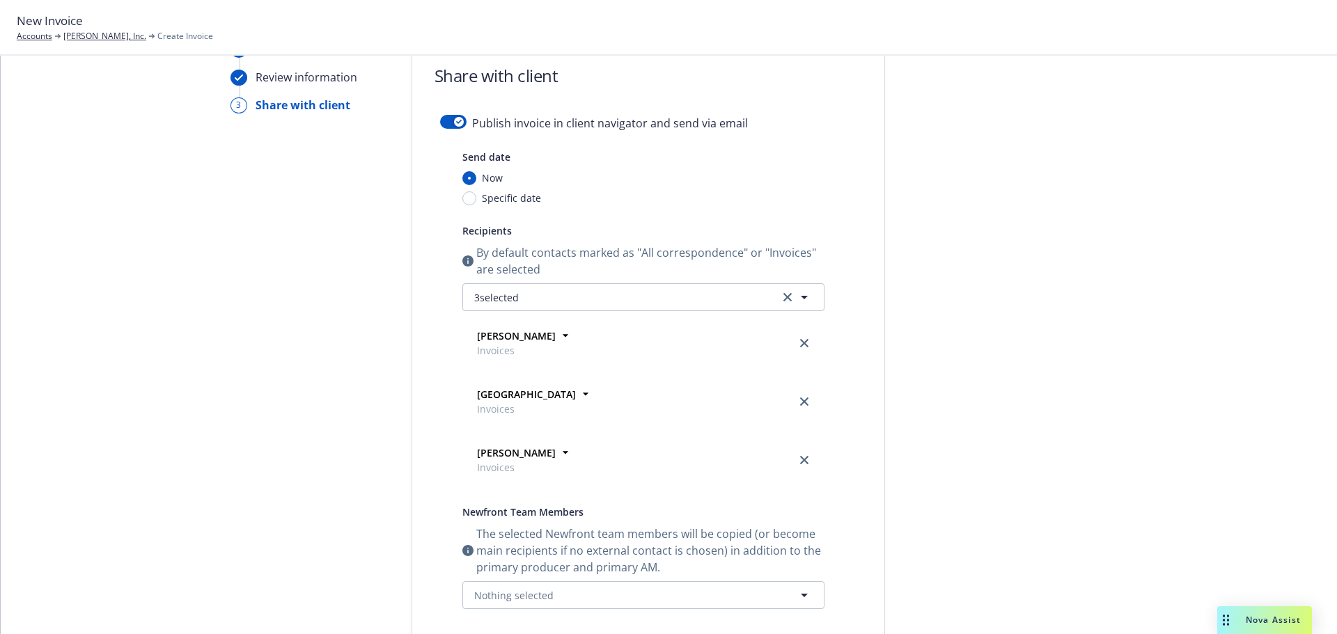
scroll to position [0, 0]
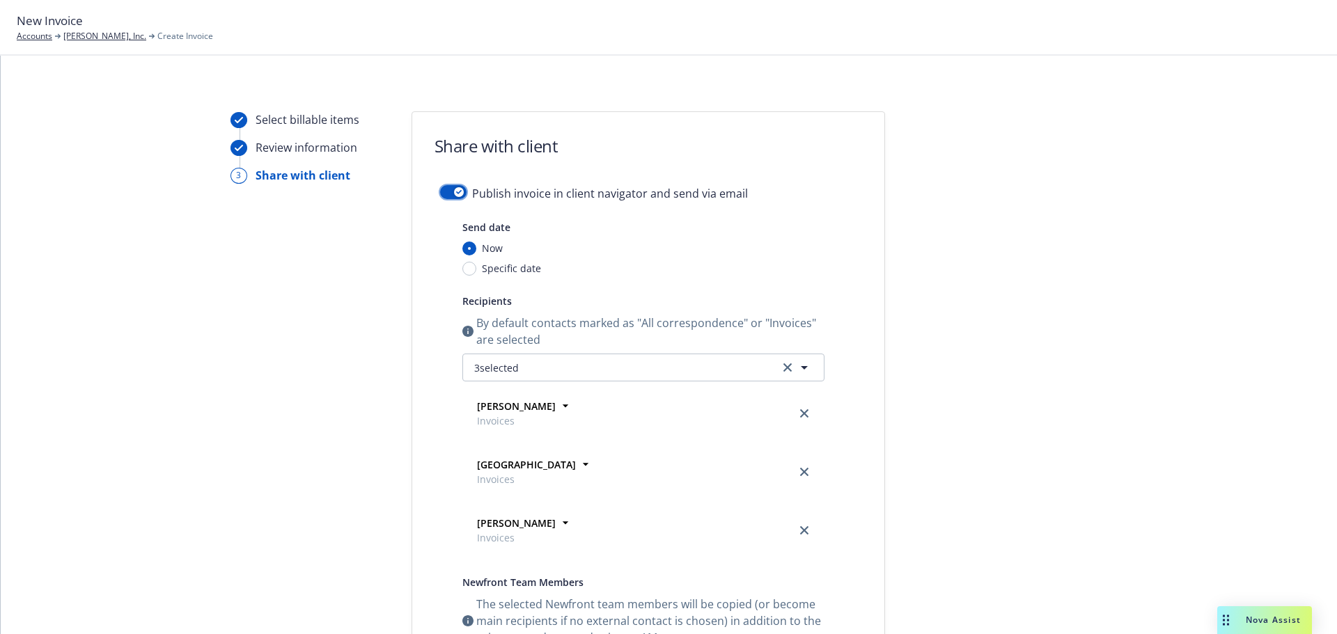
click at [454, 192] on div "button" at bounding box center [459, 192] width 10 height 10
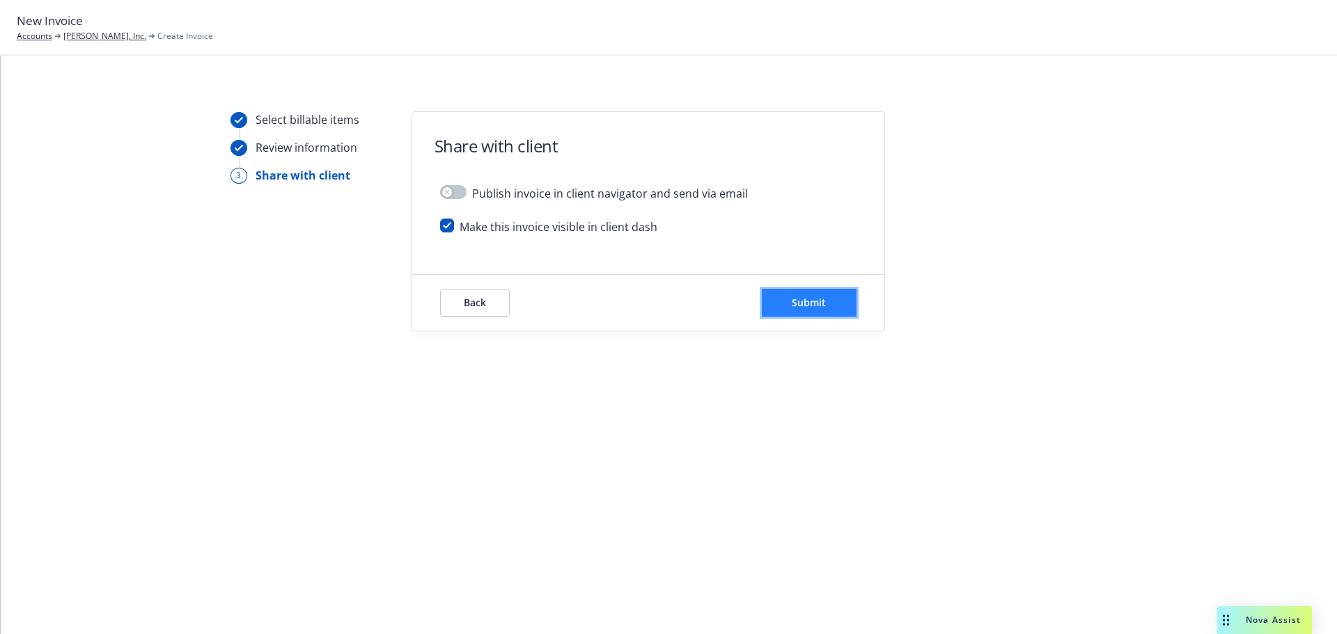
click at [794, 304] on span "Submit" at bounding box center [809, 302] width 34 height 13
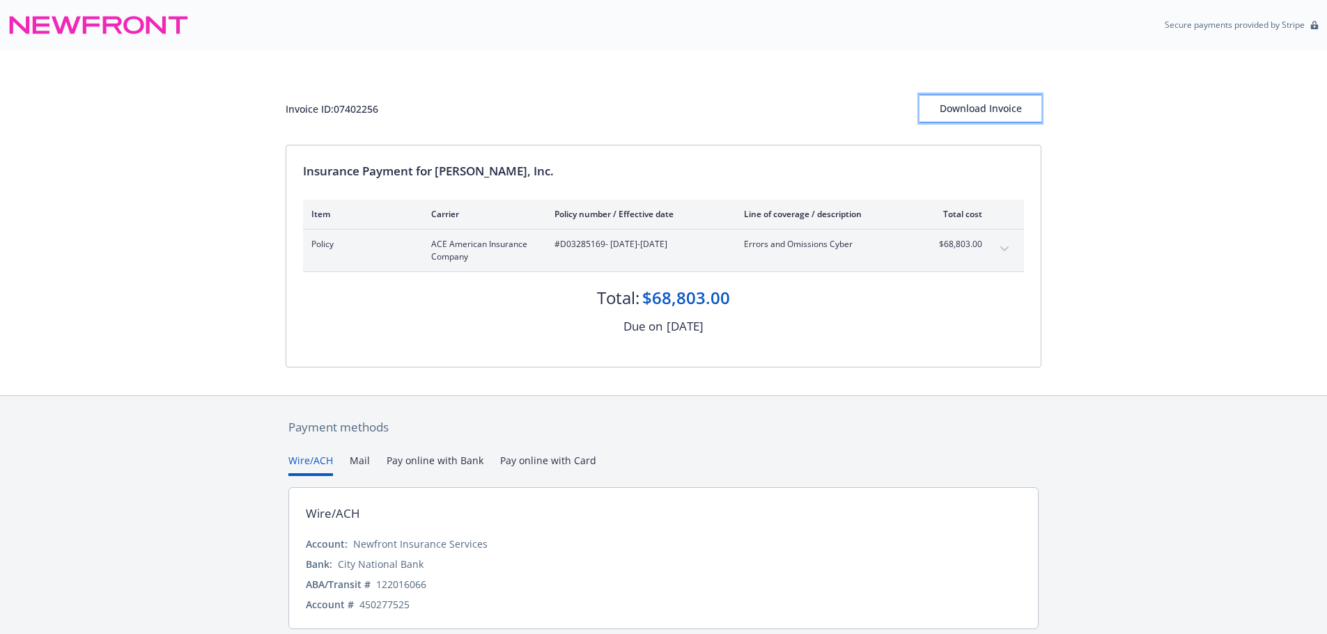
click at [1004, 113] on div "Download Invoice" at bounding box center [980, 108] width 122 height 26
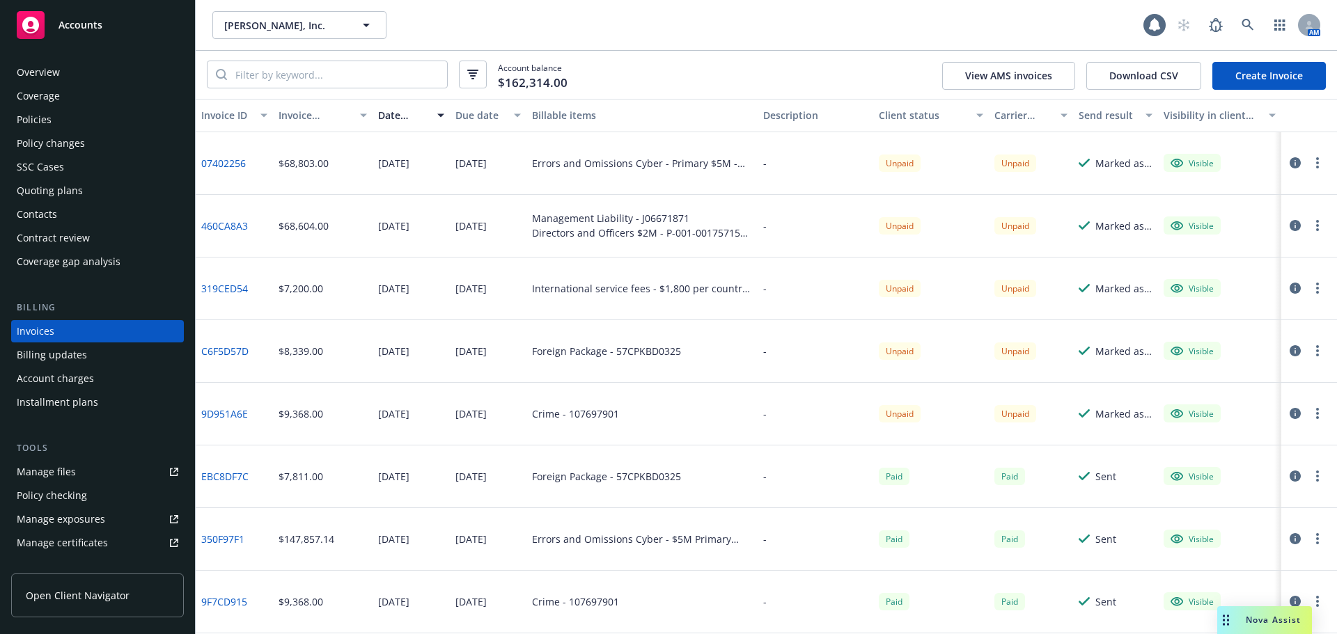
click at [1279, 73] on link "Create Invoice" at bounding box center [1270, 76] width 114 height 28
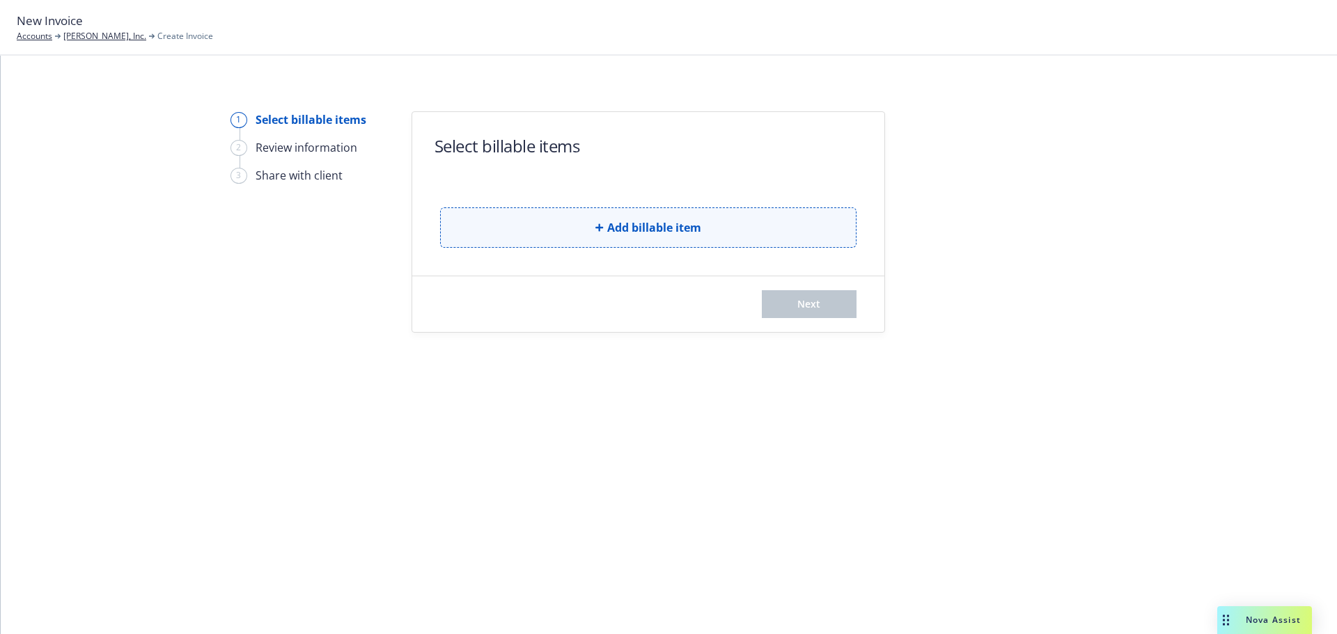
click at [665, 238] on button "Add billable item" at bounding box center [648, 228] width 416 height 40
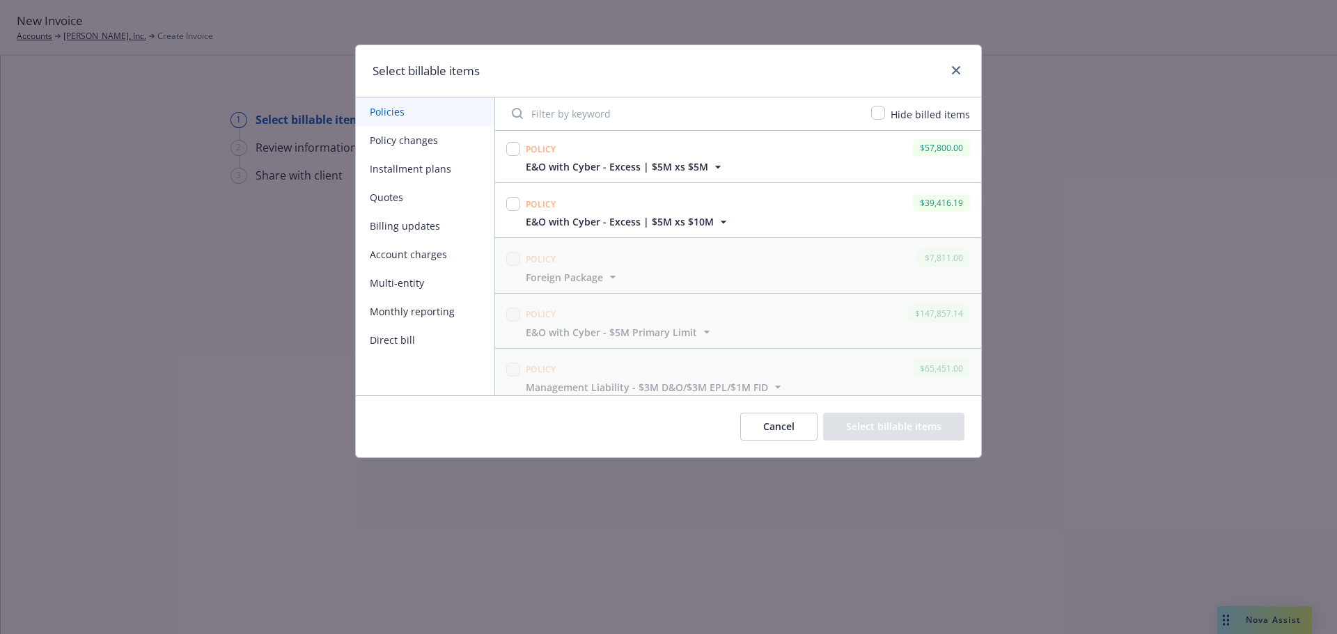
scroll to position [209, 0]
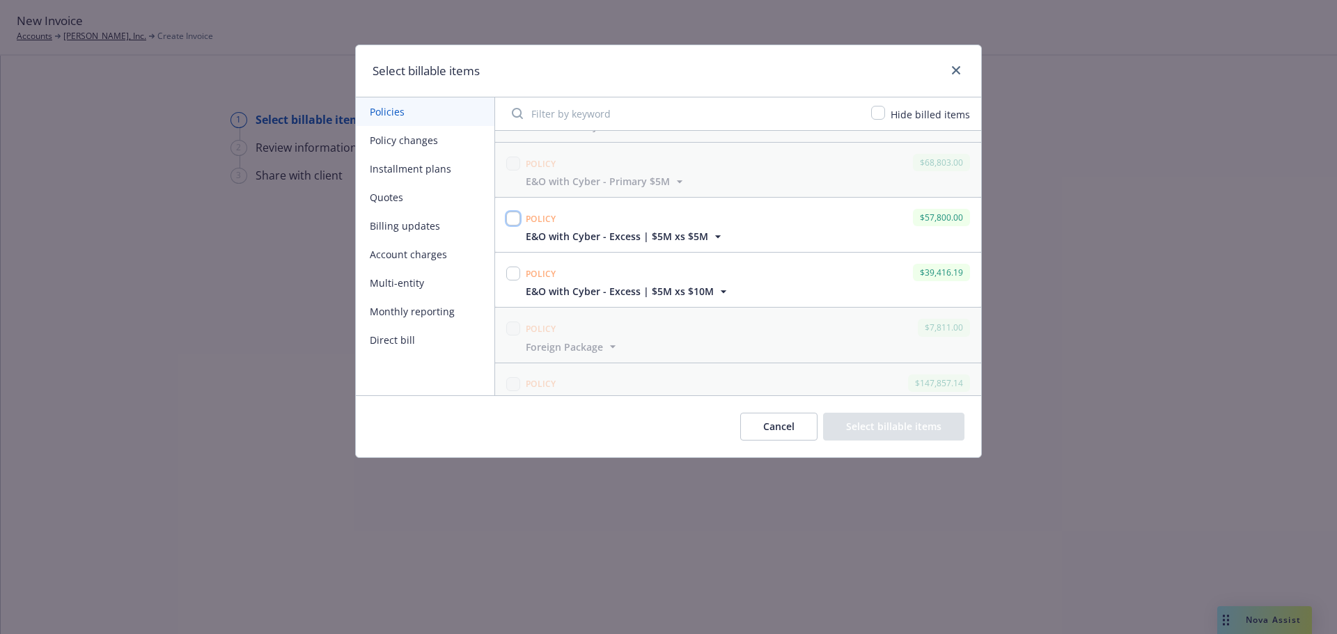
click at [515, 217] on input "checkbox" at bounding box center [513, 219] width 14 height 14
checkbox input "true"
click at [908, 428] on button "Select billable items" at bounding box center [893, 427] width 141 height 28
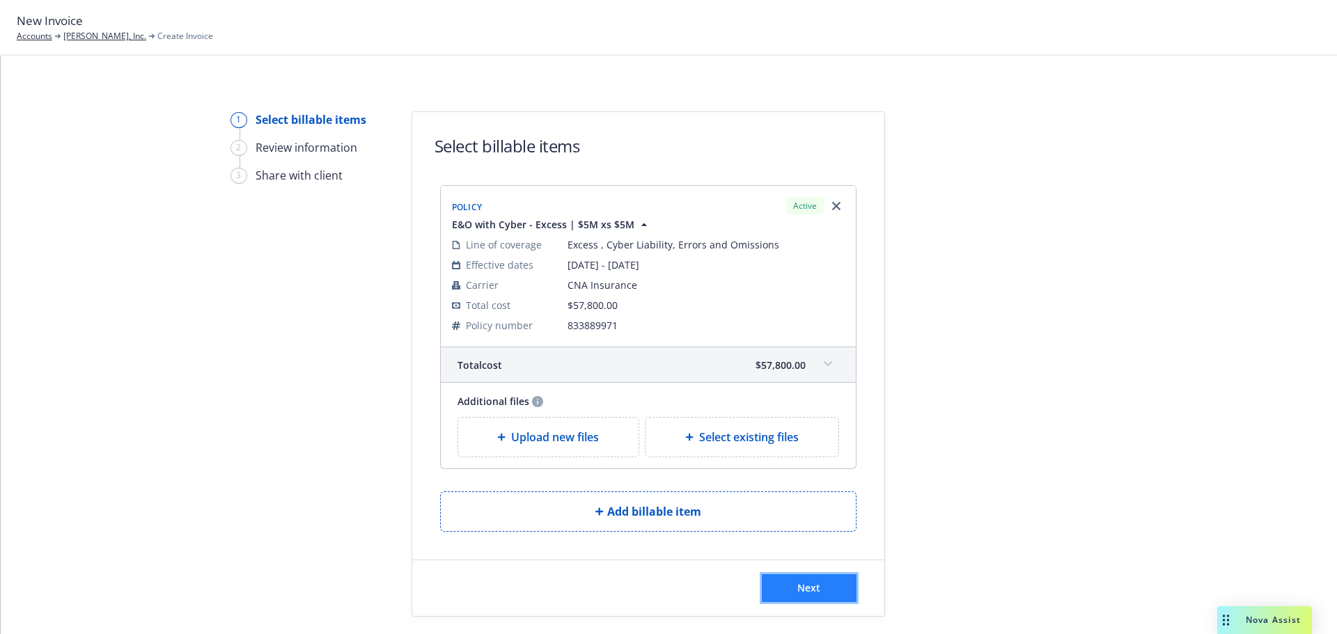
click at [802, 582] on span "Next" at bounding box center [808, 588] width 23 height 13
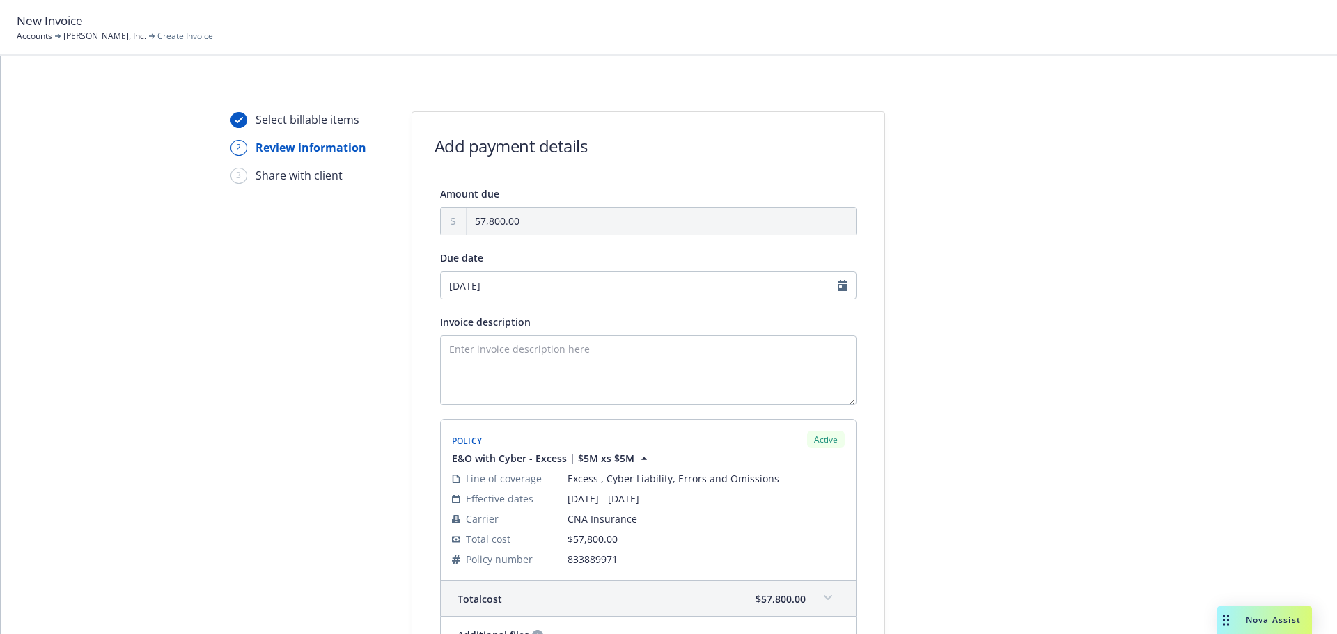
scroll to position [210, 0]
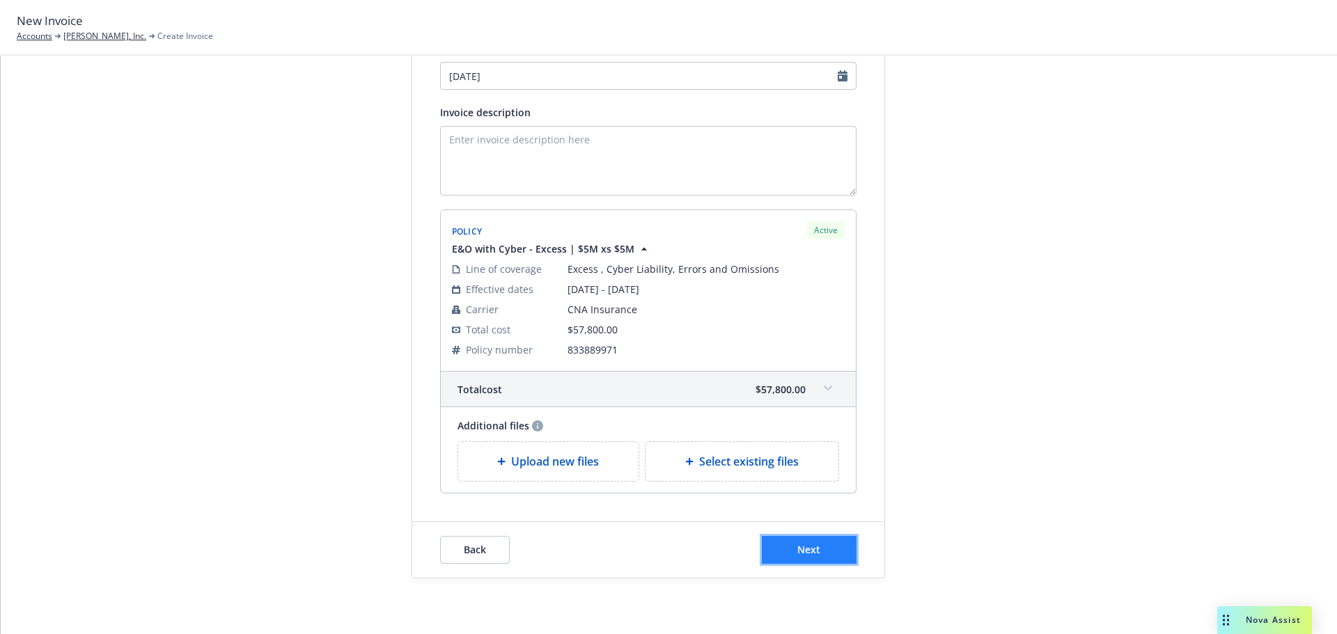
click at [805, 549] on span "Next" at bounding box center [808, 549] width 23 height 13
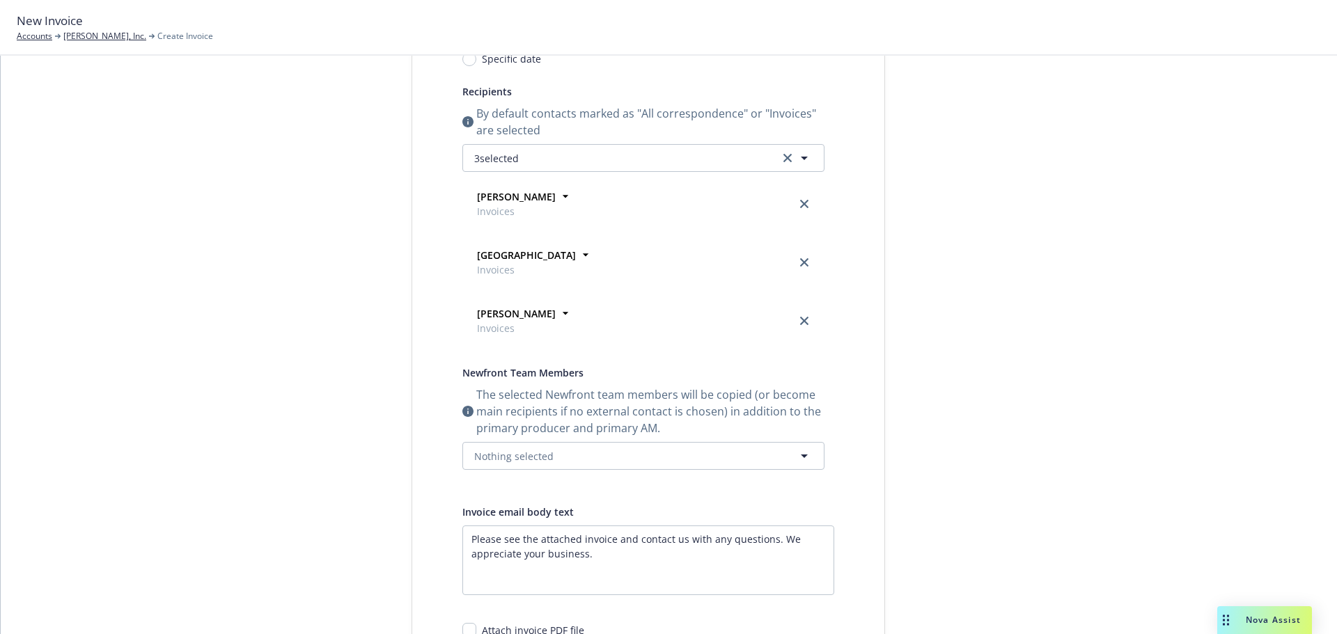
scroll to position [0, 0]
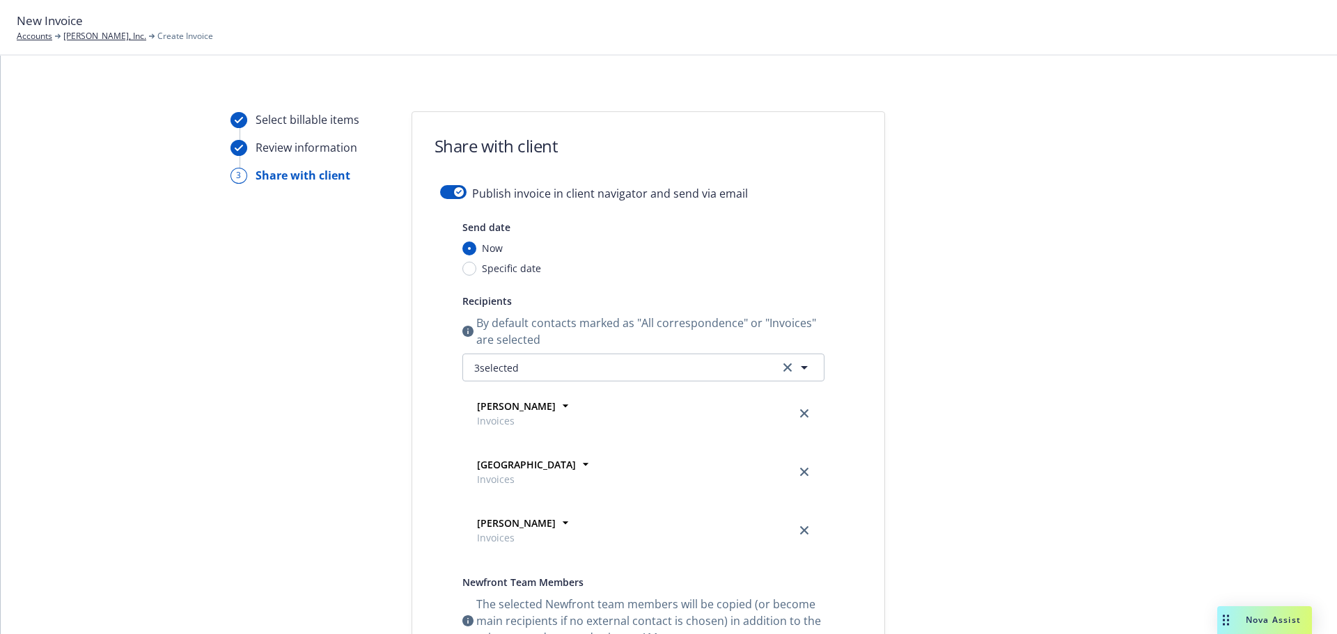
click at [448, 185] on form "Share with client Publish invoice in client navigator and send via email Send d…" at bounding box center [648, 561] width 472 height 899
click at [454, 190] on div "button" at bounding box center [459, 192] width 10 height 10
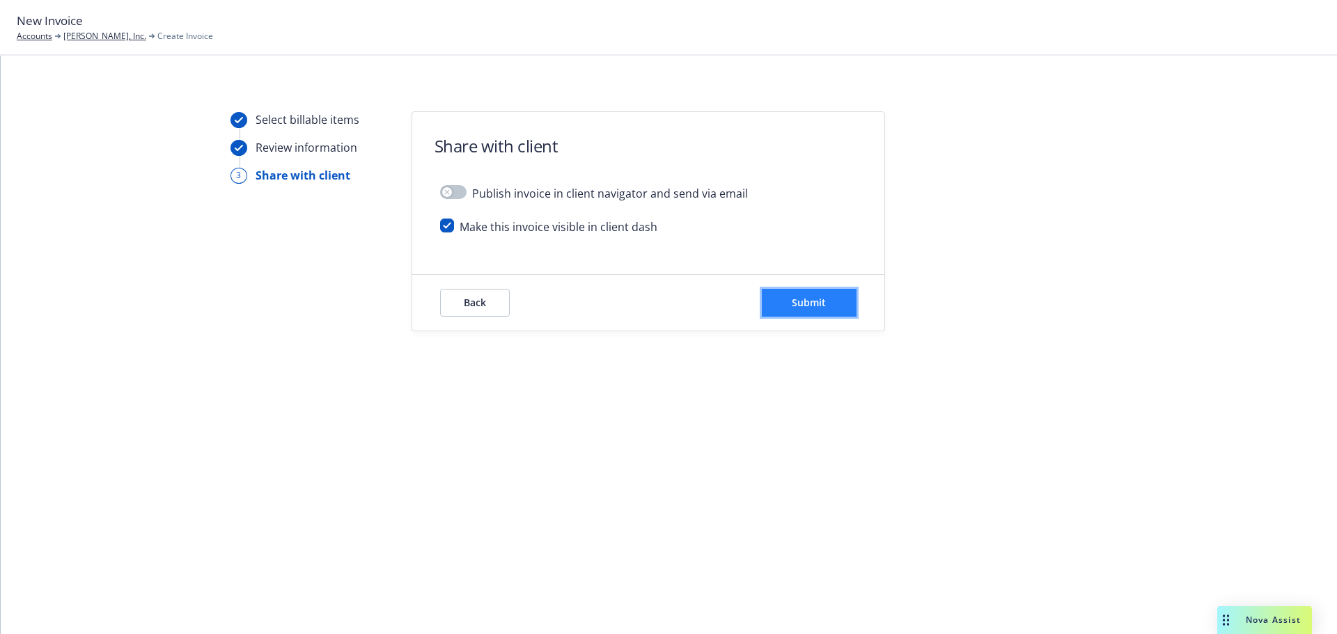
click at [798, 294] on button "Submit" at bounding box center [809, 303] width 95 height 28
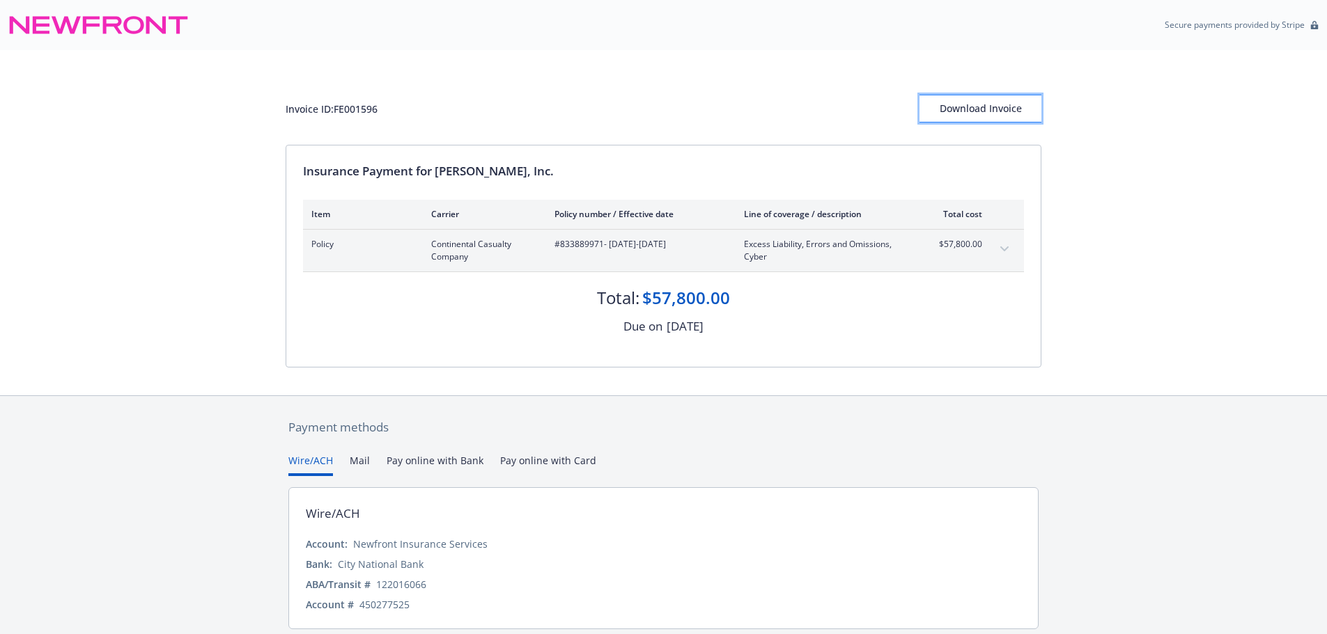
click at [990, 108] on div "Download Invoice" at bounding box center [980, 108] width 122 height 26
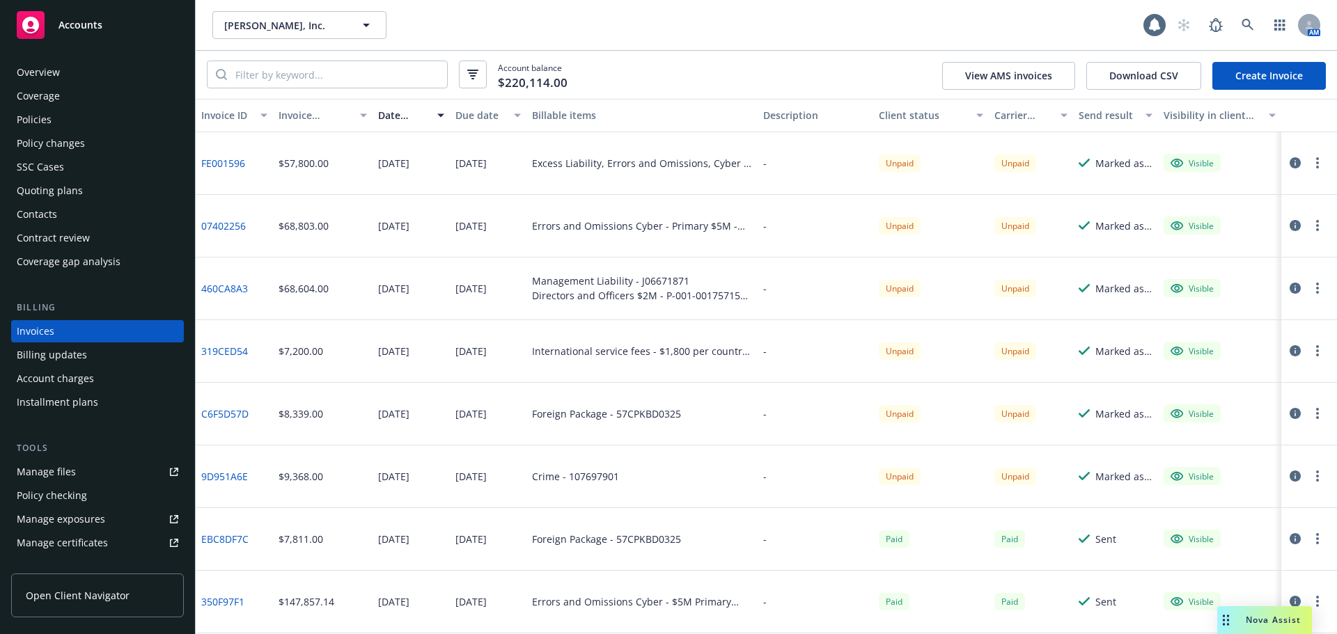
click at [1268, 79] on link "Create Invoice" at bounding box center [1270, 76] width 114 height 28
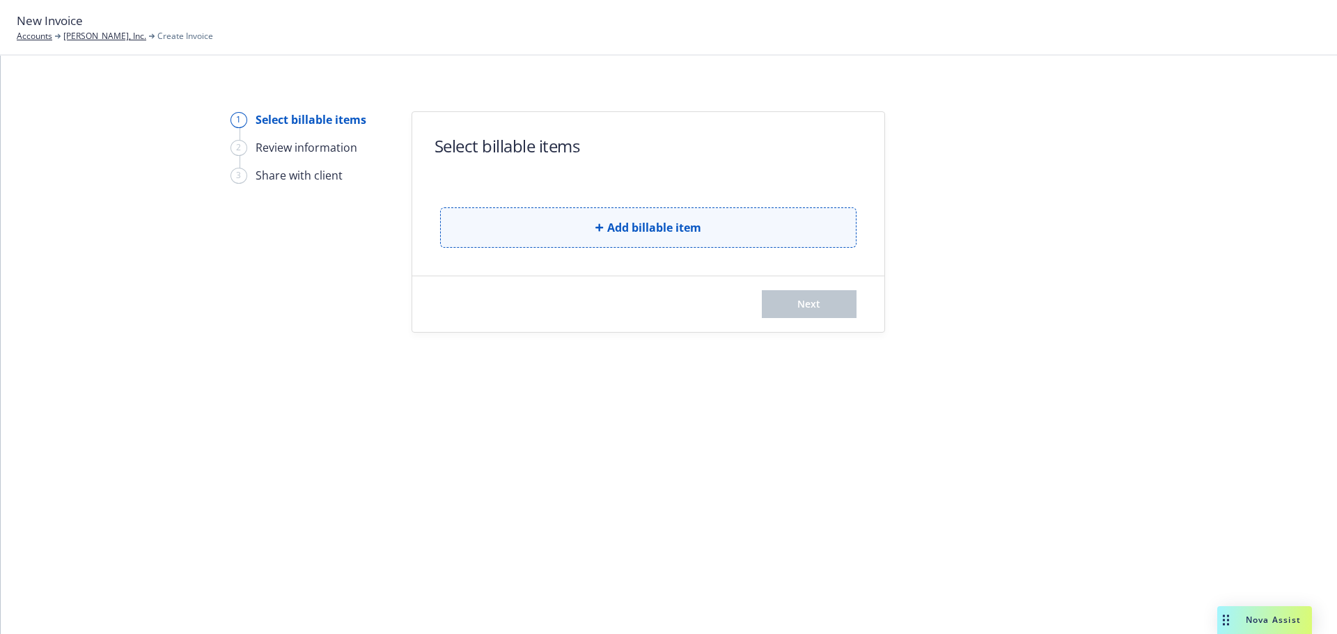
click at [650, 240] on button "Add billable item" at bounding box center [648, 228] width 416 height 40
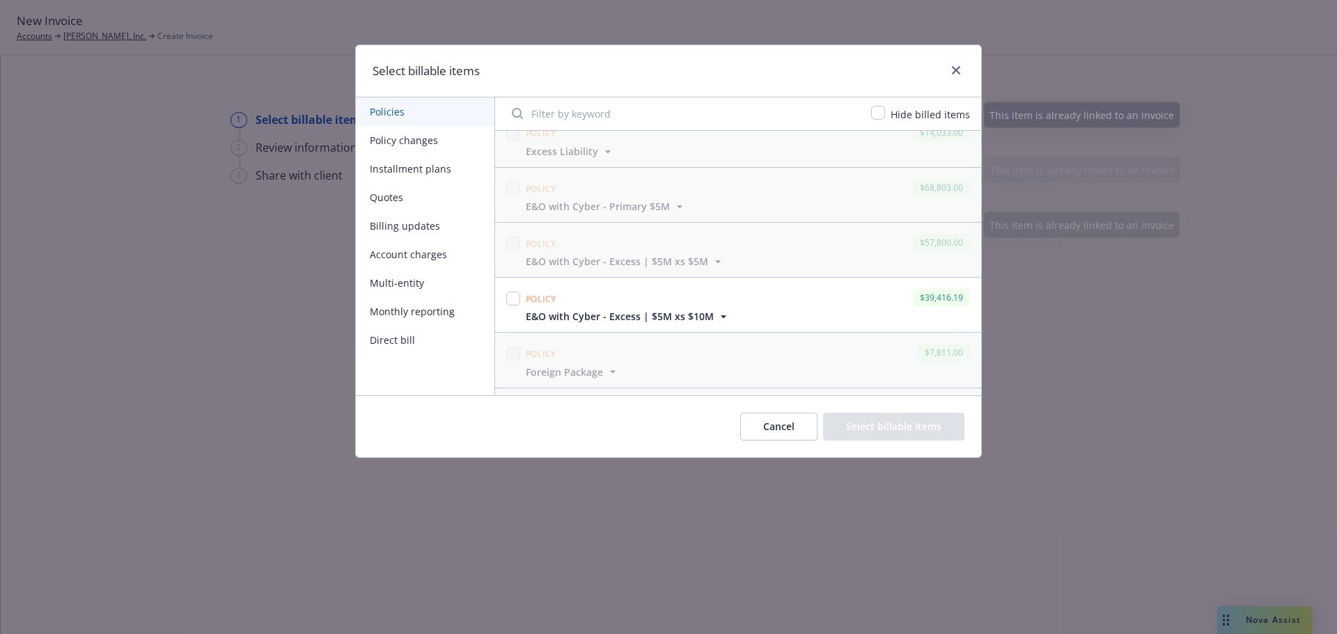
scroll to position [209, 0]
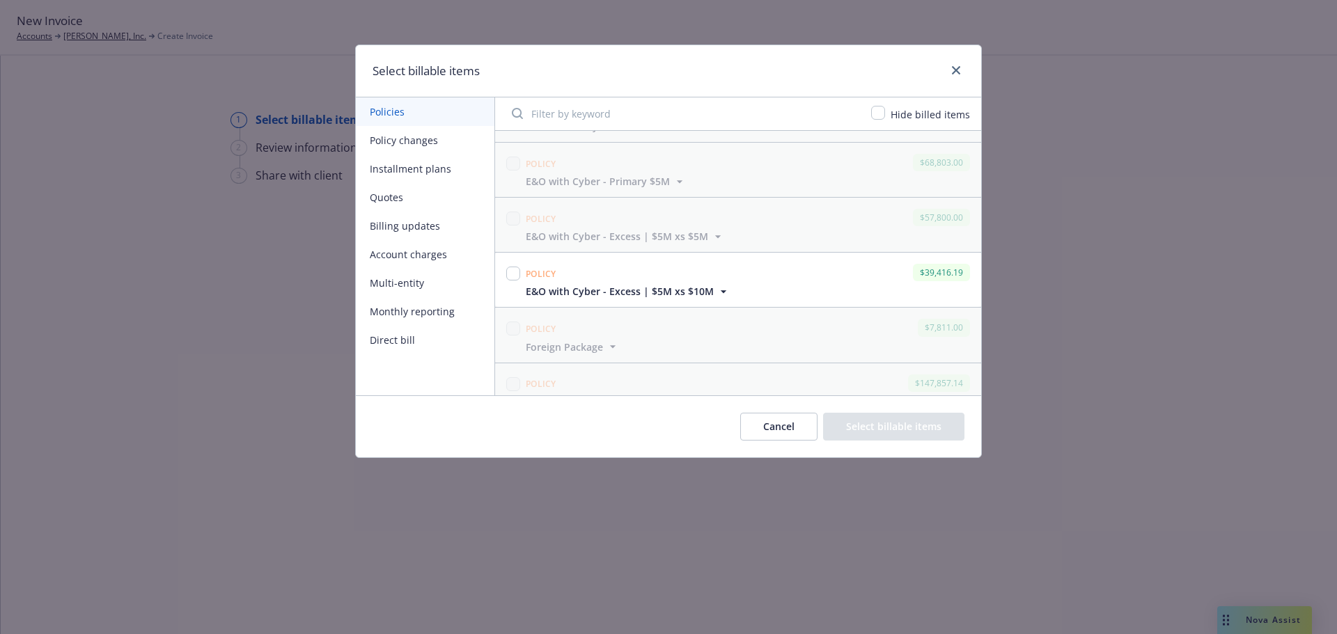
click at [667, 285] on span "E&O with Cyber - Excess | $5M xs $10M" at bounding box center [620, 291] width 188 height 15
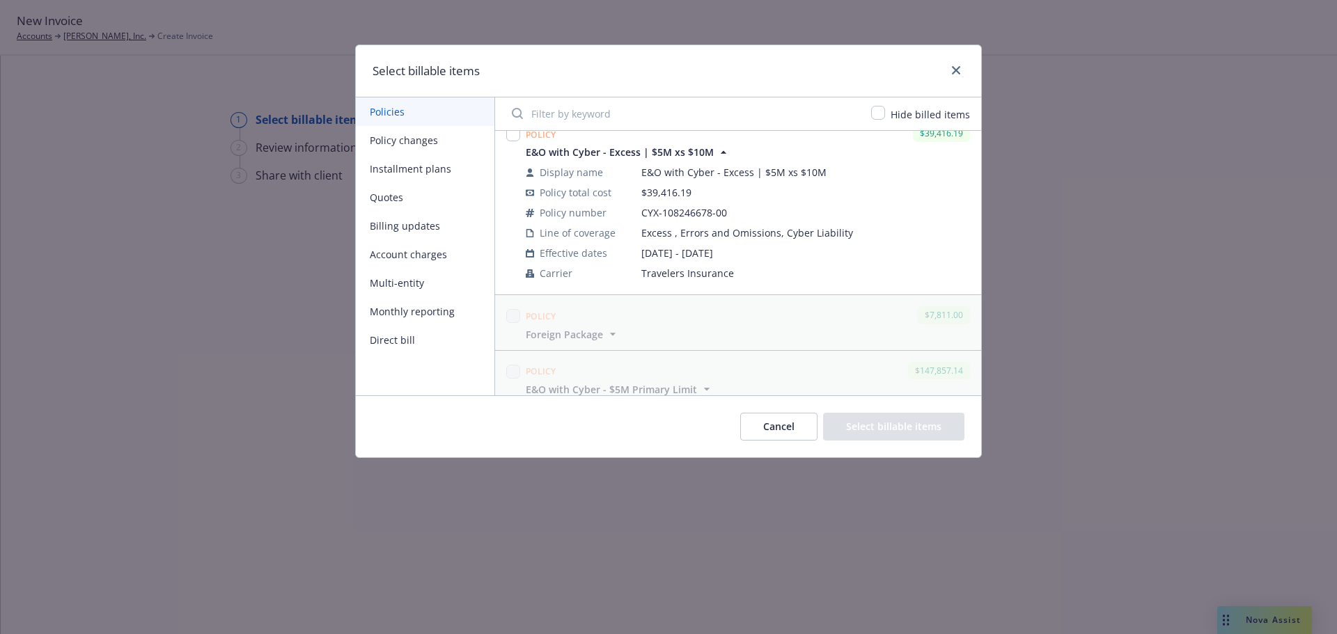
scroll to position [279, 0]
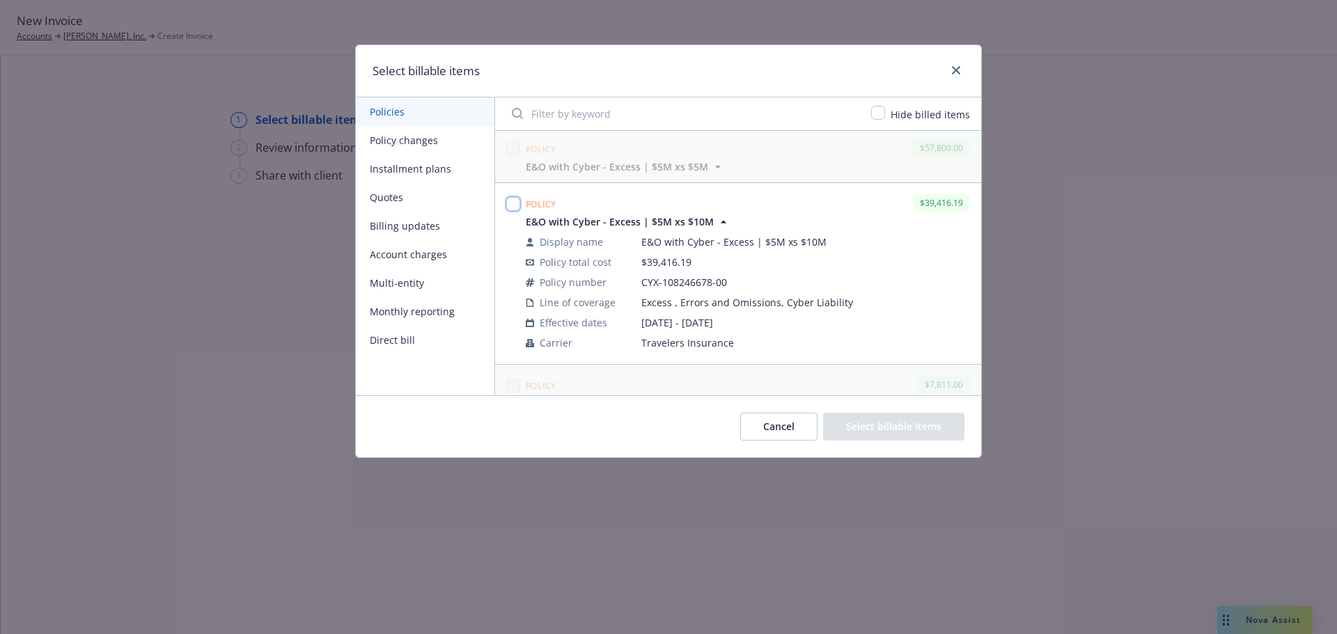
click at [511, 202] on input "checkbox" at bounding box center [513, 204] width 14 height 14
checkbox input "true"
click at [871, 422] on button "Select billable items" at bounding box center [893, 427] width 141 height 28
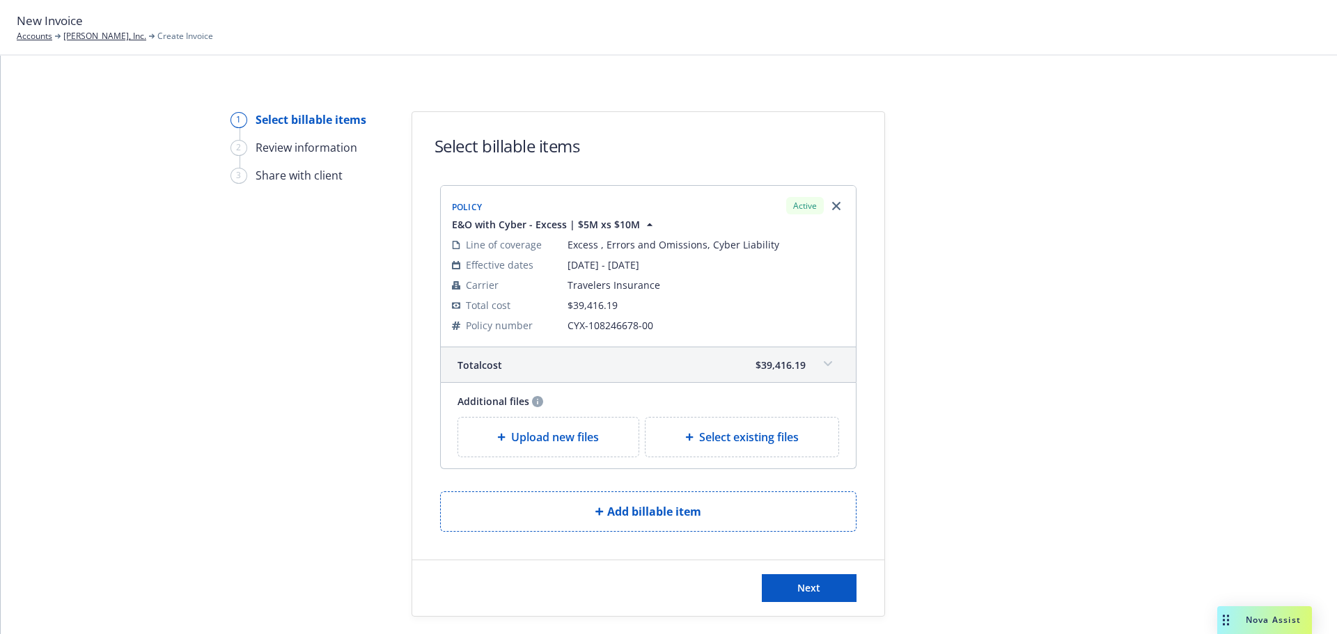
click at [809, 367] on div "Total cost $39,416.19" at bounding box center [648, 365] width 415 height 35
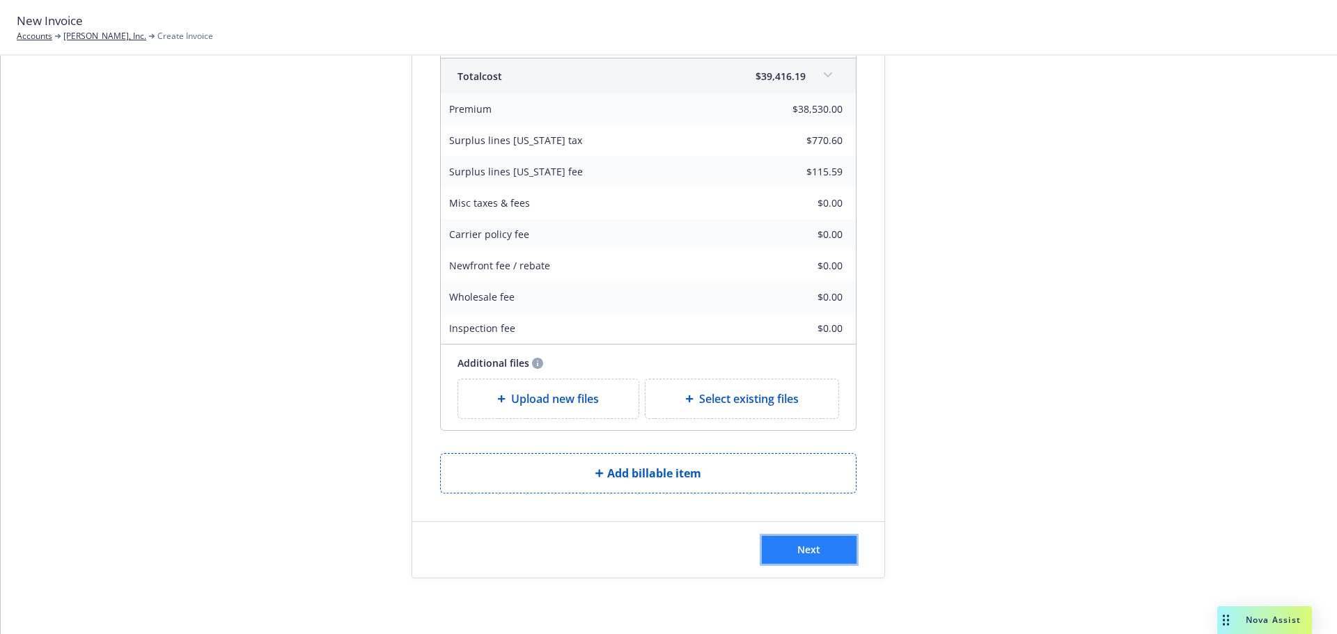
click at [816, 550] on button "Next" at bounding box center [809, 550] width 95 height 28
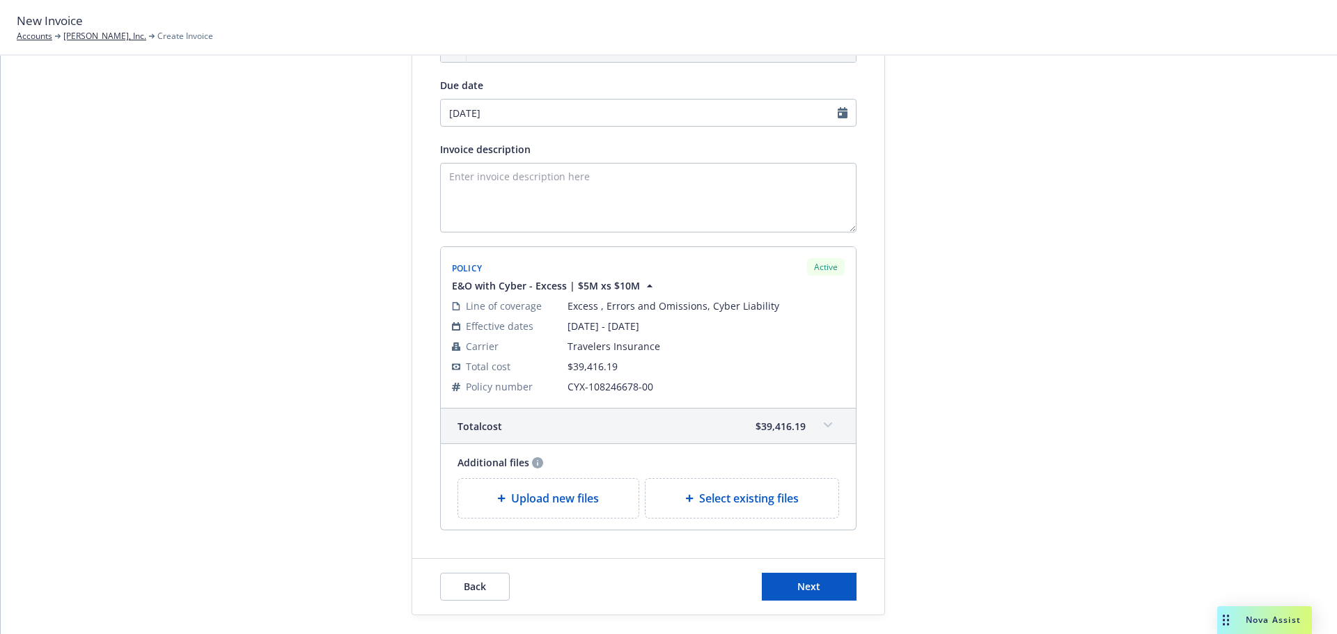
scroll to position [210, 0]
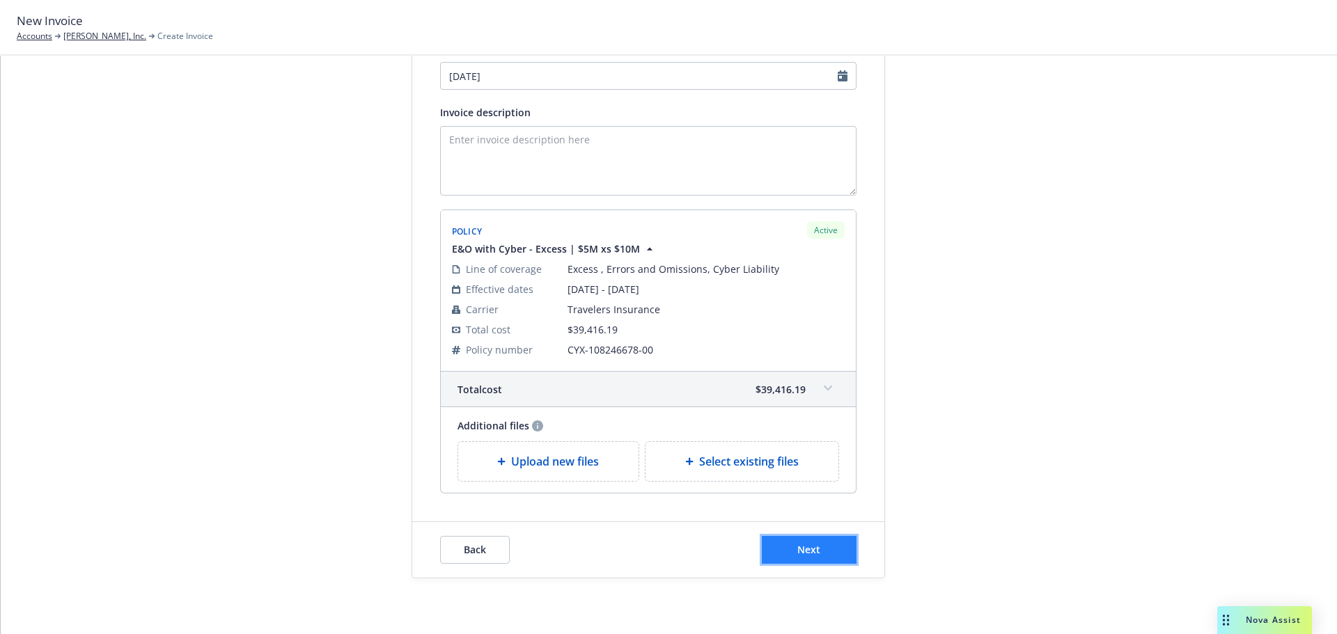
click at [804, 547] on span "Next" at bounding box center [808, 549] width 23 height 13
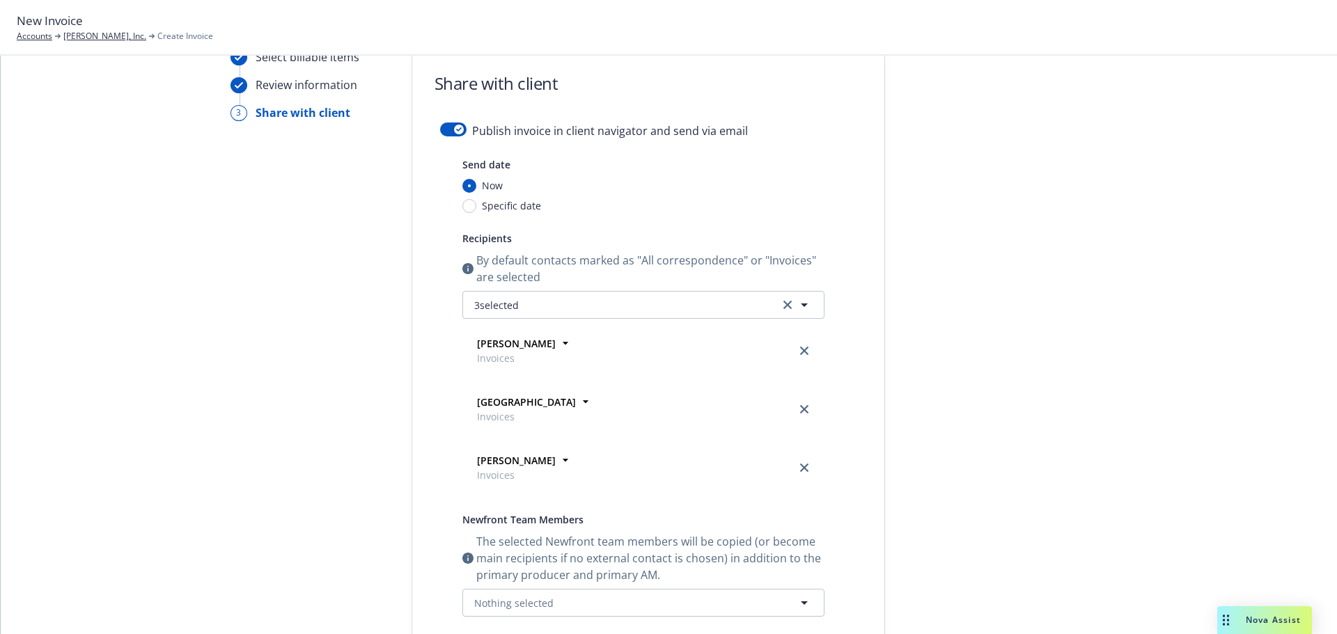
scroll to position [0, 0]
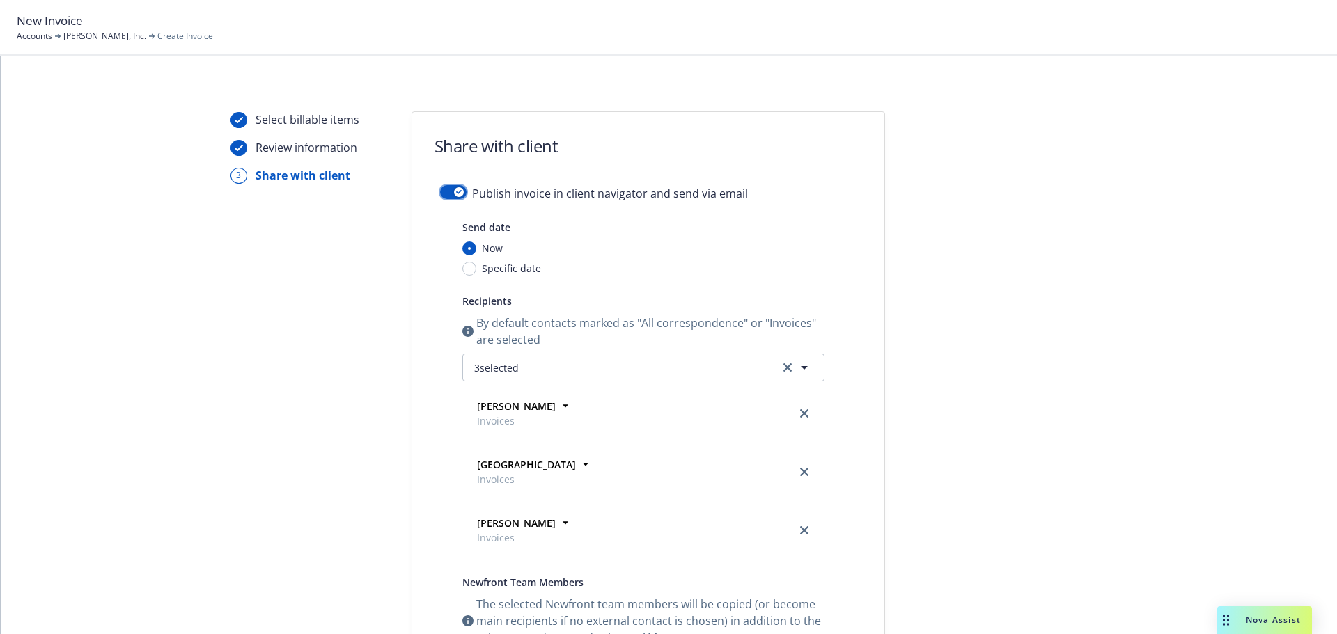
click at [454, 196] on div "button" at bounding box center [459, 192] width 10 height 10
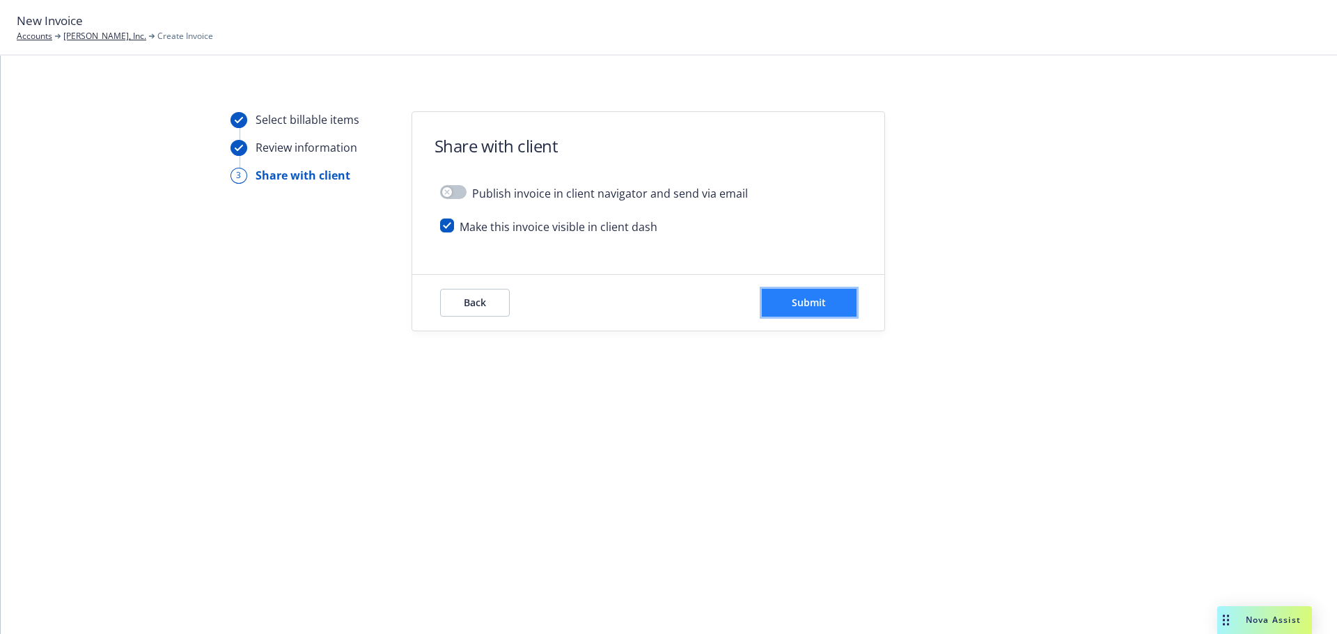
click at [794, 309] on button "Submit" at bounding box center [809, 303] width 95 height 28
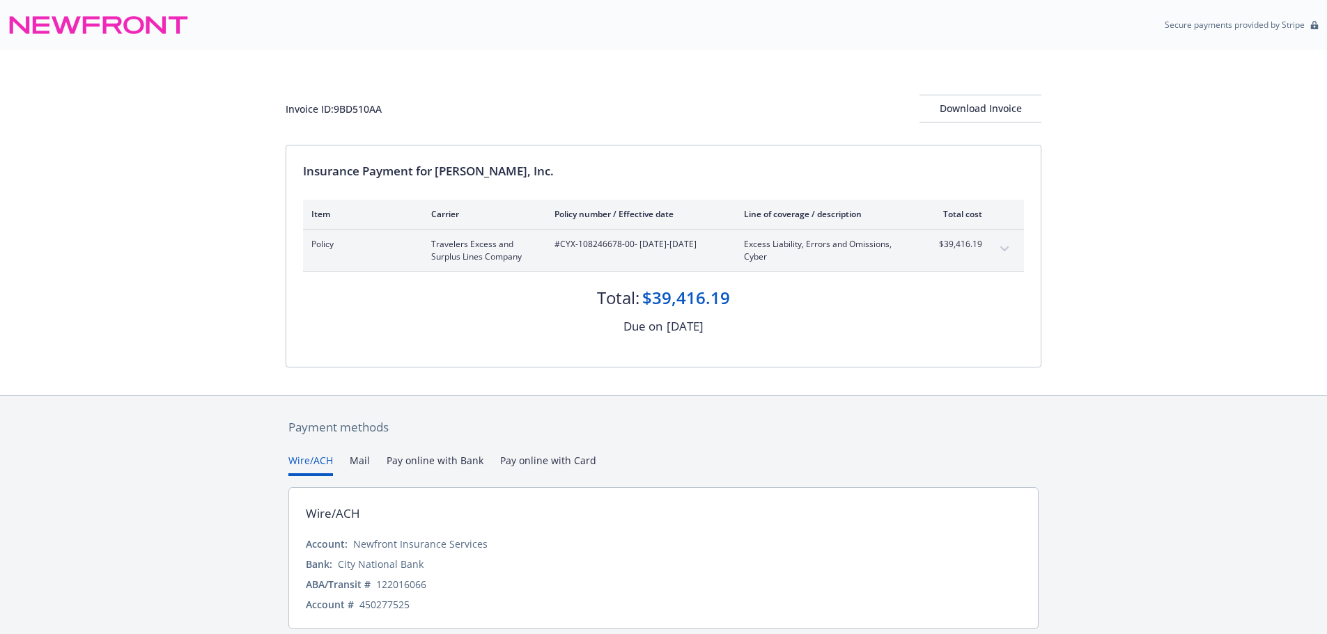
click at [1011, 246] on button "expand content" at bounding box center [1004, 249] width 22 height 22
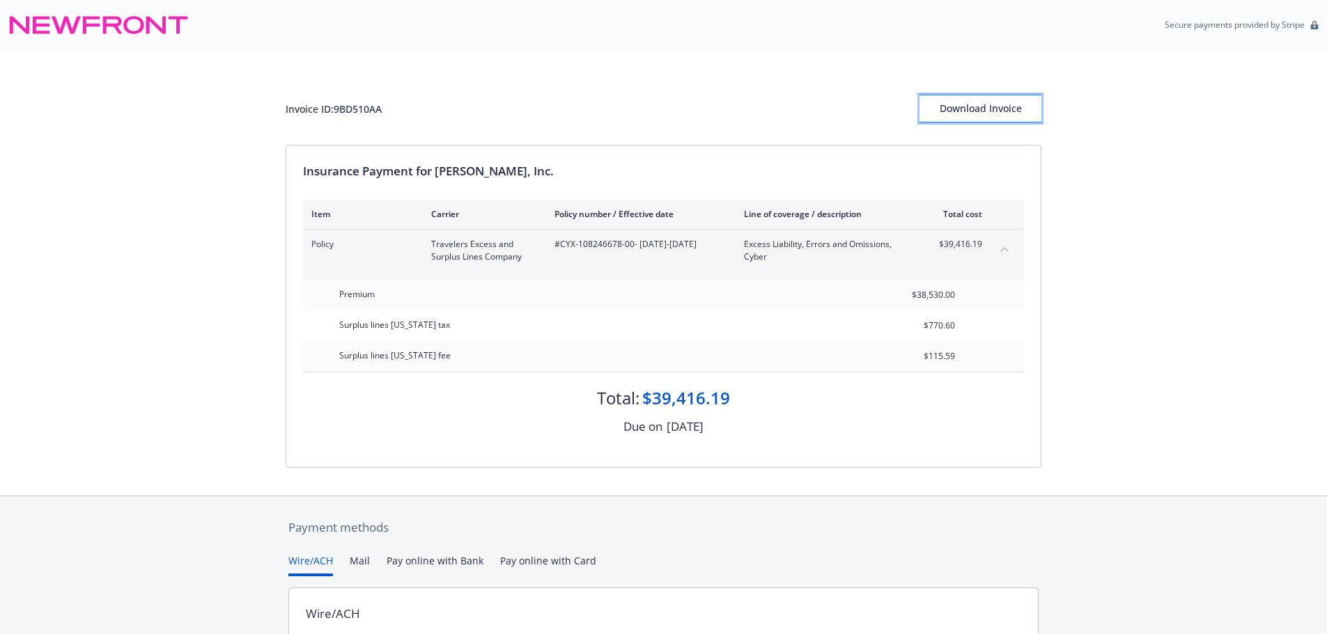
click at [965, 110] on div "Download Invoice" at bounding box center [980, 108] width 122 height 26
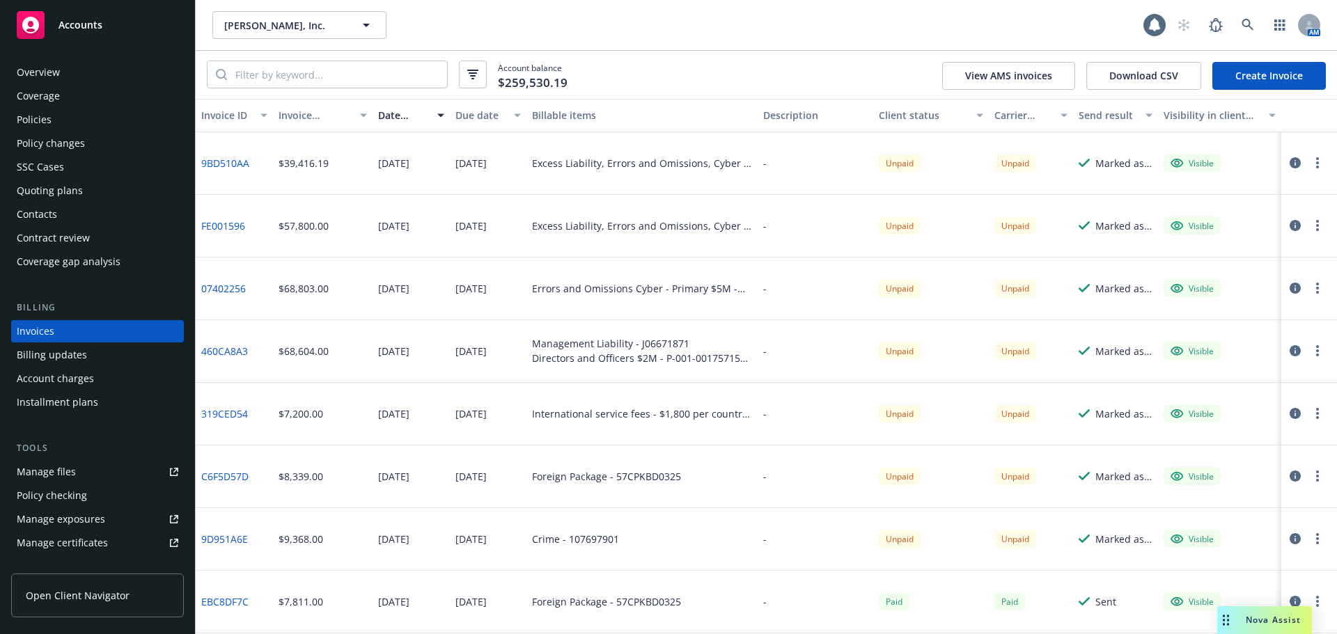
click at [85, 118] on div "Policies" at bounding box center [98, 120] width 162 height 22
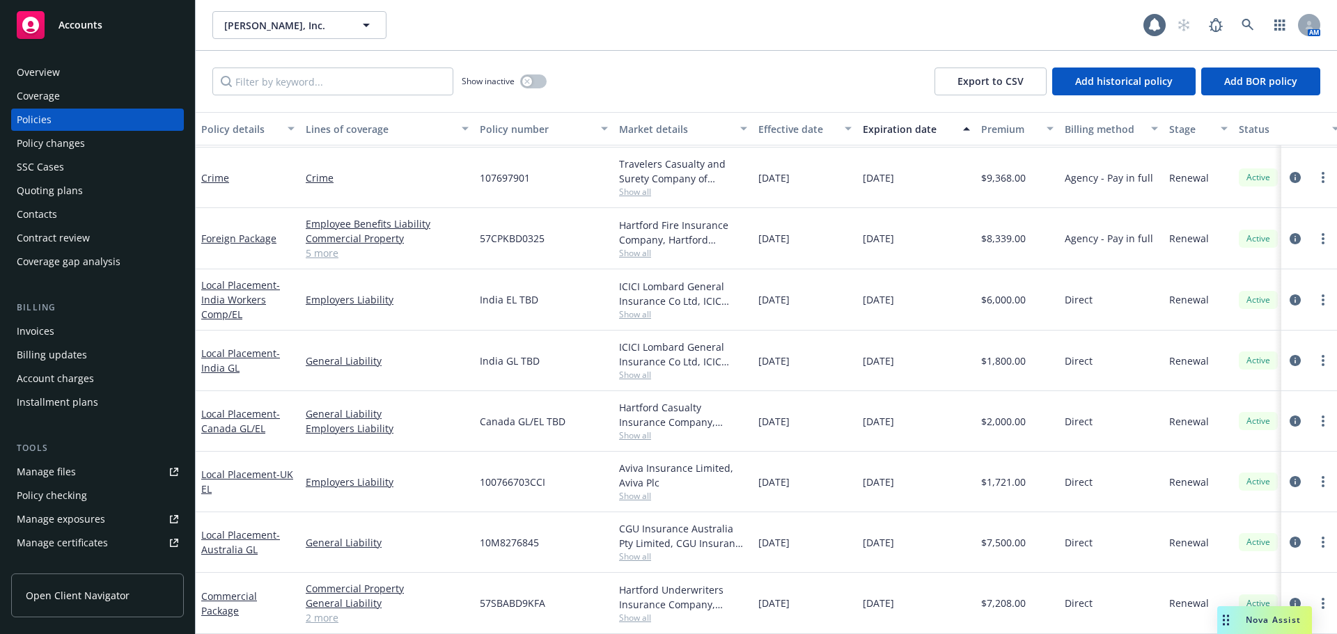
scroll to position [348, 0]
click at [230, 599] on link "Commercial Package" at bounding box center [229, 604] width 56 height 28
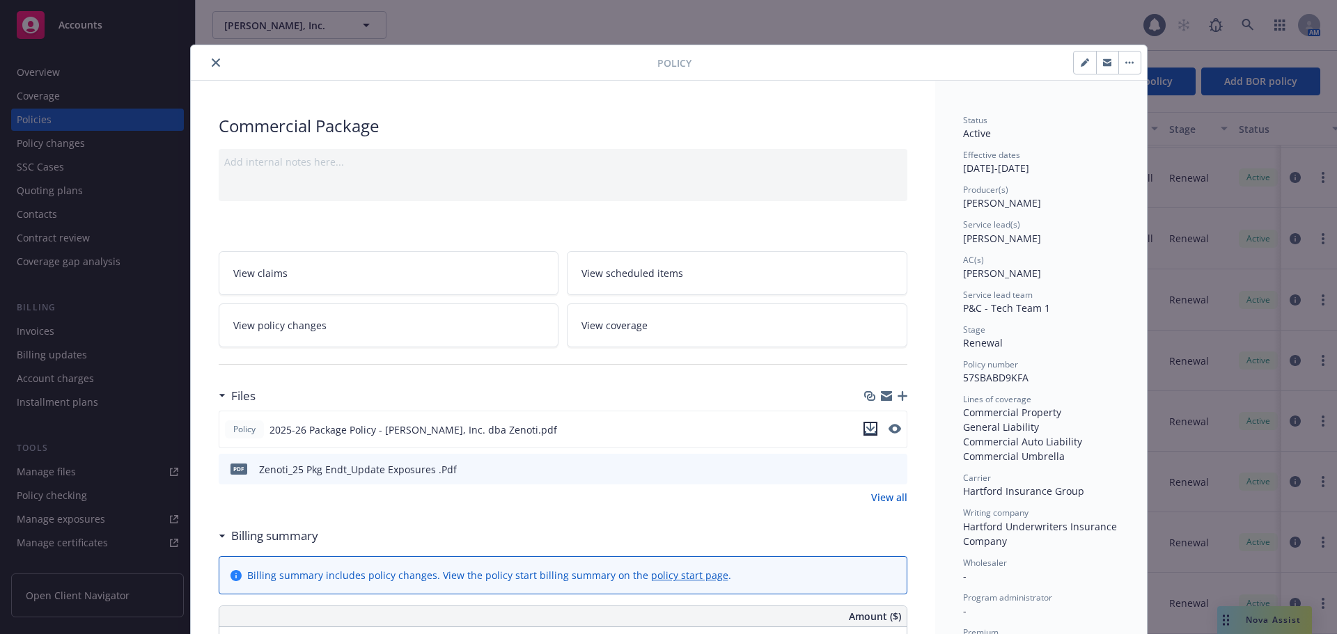
click at [865, 430] on icon "download file" at bounding box center [870, 428] width 11 height 11
click at [866, 469] on icon "download file" at bounding box center [871, 468] width 11 height 11
click at [212, 62] on icon "close" at bounding box center [216, 63] width 8 height 8
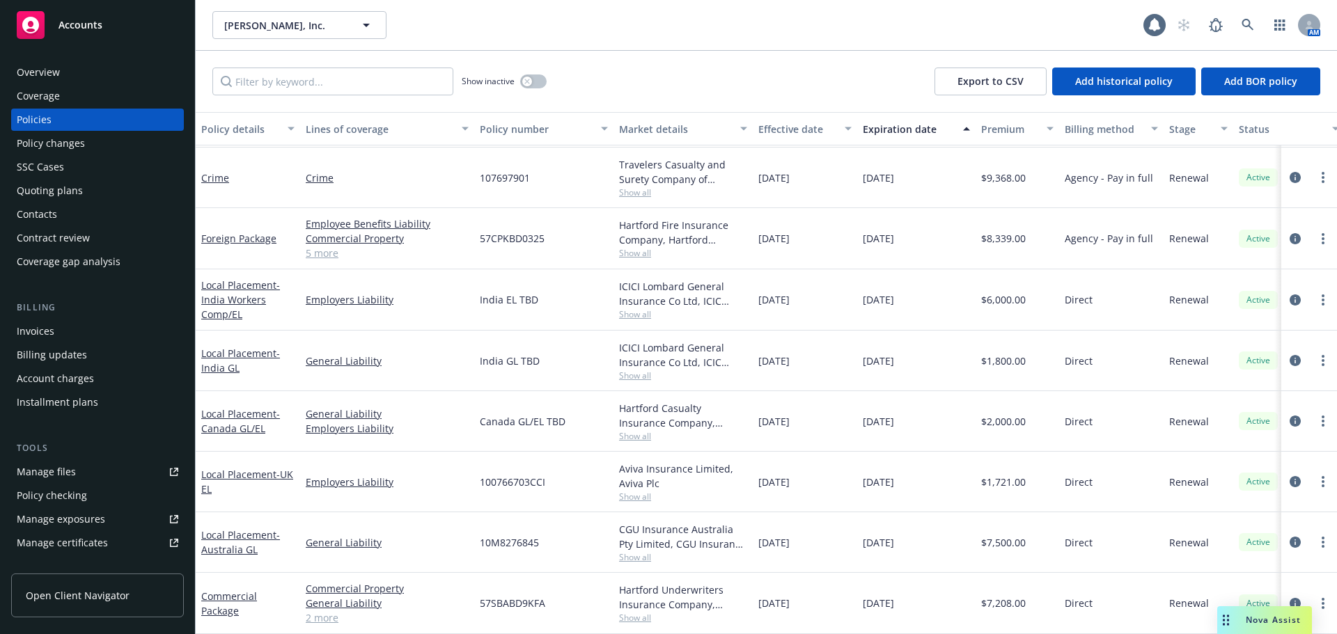
scroll to position [279, 0]
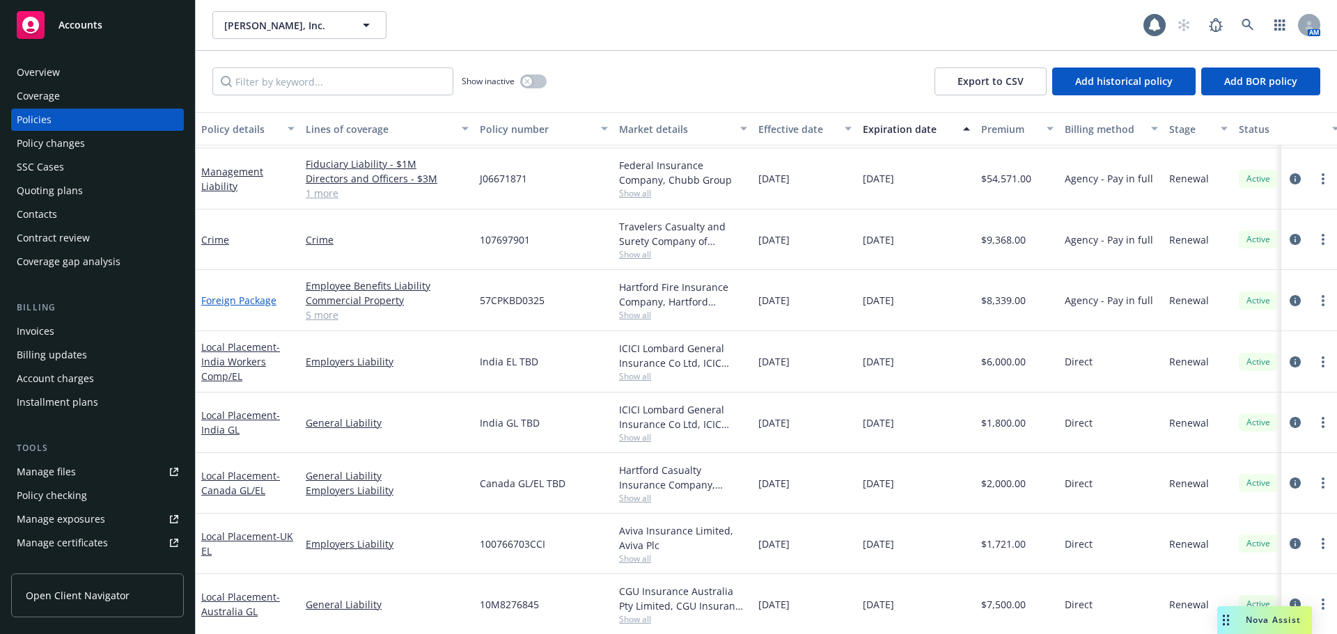
click at [264, 295] on link "Foreign Package" at bounding box center [238, 300] width 75 height 13
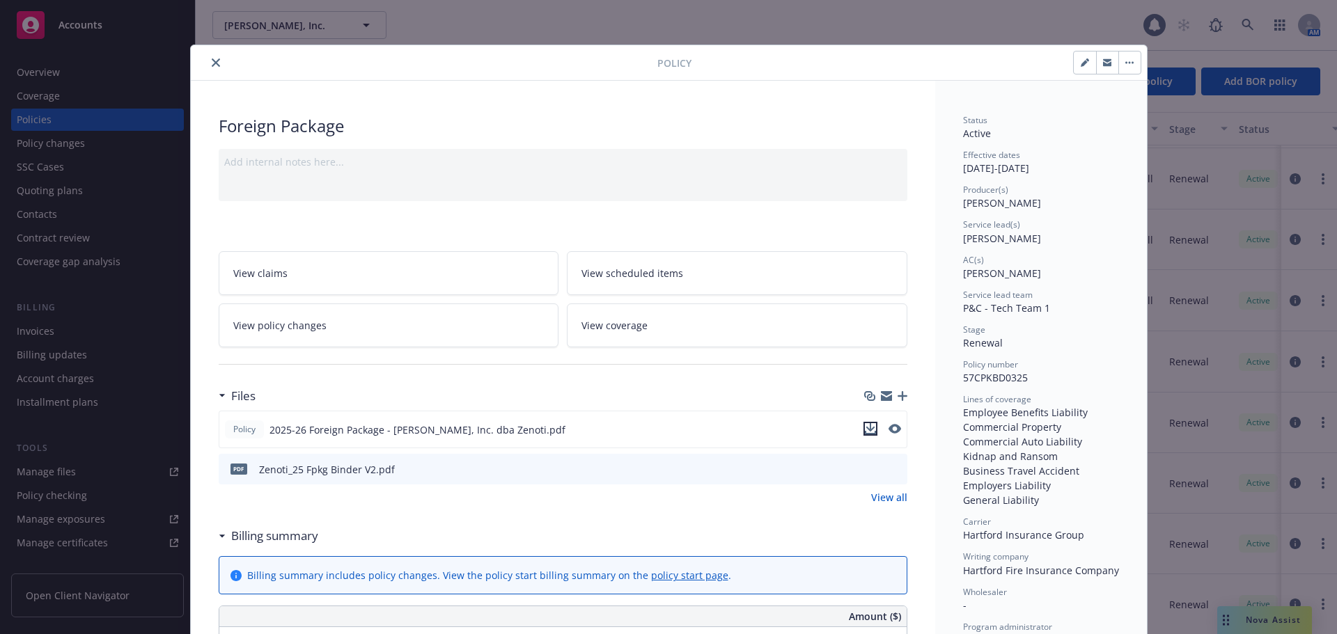
click at [865, 428] on icon "download file" at bounding box center [870, 428] width 11 height 11
click at [214, 60] on icon "close" at bounding box center [216, 63] width 8 height 8
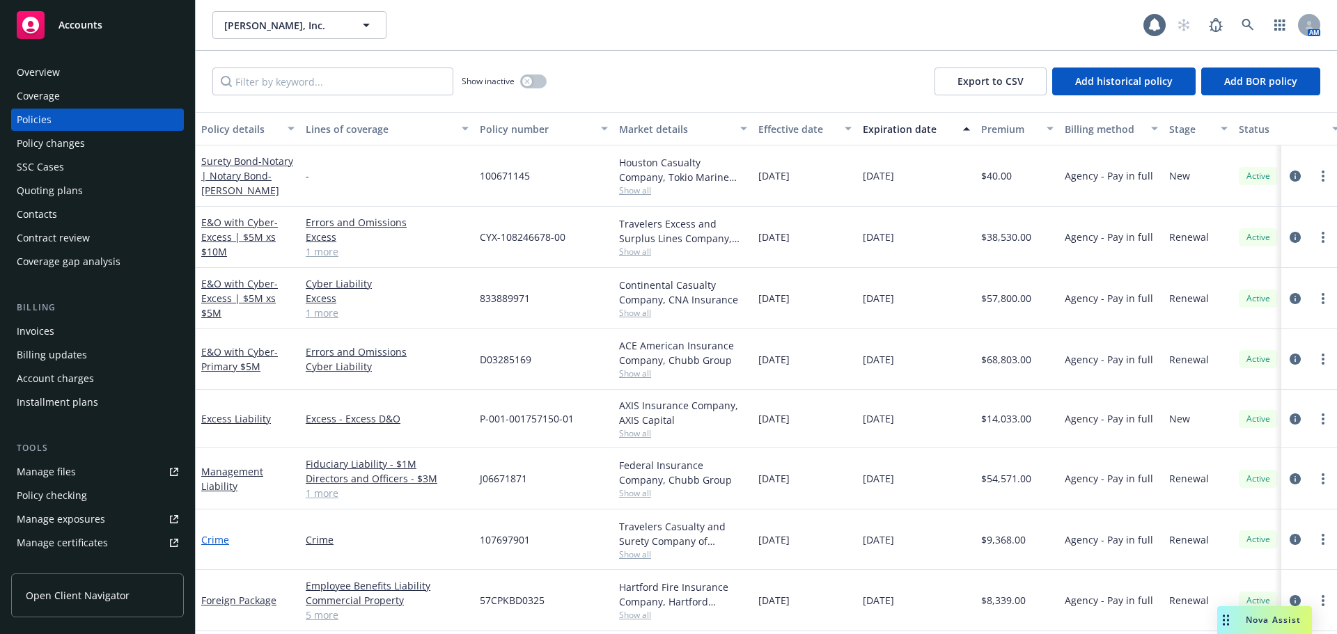
click at [216, 540] on link "Crime" at bounding box center [215, 540] width 28 height 13
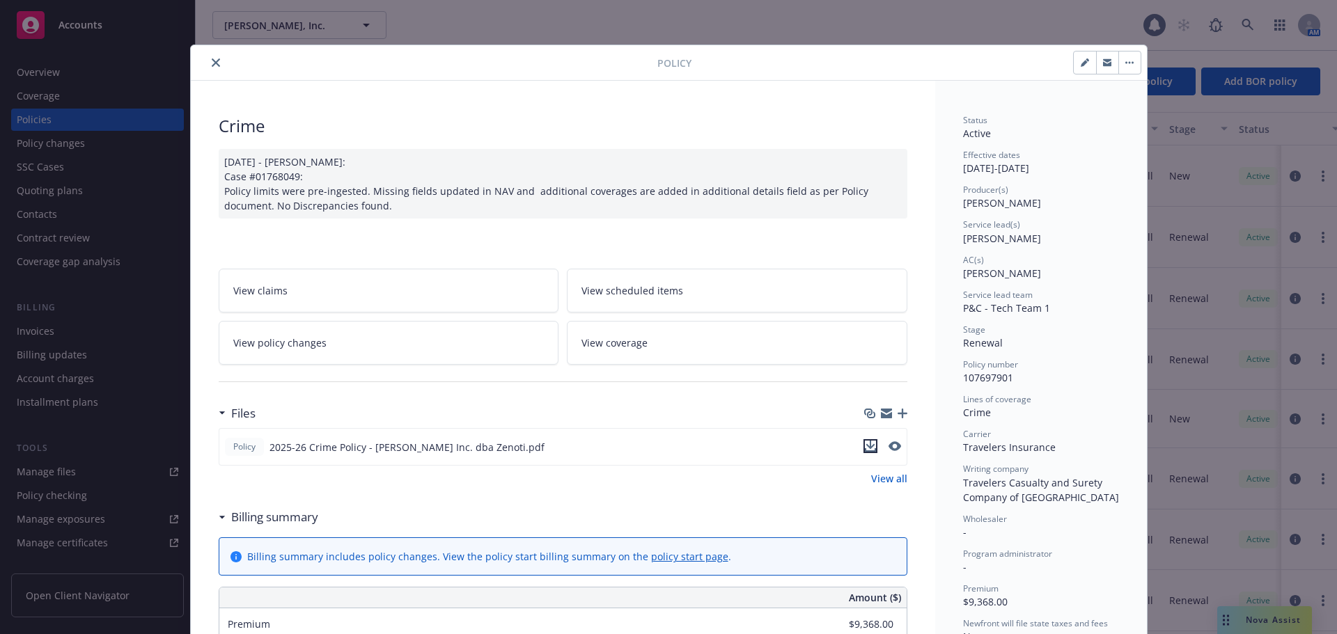
click at [869, 447] on icon "download file" at bounding box center [870, 446] width 11 height 11
click at [212, 62] on icon "close" at bounding box center [216, 63] width 8 height 8
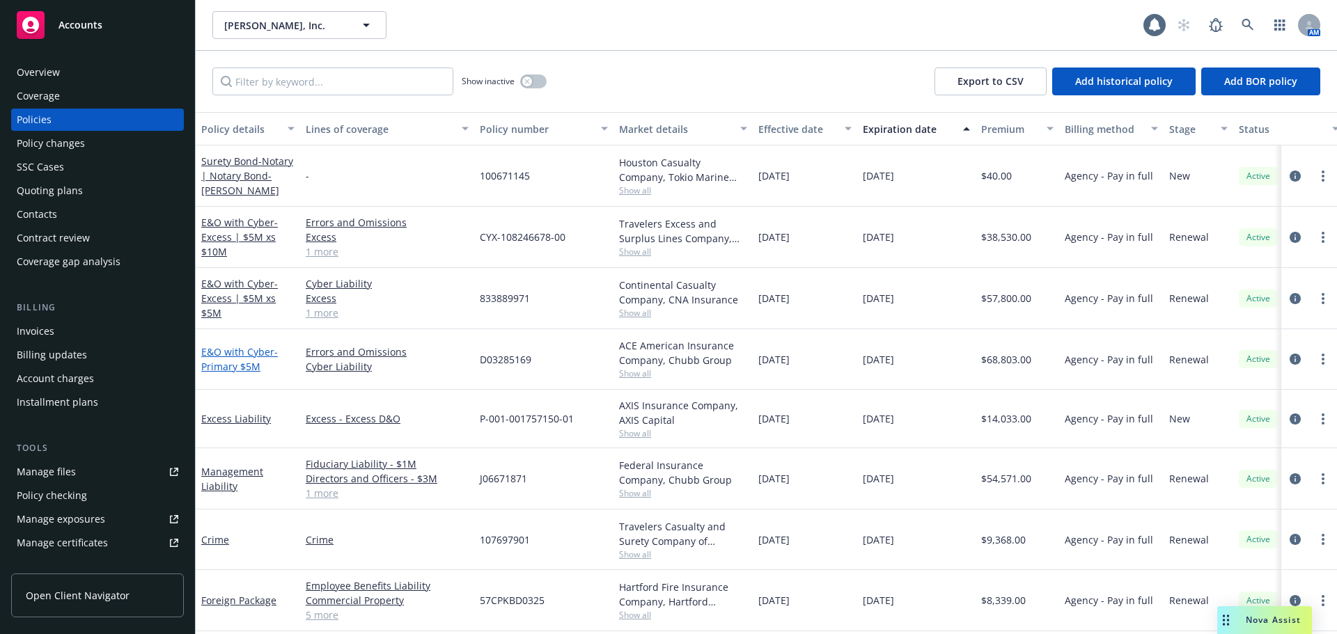
click at [248, 352] on link "E&O with Cyber - Primary $5M" at bounding box center [239, 359] width 77 height 28
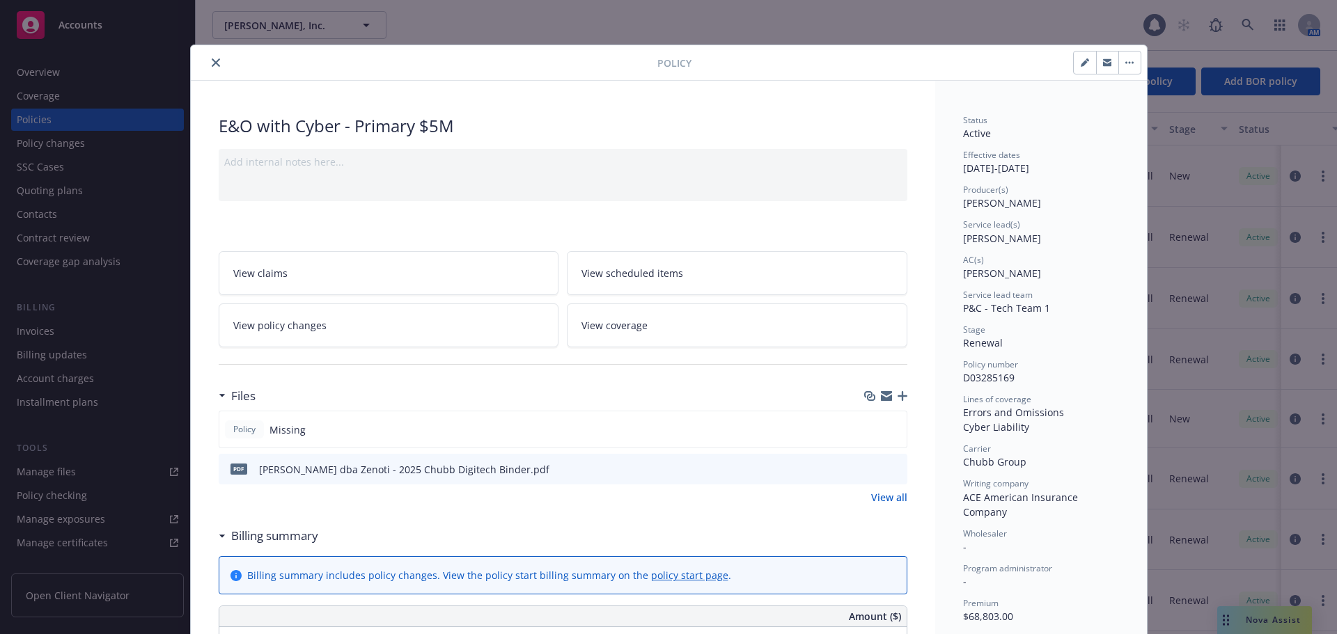
click at [866, 467] on icon "download file" at bounding box center [871, 468] width 11 height 11
click at [212, 64] on icon "close" at bounding box center [216, 63] width 8 height 8
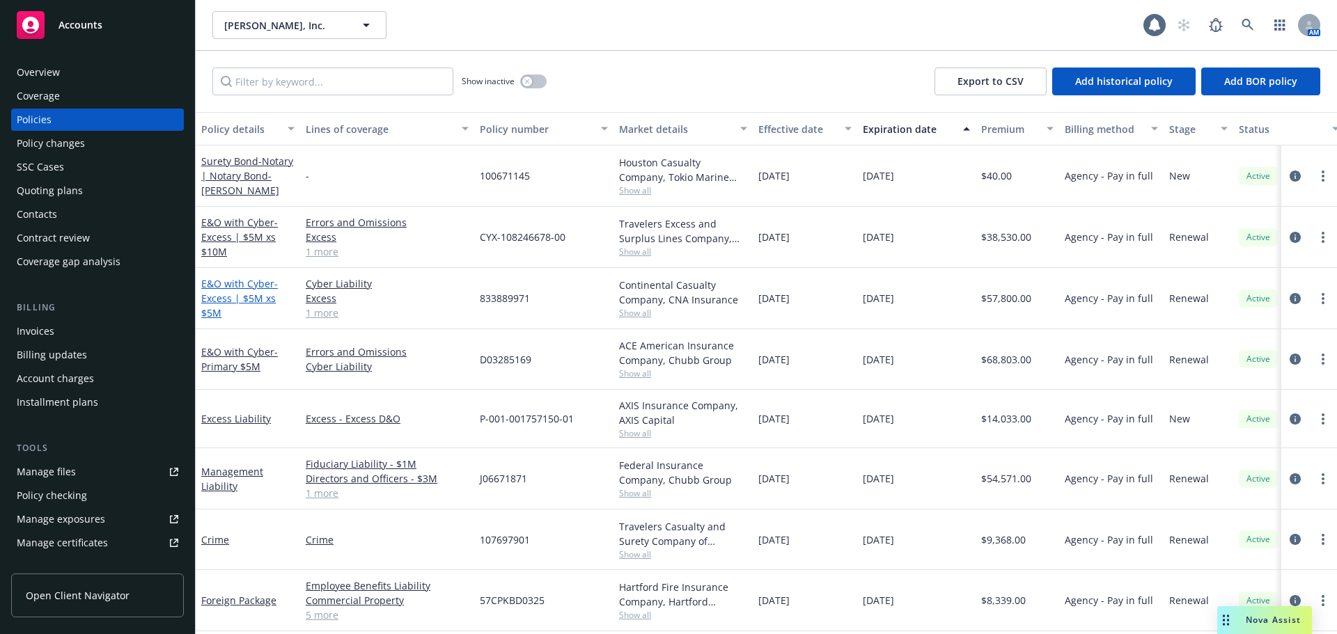
click at [234, 297] on span "- Excess | $5M xs $5M" at bounding box center [239, 298] width 77 height 42
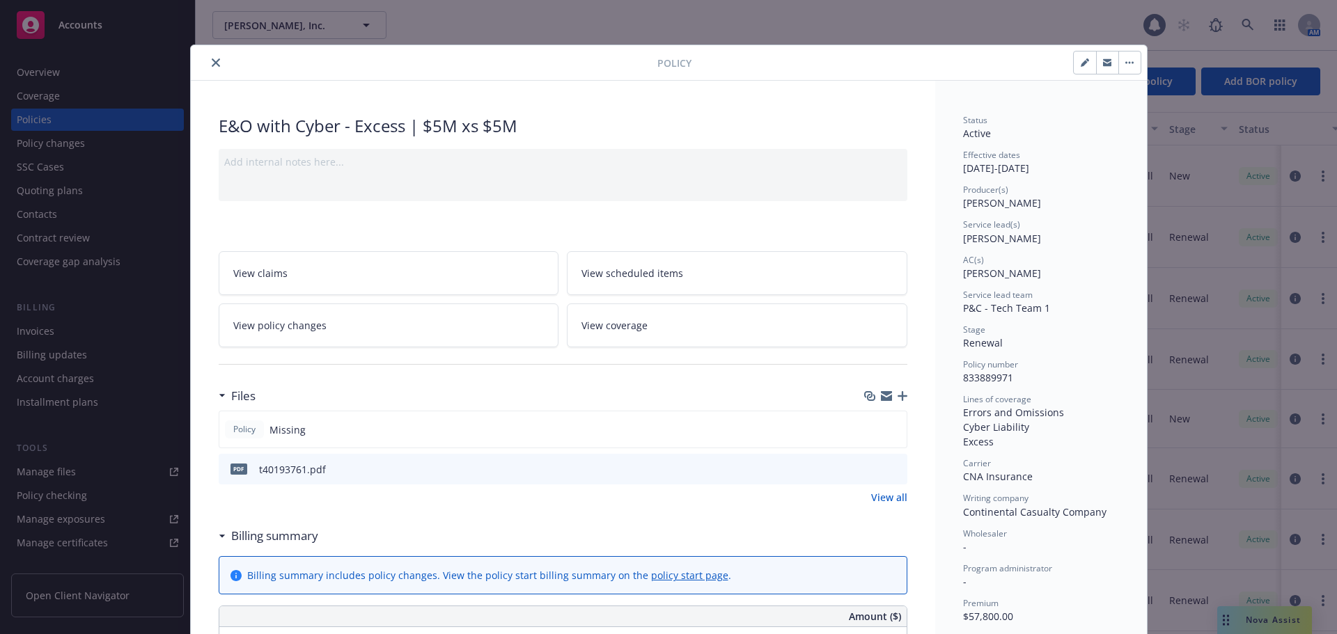
click at [868, 467] on icon "download file" at bounding box center [871, 468] width 11 height 11
click at [208, 69] on button "close" at bounding box center [216, 62] width 17 height 17
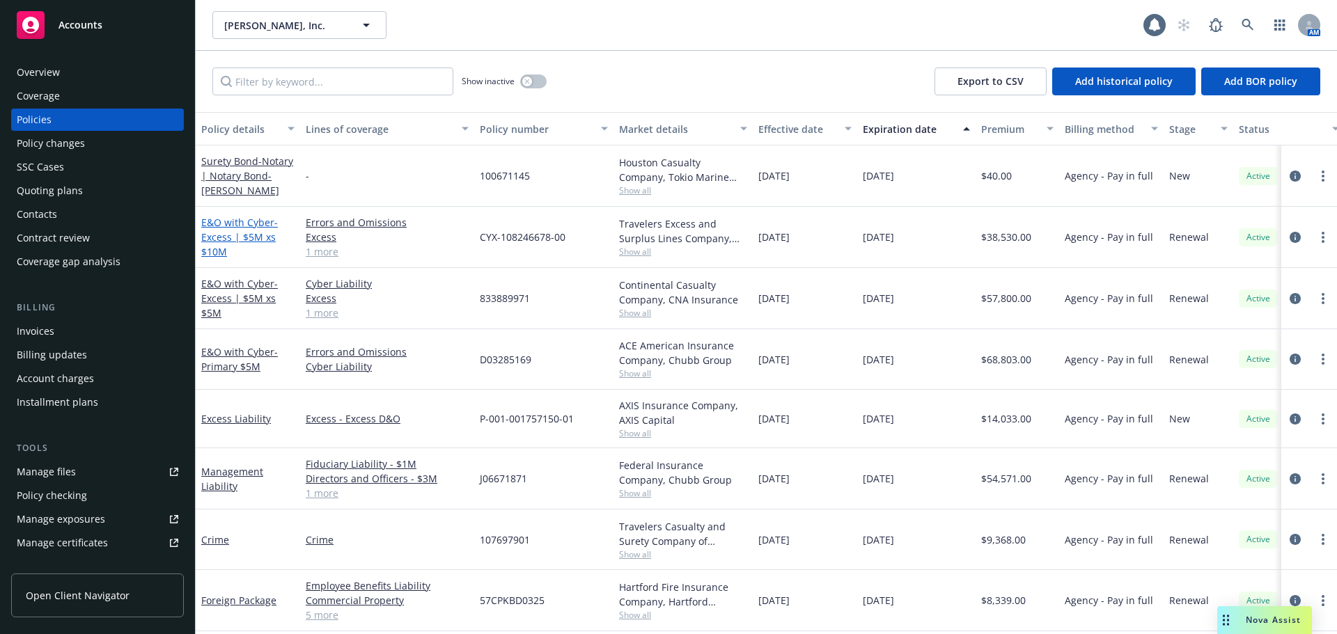
click at [255, 239] on span "- Excess | $5M xs $10M" at bounding box center [239, 237] width 77 height 42
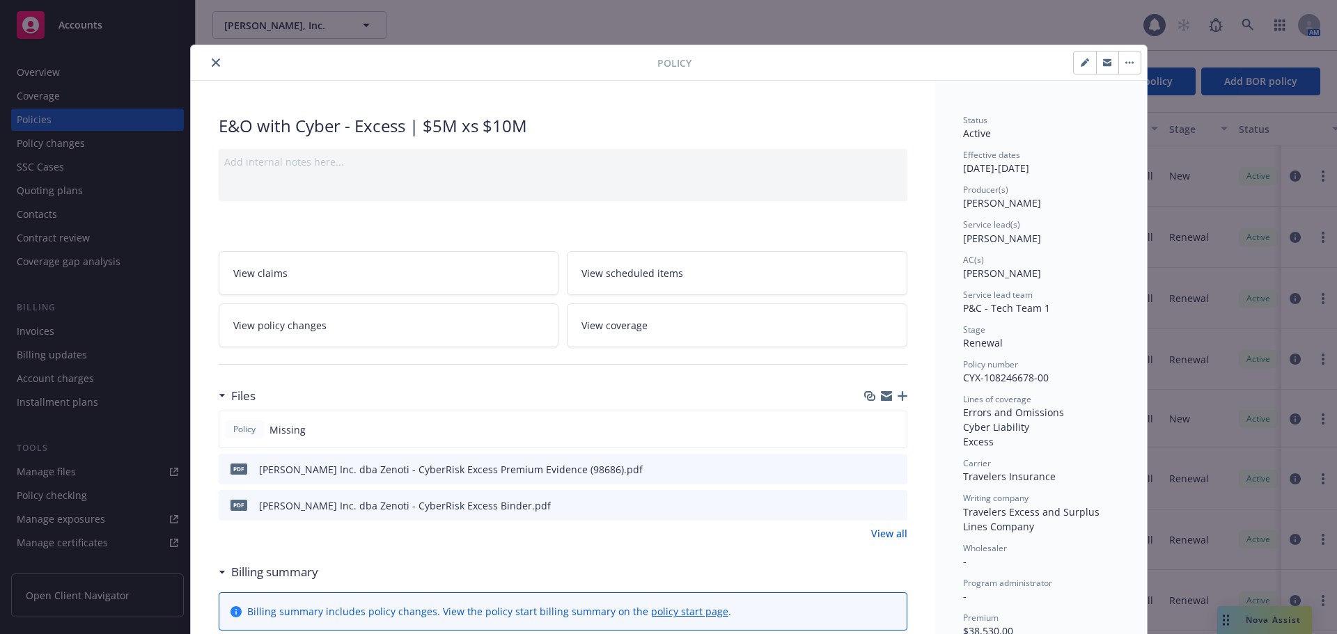
click at [866, 505] on icon "download file" at bounding box center [871, 504] width 11 height 11
click at [208, 67] on button "close" at bounding box center [216, 62] width 17 height 17
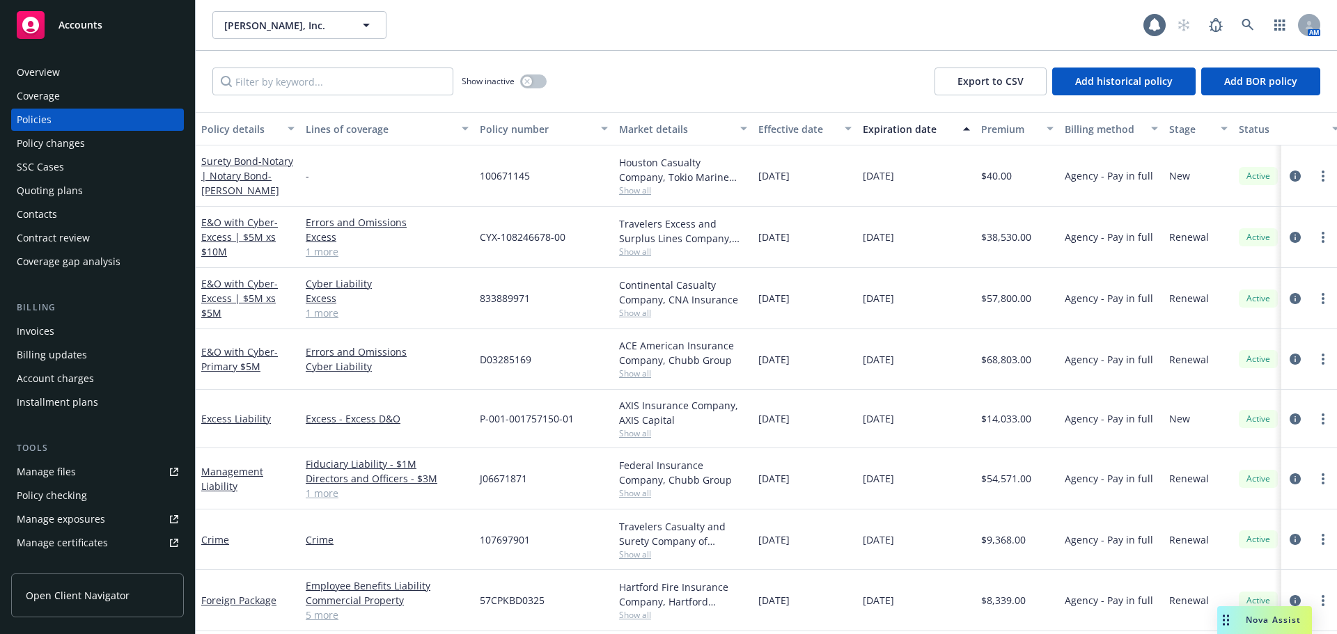
click at [80, 221] on div "Contacts" at bounding box center [98, 214] width 162 height 22
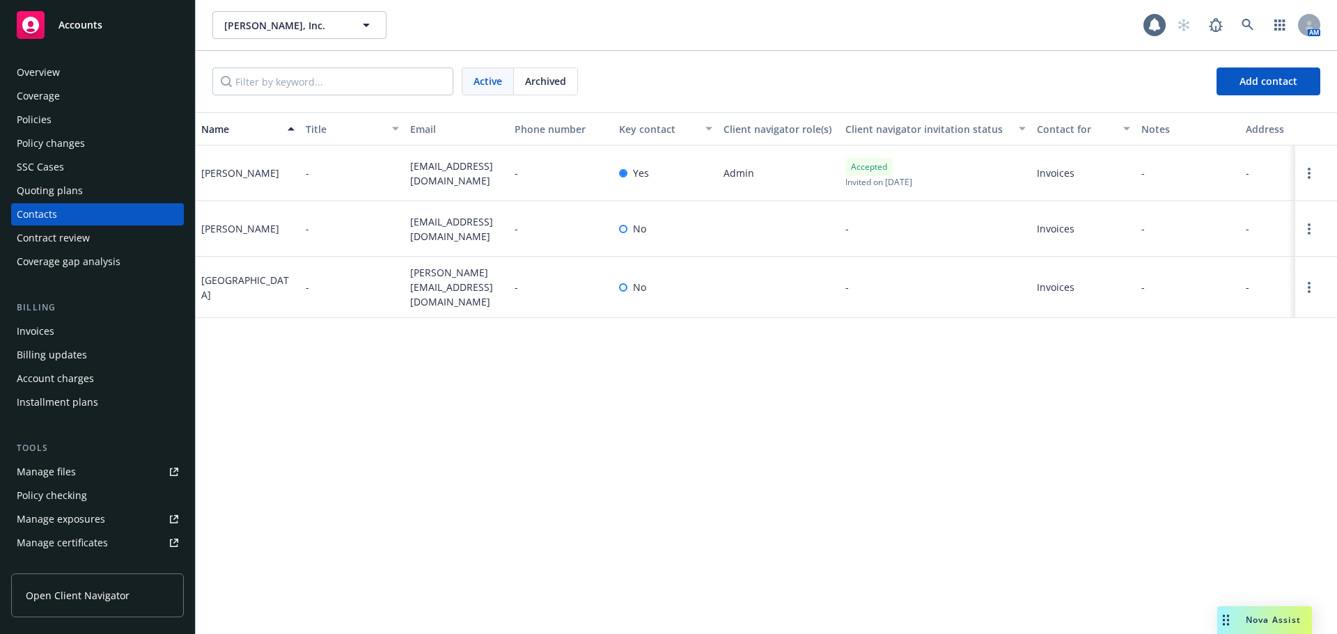
click at [96, 112] on div "Policies" at bounding box center [98, 120] width 162 height 22
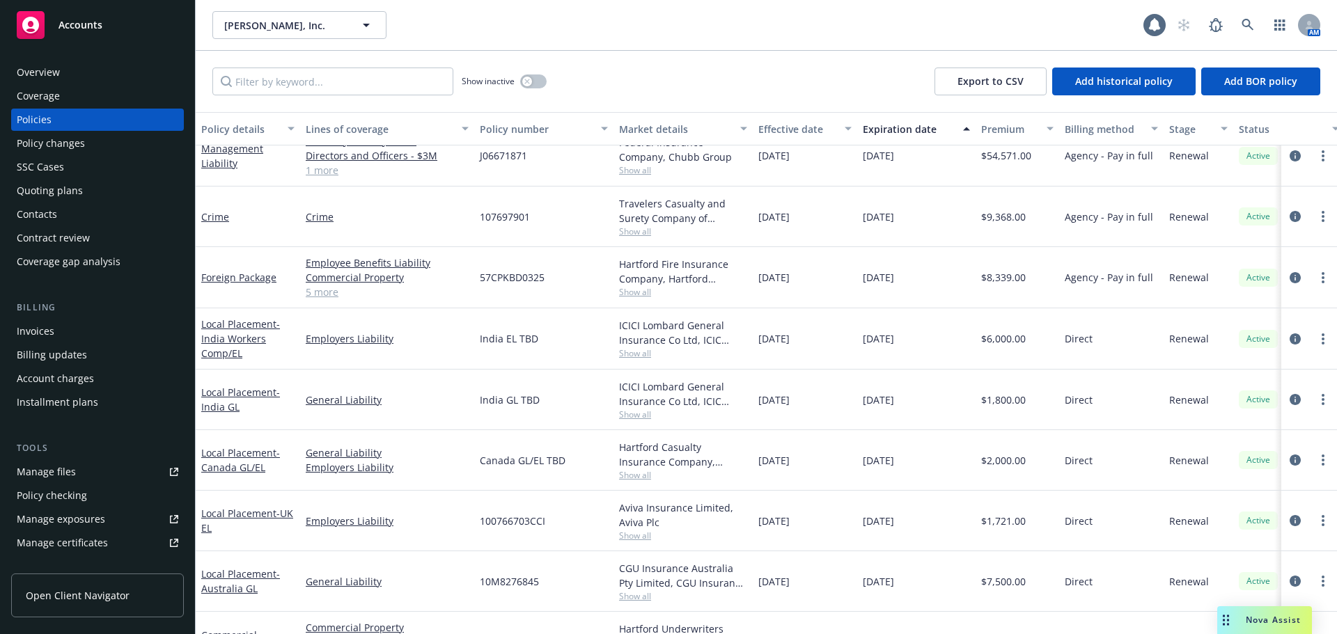
scroll to position [348, 0]
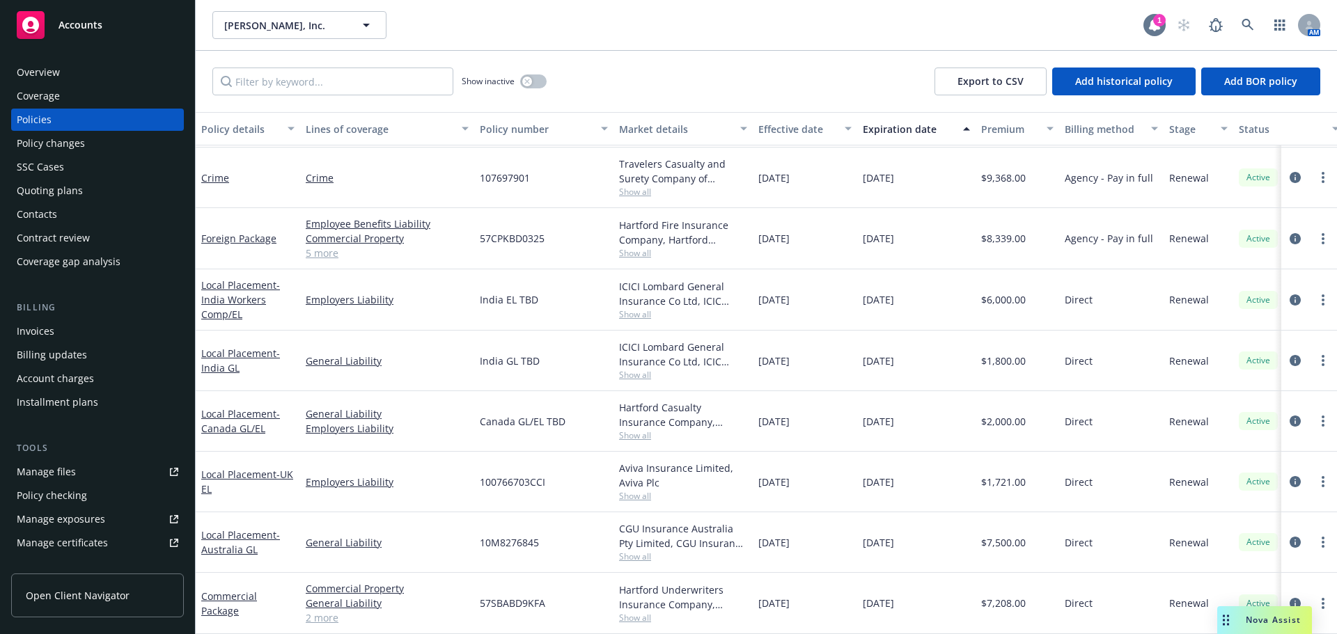
click at [1150, 29] on icon at bounding box center [1154, 25] width 11 height 13
click at [94, 534] on div "Manage certificates" at bounding box center [62, 543] width 91 height 22
click at [141, 215] on div "Contacts" at bounding box center [98, 214] width 162 height 22
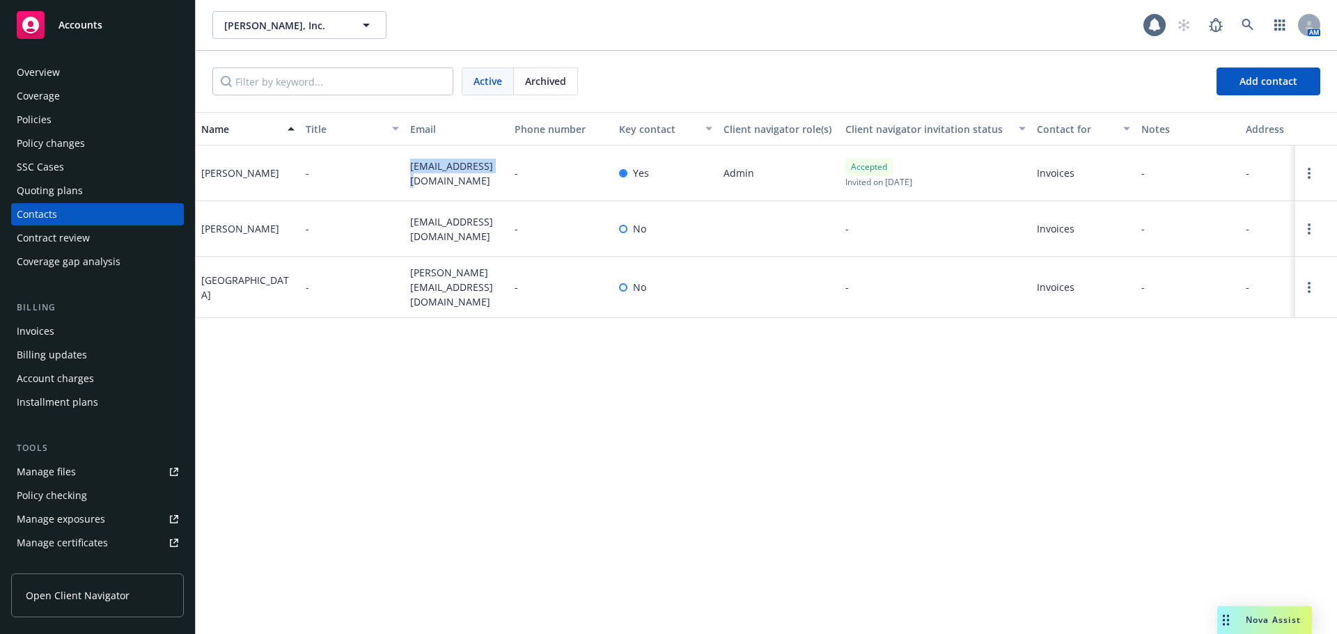
drag, startPoint x: 405, startPoint y: 172, endPoint x: 491, endPoint y: 176, distance: 85.8
click at [491, 176] on div "leahg@zenoti.com" at bounding box center [457, 174] width 104 height 56
copy span "leahg@zenoti.com"
click at [100, 322] on div "Invoices" at bounding box center [98, 331] width 162 height 22
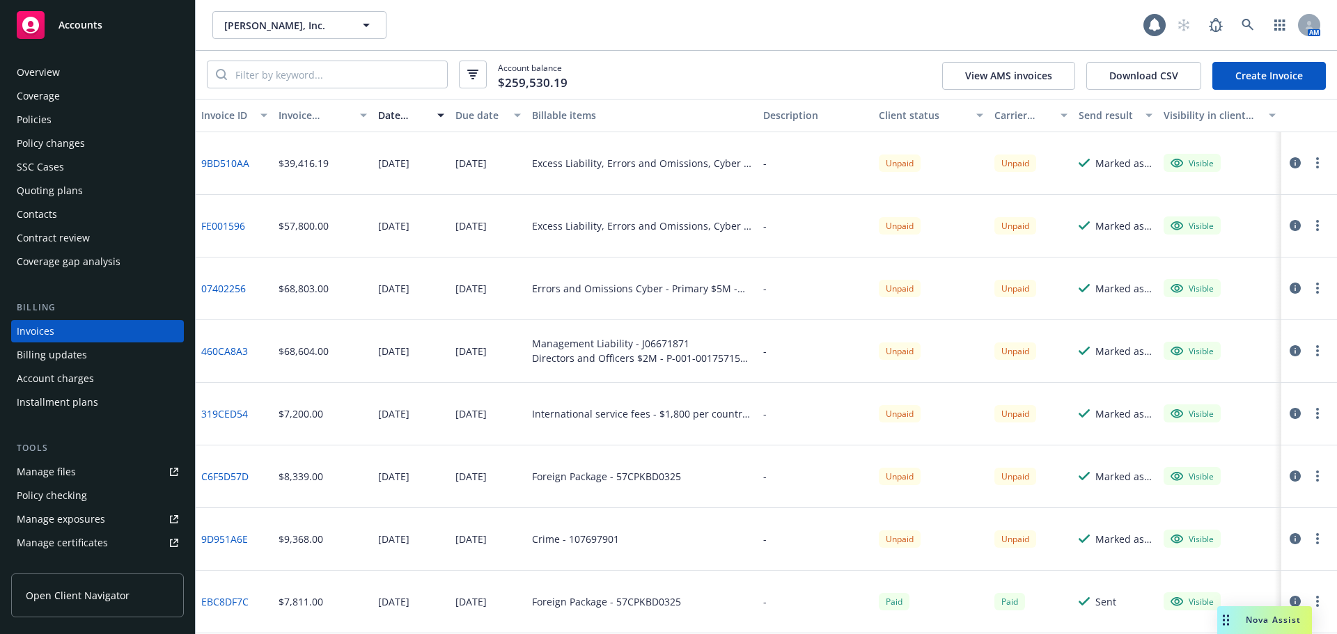
click at [110, 30] on div "Accounts" at bounding box center [98, 25] width 162 height 28
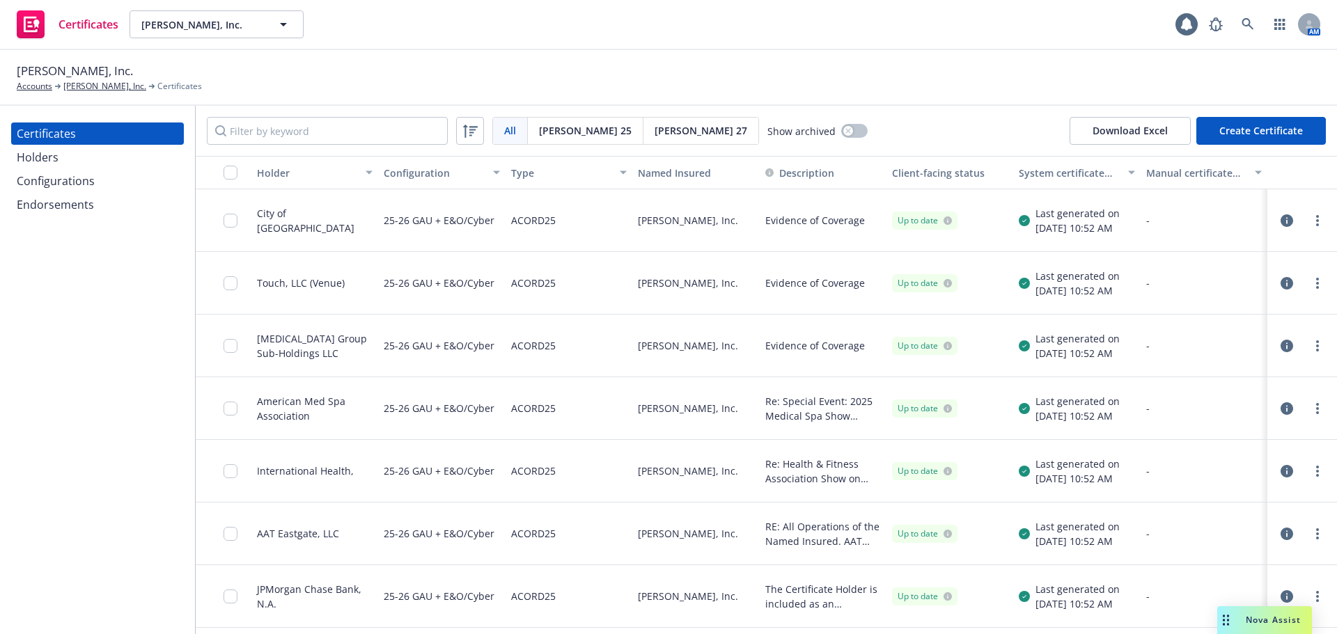
click at [130, 212] on div "Endorsements" at bounding box center [98, 205] width 162 height 22
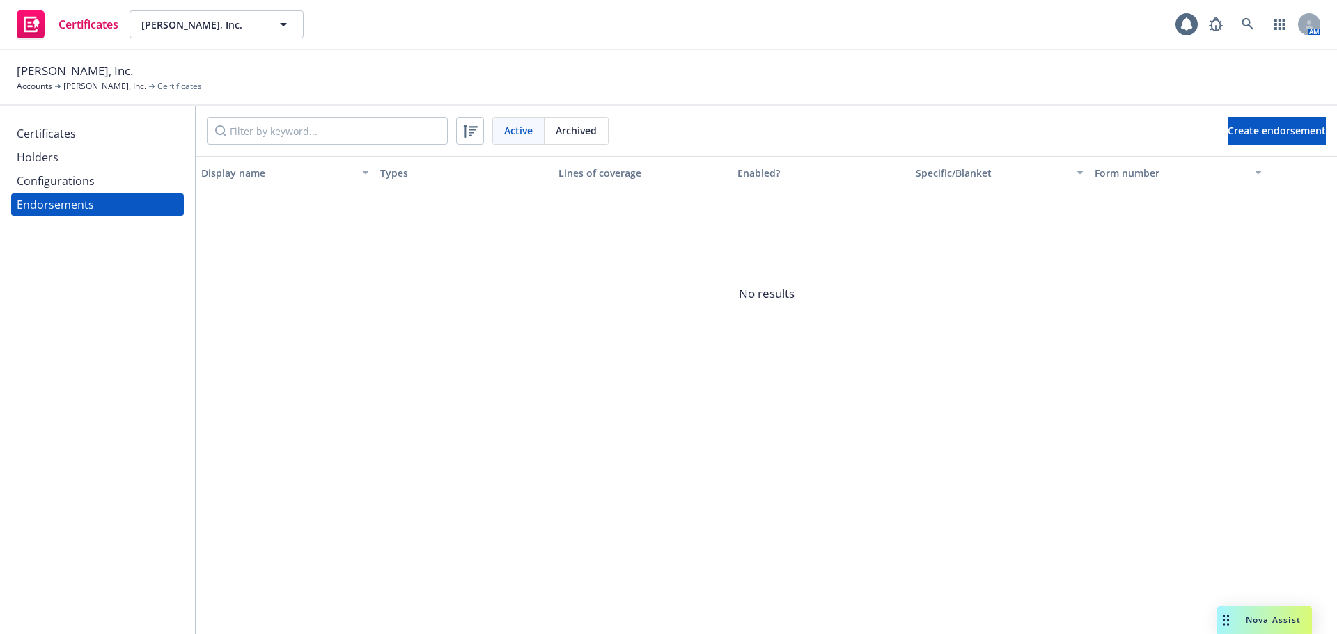
click at [138, 184] on div "Configurations" at bounding box center [98, 181] width 162 height 22
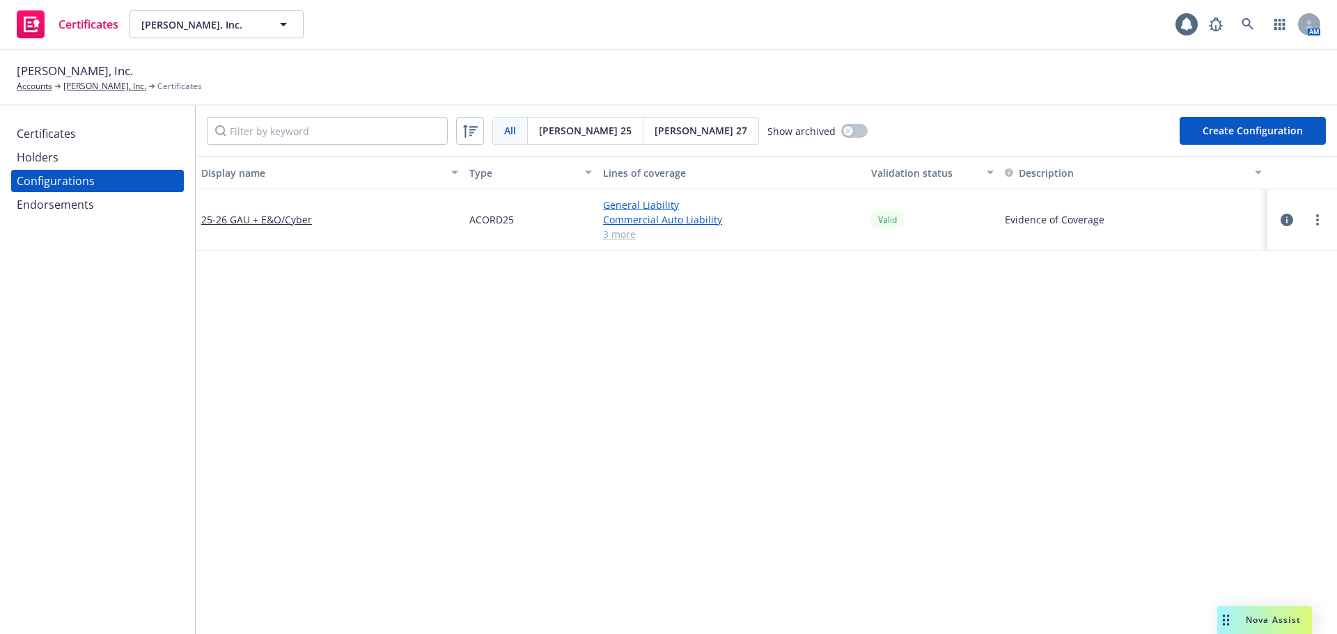
click at [132, 142] on div "Certificates" at bounding box center [98, 134] width 162 height 22
